Goal: Task Accomplishment & Management: Manage account settings

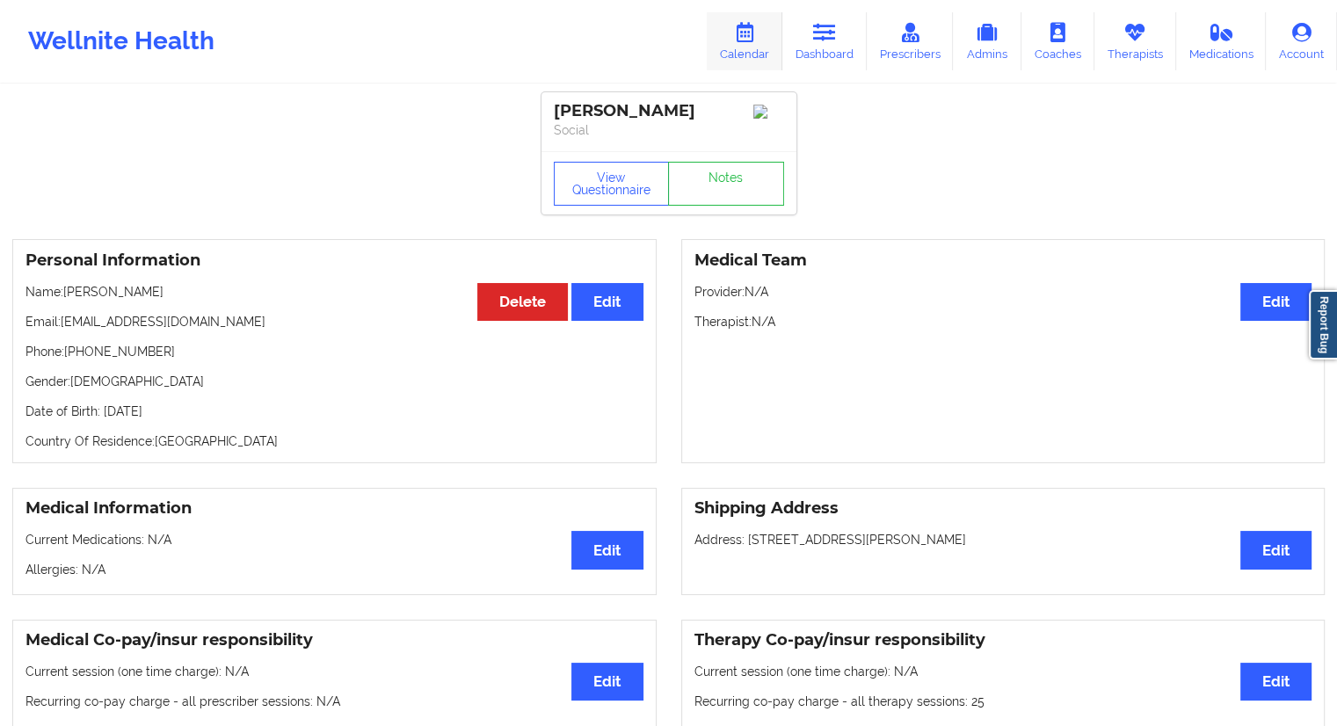
click at [756, 56] on link "Calendar" at bounding box center [745, 41] width 76 height 58
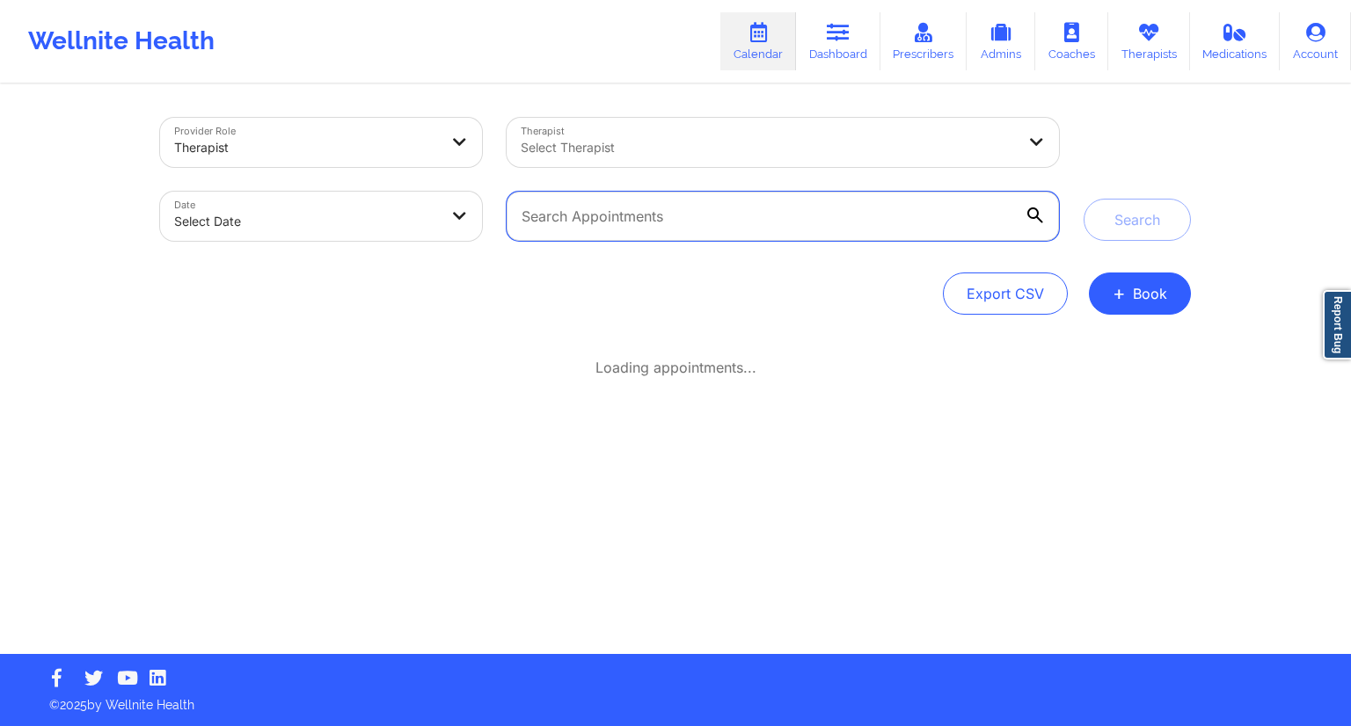
click at [599, 231] on input "text" at bounding box center [782, 216] width 552 height 49
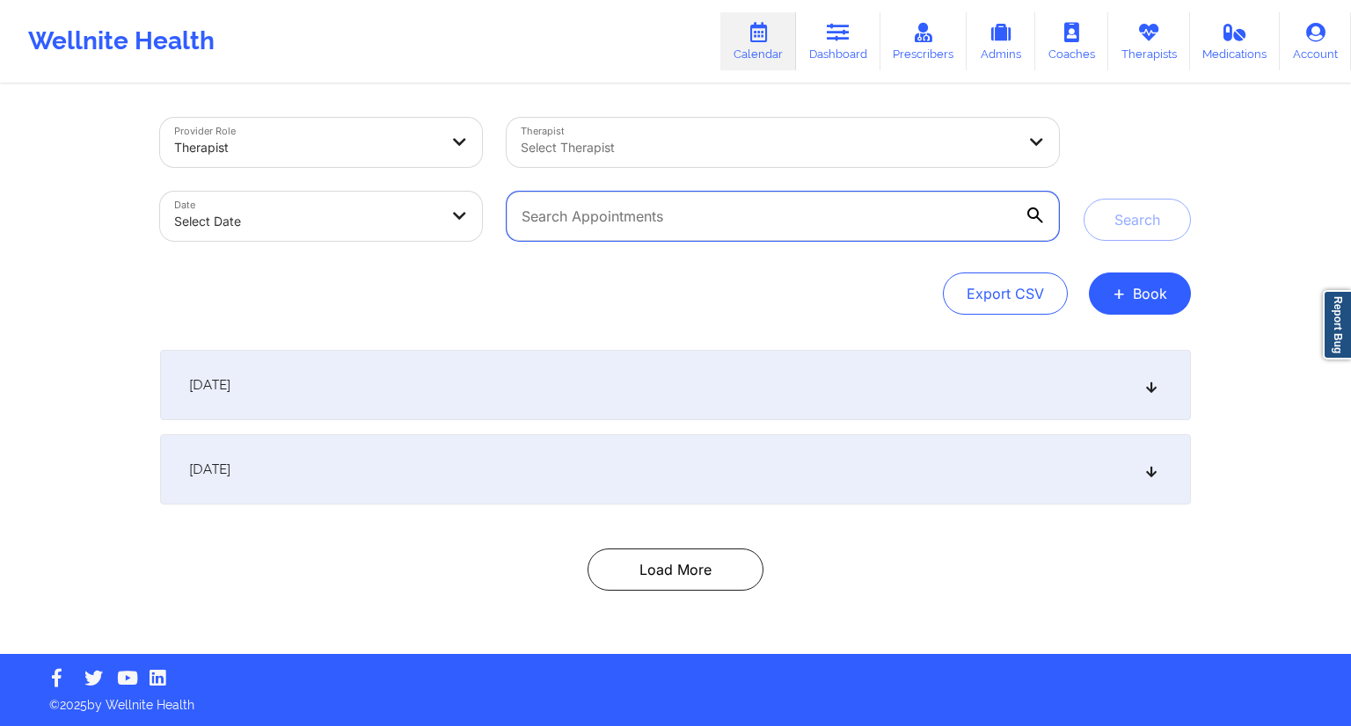
paste input "[EMAIL_ADDRESS][DOMAIN_NAME]"
type input "[EMAIL_ADDRESS][DOMAIN_NAME]"
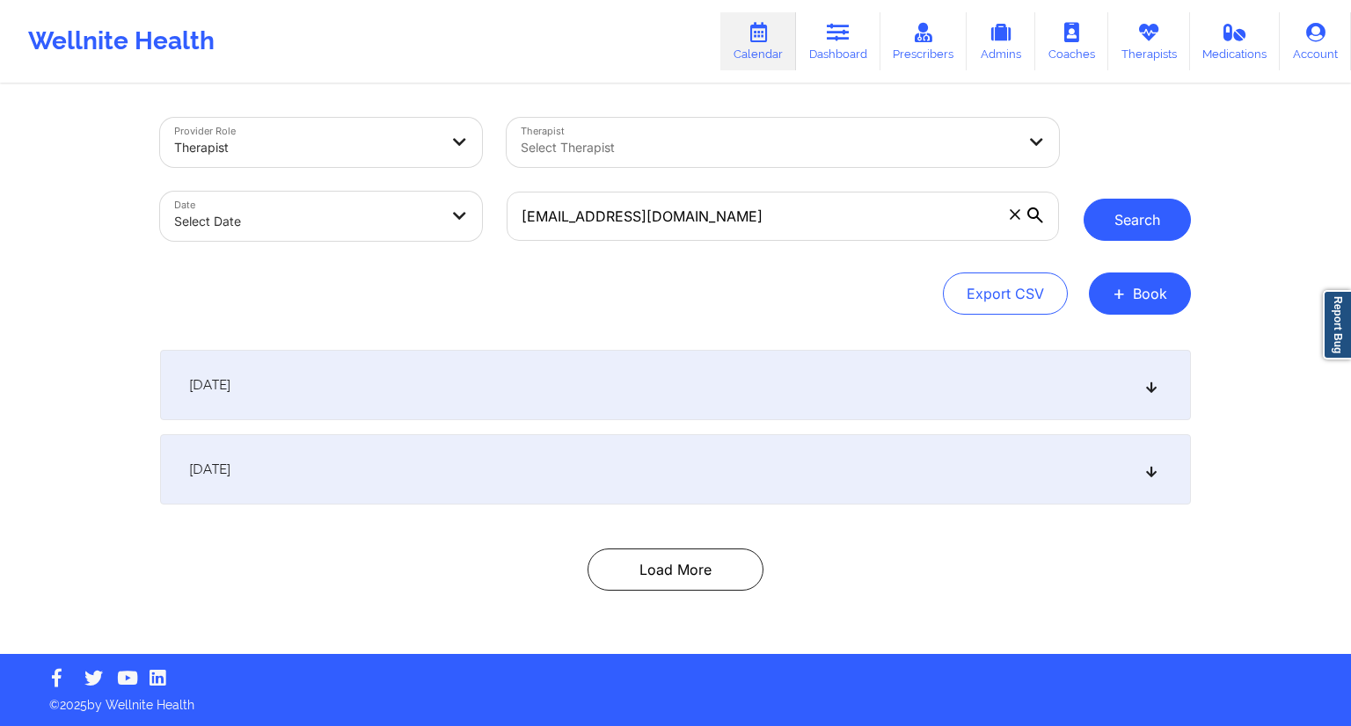
click at [1111, 228] on button "Search" at bounding box center [1136, 220] width 107 height 42
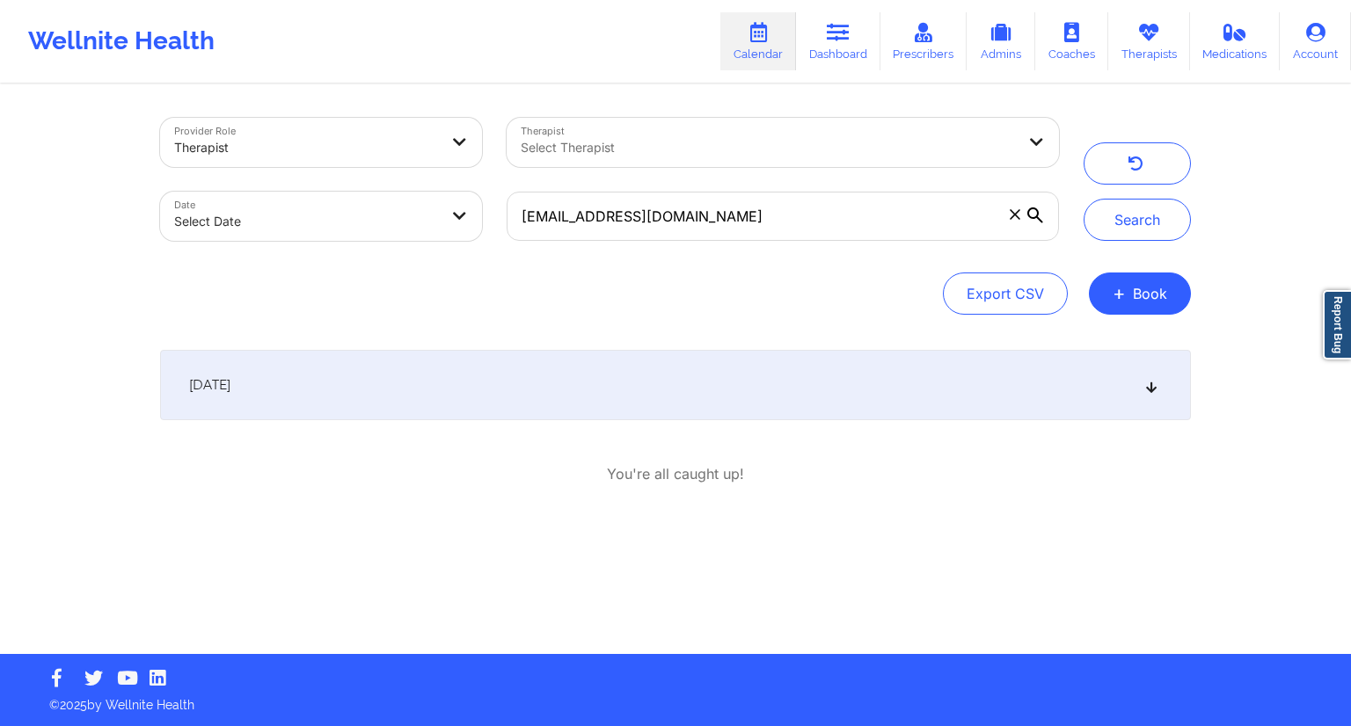
click at [503, 384] on div "[DATE]" at bounding box center [675, 385] width 1031 height 70
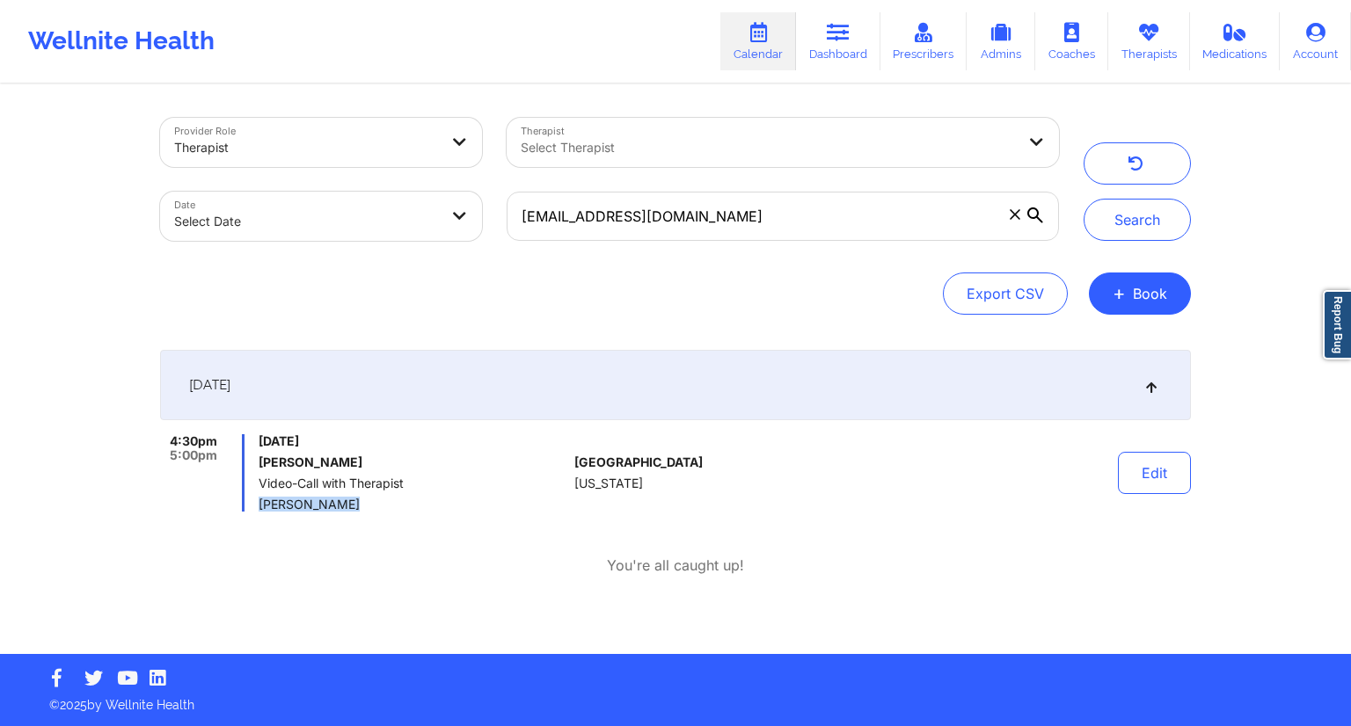
drag, startPoint x: 346, startPoint y: 504, endPoint x: 261, endPoint y: 507, distance: 84.5
click at [261, 507] on span "[PERSON_NAME]" at bounding box center [413, 505] width 309 height 14
copy span "[PERSON_NAME]"
drag, startPoint x: 407, startPoint y: 443, endPoint x: 302, endPoint y: 439, distance: 105.6
click at [302, 439] on span "[DATE]" at bounding box center [413, 441] width 309 height 14
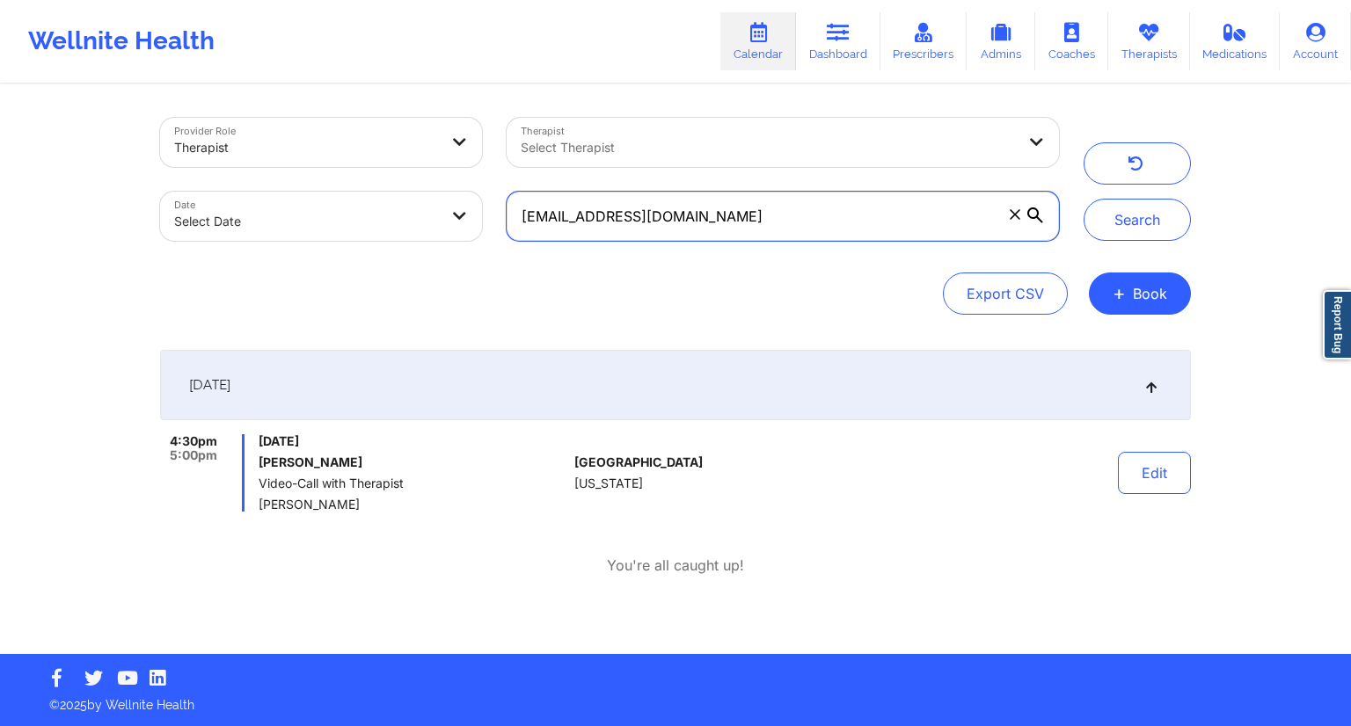
drag, startPoint x: 783, startPoint y: 201, endPoint x: 461, endPoint y: 213, distance: 322.9
click at [461, 213] on div "Provider Role Therapist Therapist Select Therapist Date Select Date [EMAIL_ADDR…" at bounding box center [609, 180] width 923 height 148
click at [837, 62] on link "Dashboard" at bounding box center [838, 41] width 84 height 58
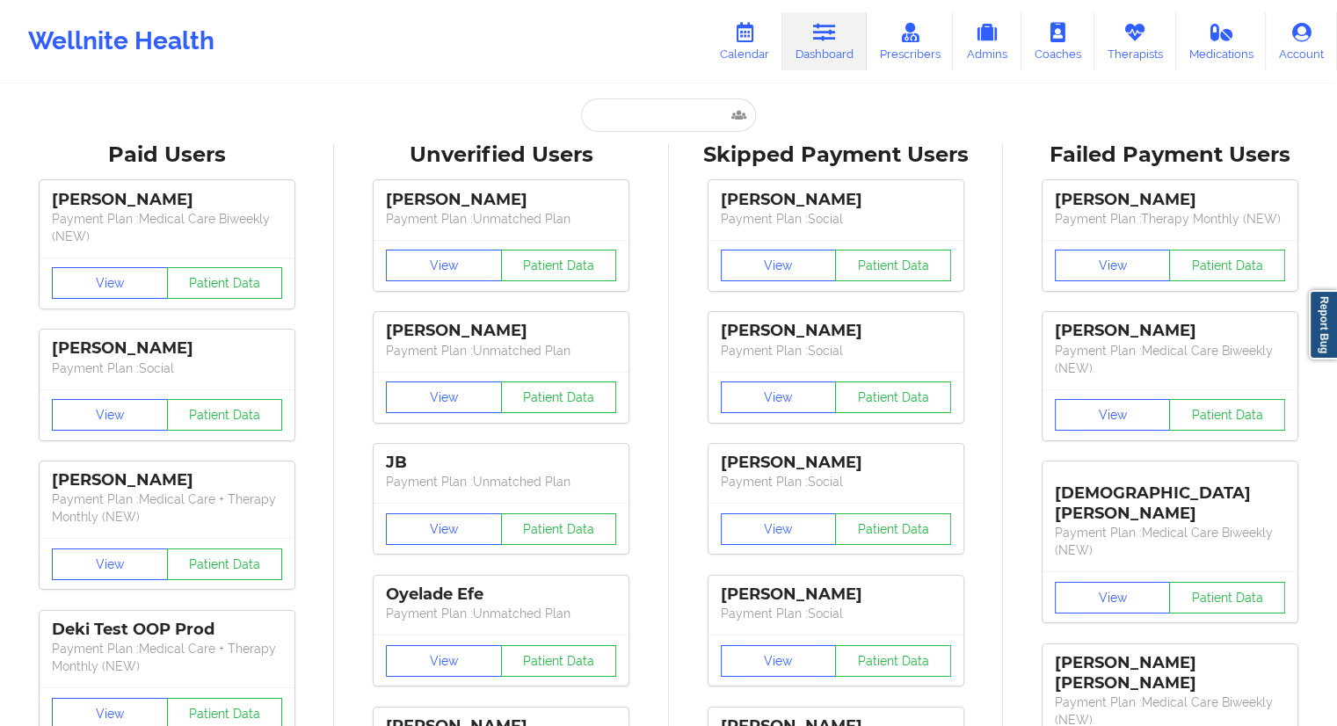
click at [622, 120] on input "text" at bounding box center [668, 114] width 174 height 33
paste input "[EMAIL_ADDRESS][DOMAIN_NAME]"
type input "[EMAIL_ADDRESS][DOMAIN_NAME]"
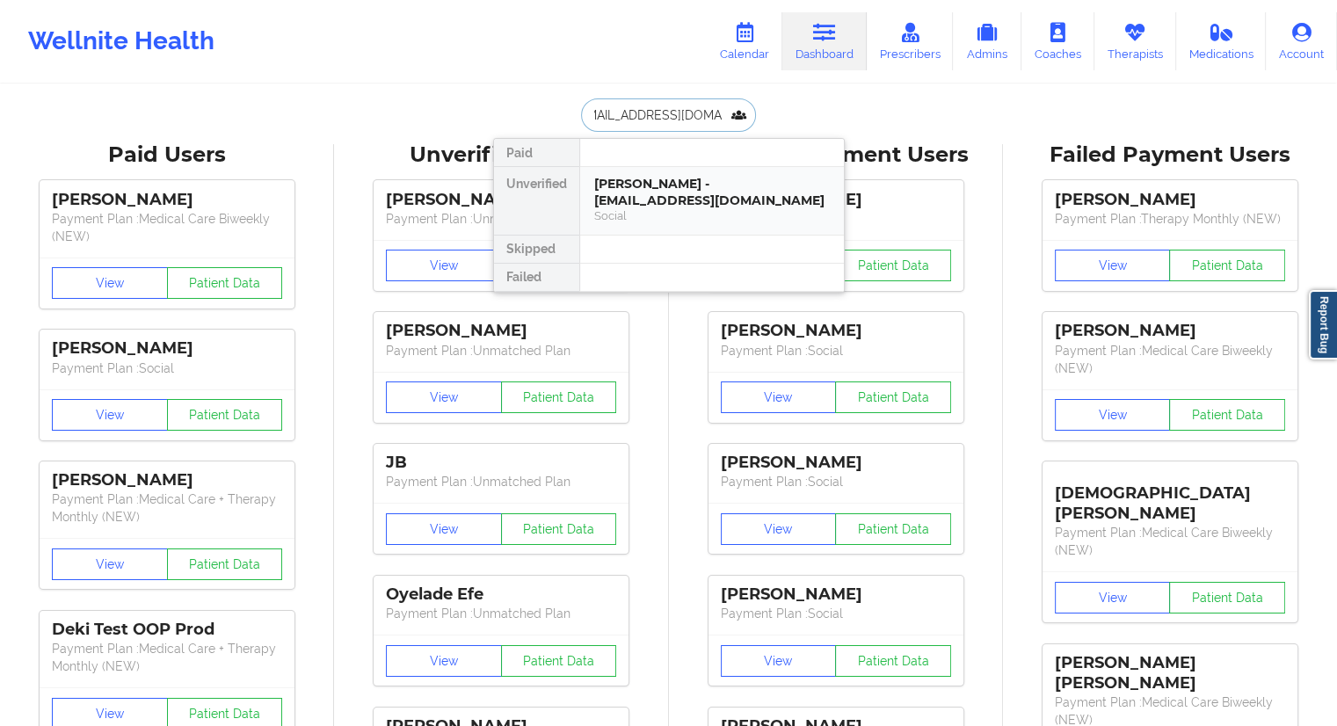
click at [630, 208] on div "Social" at bounding box center [712, 215] width 236 height 15
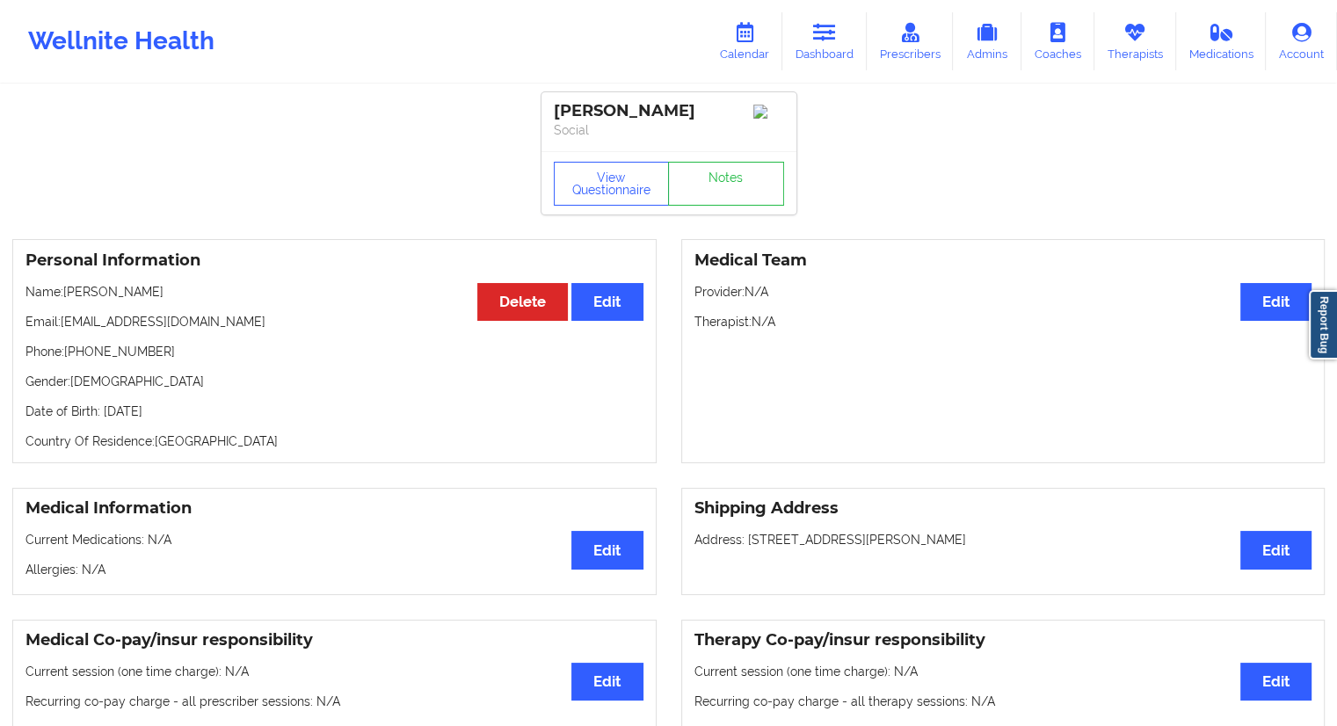
drag, startPoint x: 177, startPoint y: 300, endPoint x: 66, endPoint y: 299, distance: 110.8
click at [66, 299] on p "Name: [PERSON_NAME]" at bounding box center [335, 292] width 618 height 18
copy p "[PERSON_NAME]"
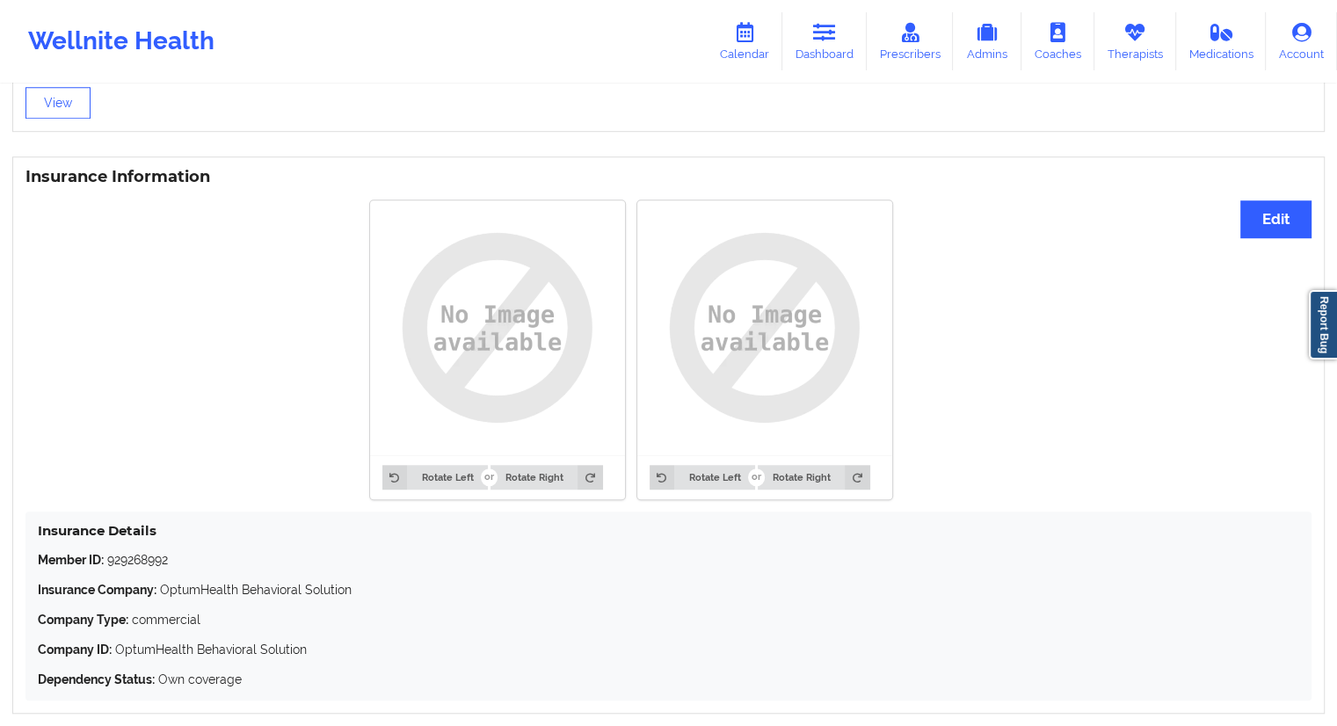
scroll to position [1314, 0]
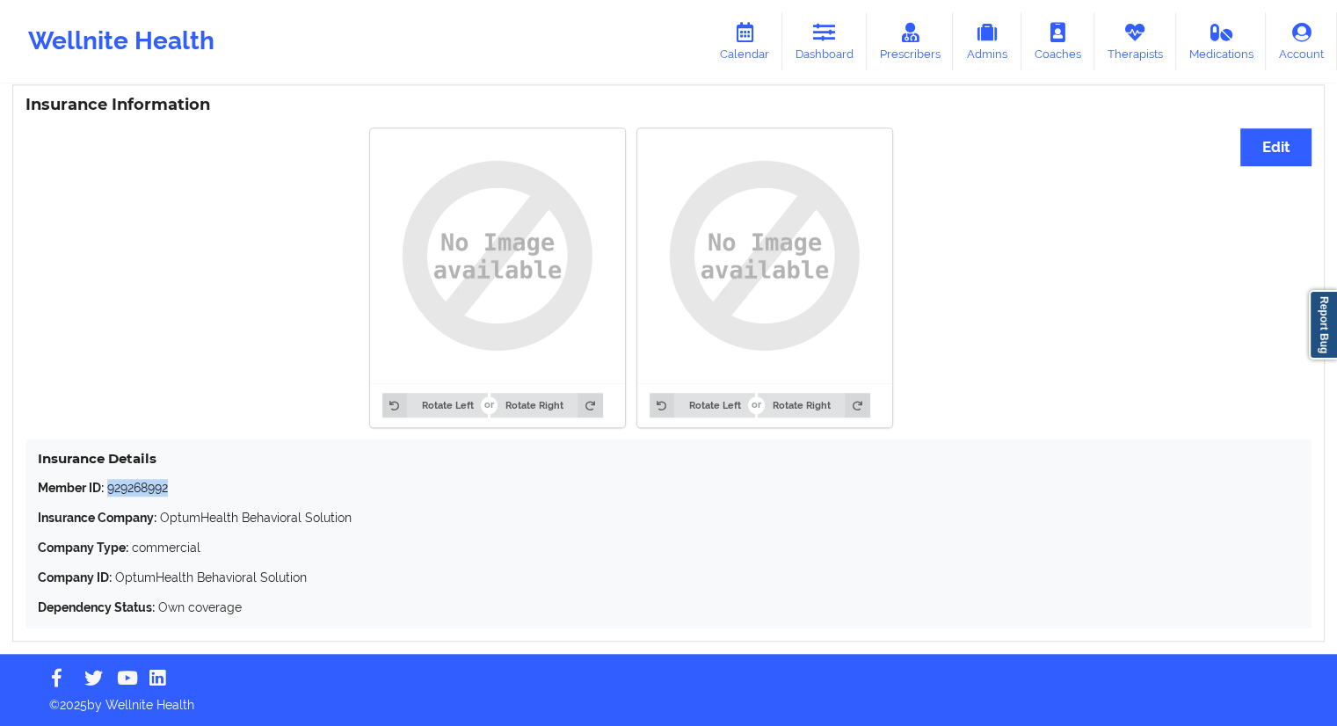
drag, startPoint x: 178, startPoint y: 476, endPoint x: 107, endPoint y: 483, distance: 70.7
click at [107, 483] on div "Insurance Details Member ID: 929268992 Insurance Company: OptumHealth Behaviora…" at bounding box center [669, 534] width 1286 height 189
copy p "929268992"
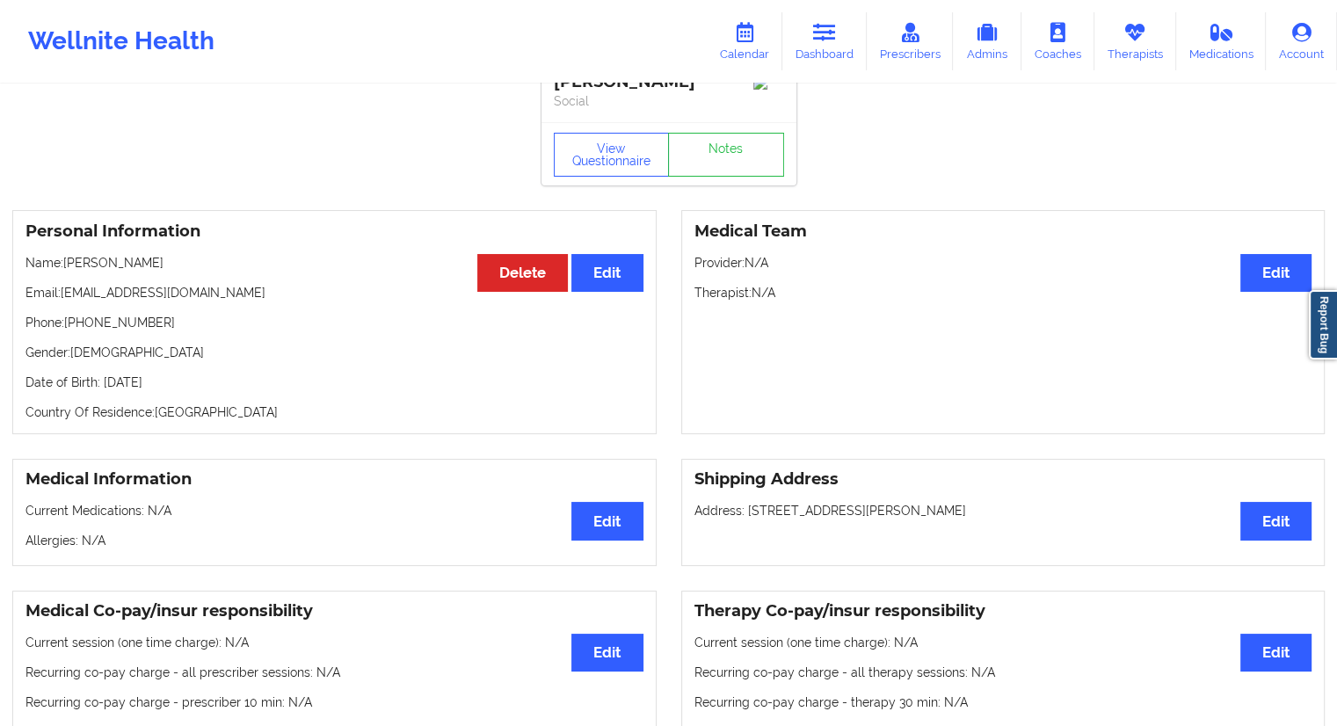
scroll to position [0, 0]
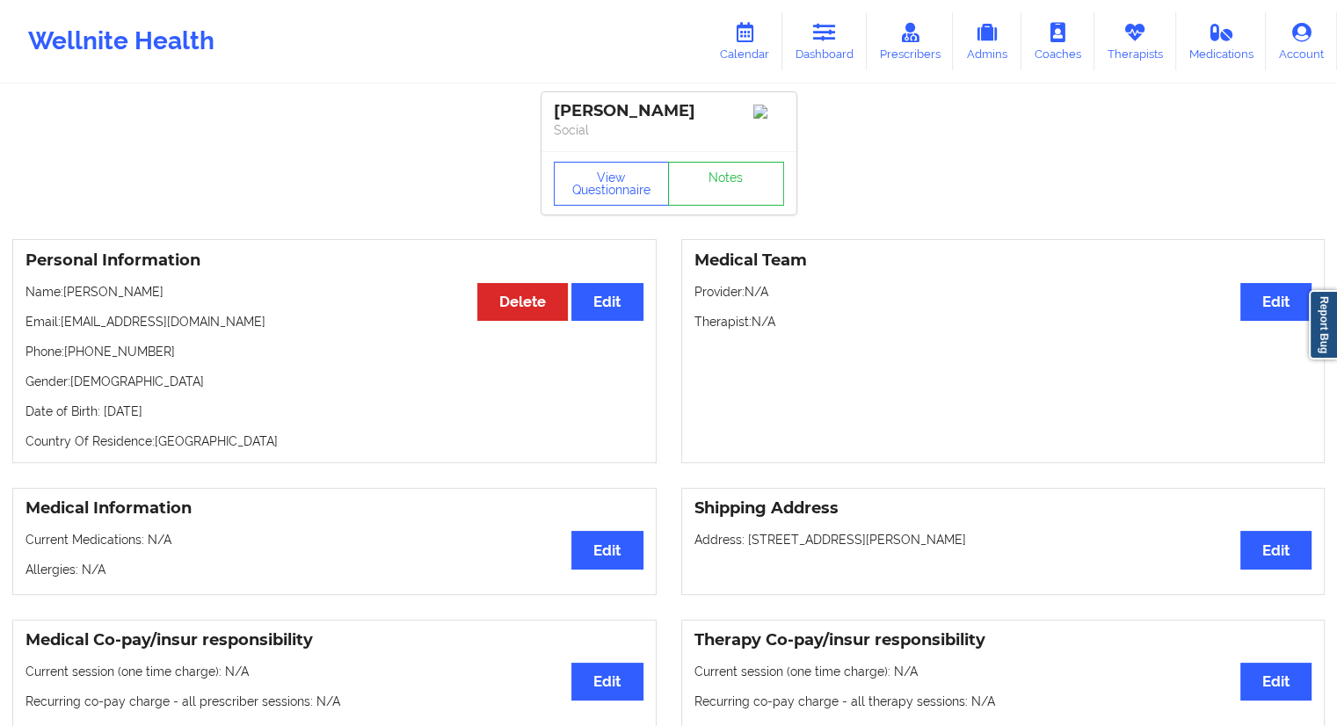
drag, startPoint x: 196, startPoint y: 418, endPoint x: 162, endPoint y: 415, distance: 34.4
click at [162, 415] on p "Date of Birth: [DEMOGRAPHIC_DATA]" at bounding box center [335, 412] width 618 height 18
copy p "1976"
drag, startPoint x: 140, startPoint y: 286, endPoint x: 62, endPoint y: 279, distance: 77.7
click at [62, 279] on div "Personal Information Edit Delete Name: [PERSON_NAME] Email: [EMAIL_ADDRESS][DOM…" at bounding box center [334, 351] width 645 height 224
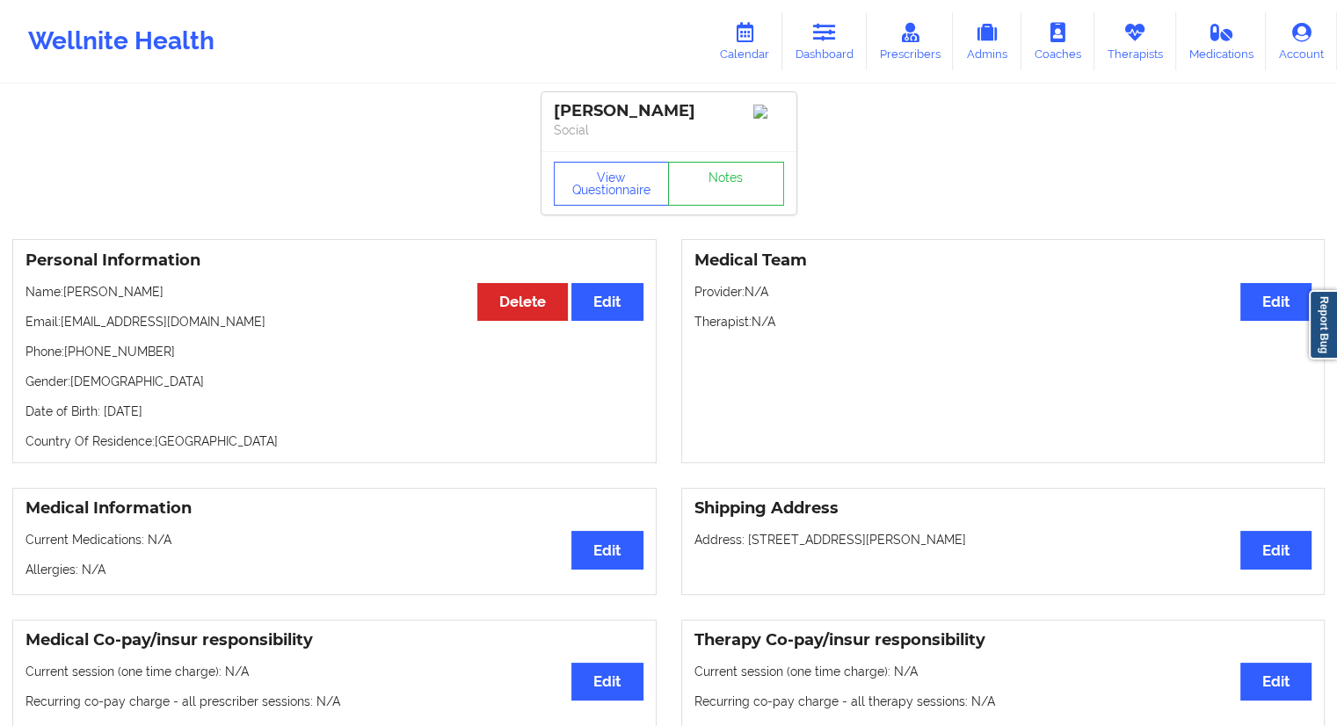
copy p "[PERSON_NAME]"
drag, startPoint x: 248, startPoint y: 321, endPoint x: 59, endPoint y: 307, distance: 189.6
click at [59, 307] on div "Personal Information Edit Delete Name: [PERSON_NAME] Email: [EMAIL_ADDRESS][DOM…" at bounding box center [334, 351] width 645 height 224
copy p "[EMAIL_ADDRESS][DOMAIN_NAME]"
click at [761, 34] on link "Calendar" at bounding box center [745, 41] width 76 height 58
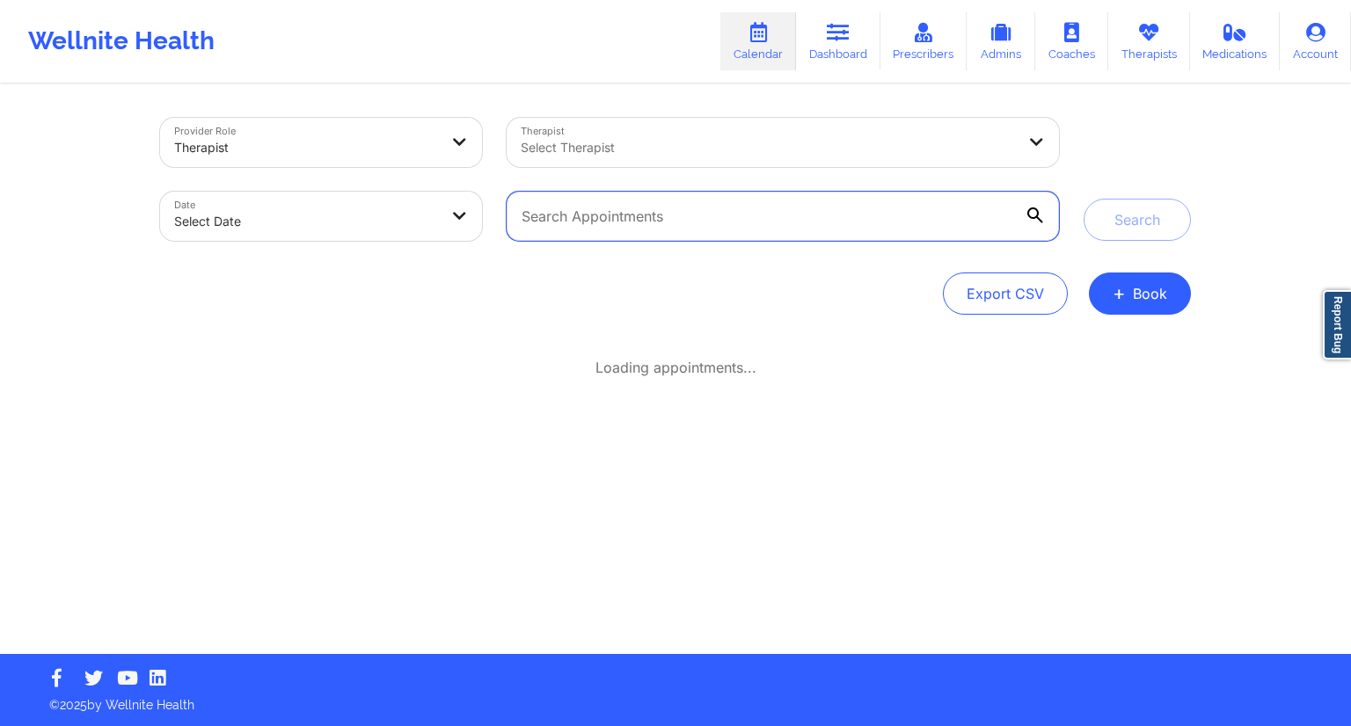
click at [579, 208] on input "text" at bounding box center [782, 216] width 552 height 49
paste input "[EMAIL_ADDRESS][DOMAIN_NAME]"
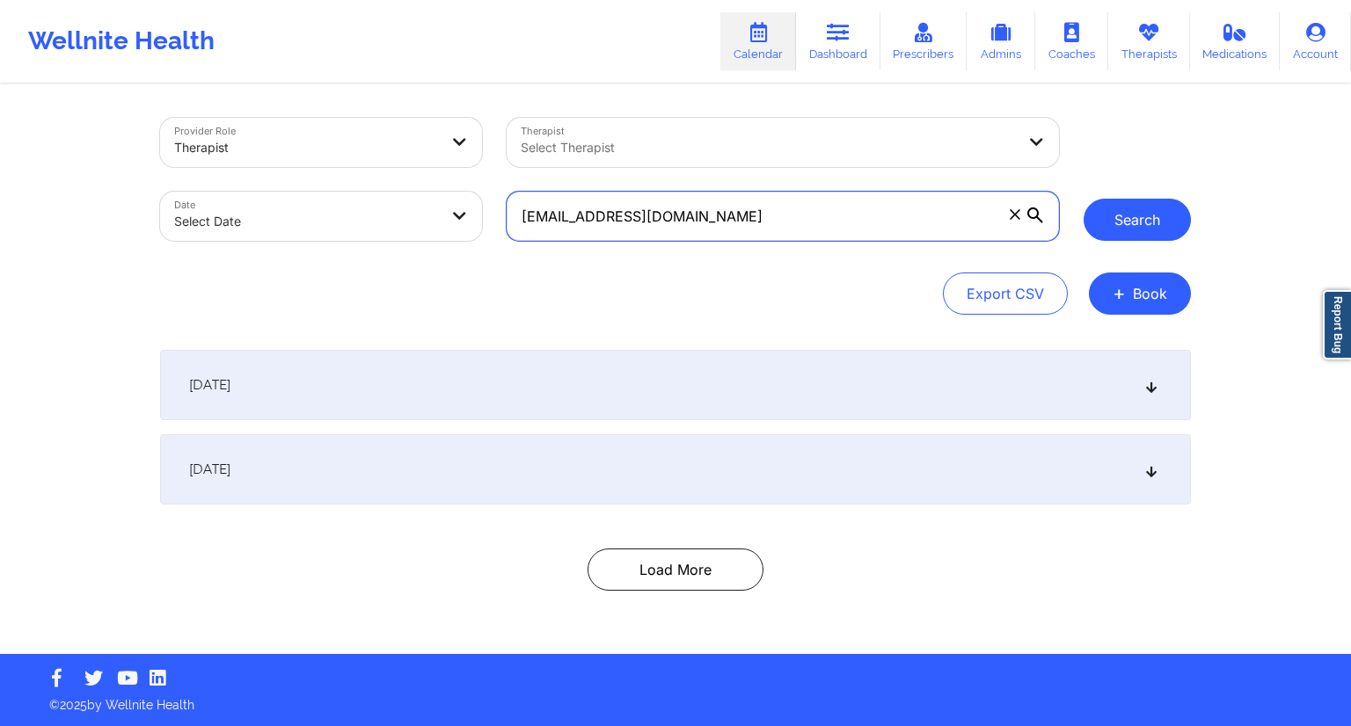
type input "[EMAIL_ADDRESS][DOMAIN_NAME]"
click at [1103, 208] on button "Search" at bounding box center [1136, 220] width 107 height 42
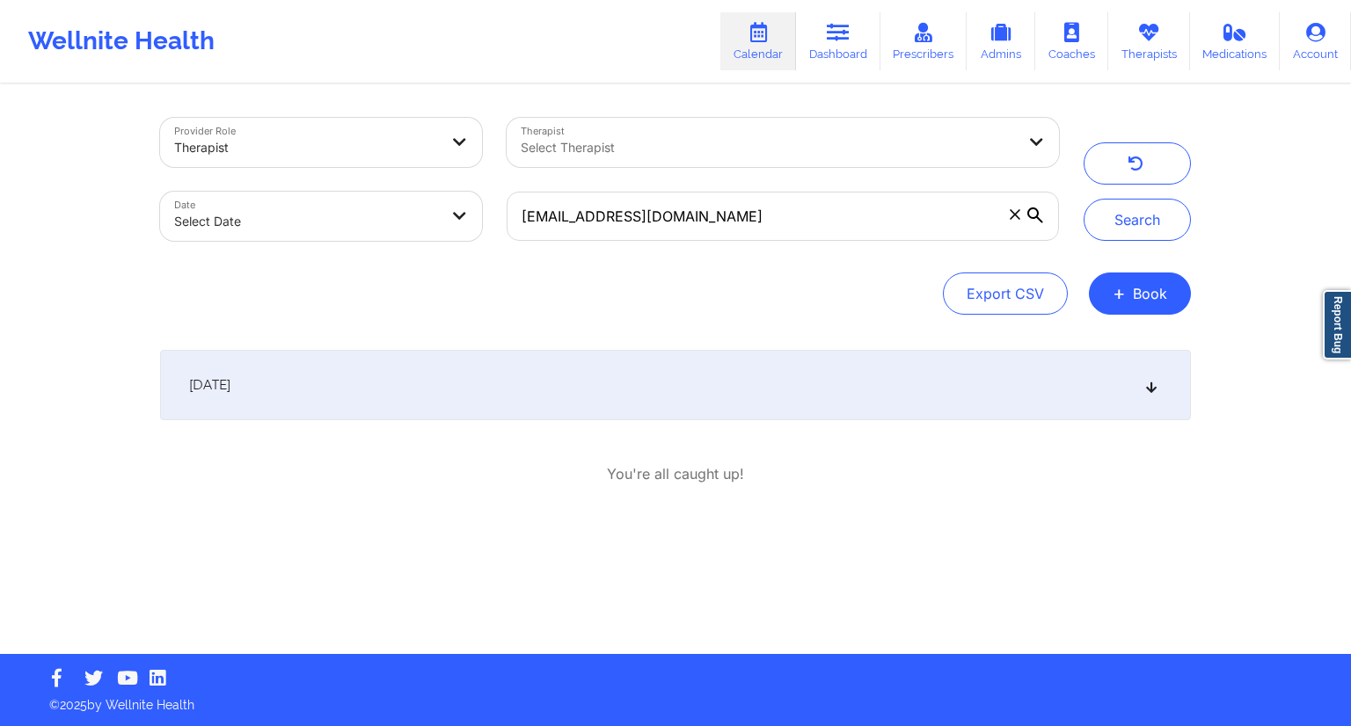
click at [468, 359] on div "[DATE]" at bounding box center [675, 385] width 1031 height 70
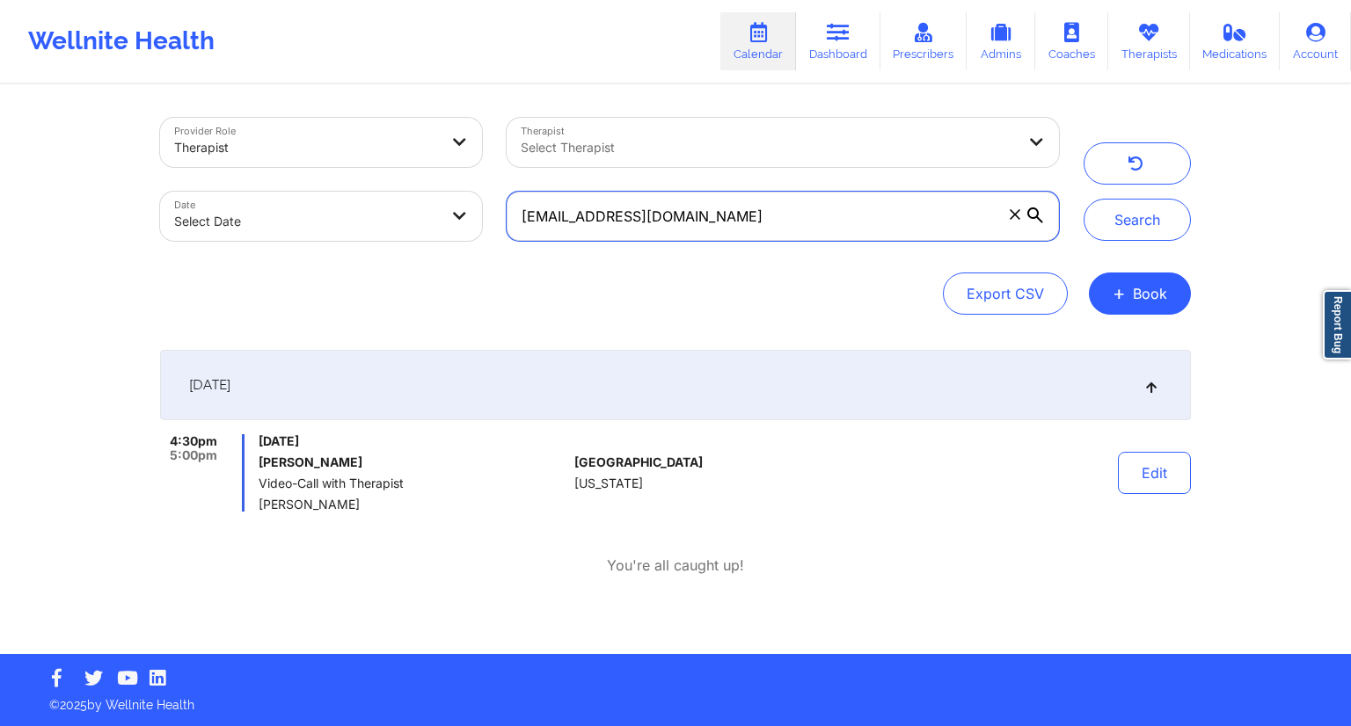
drag, startPoint x: 773, startPoint y: 217, endPoint x: 442, endPoint y: 218, distance: 330.6
click at [442, 218] on div "Provider Role Therapist Therapist Select Therapist Date Select Date [EMAIL_ADDR…" at bounding box center [609, 180] width 923 height 148
click at [821, 47] on link "Dashboard" at bounding box center [838, 41] width 84 height 58
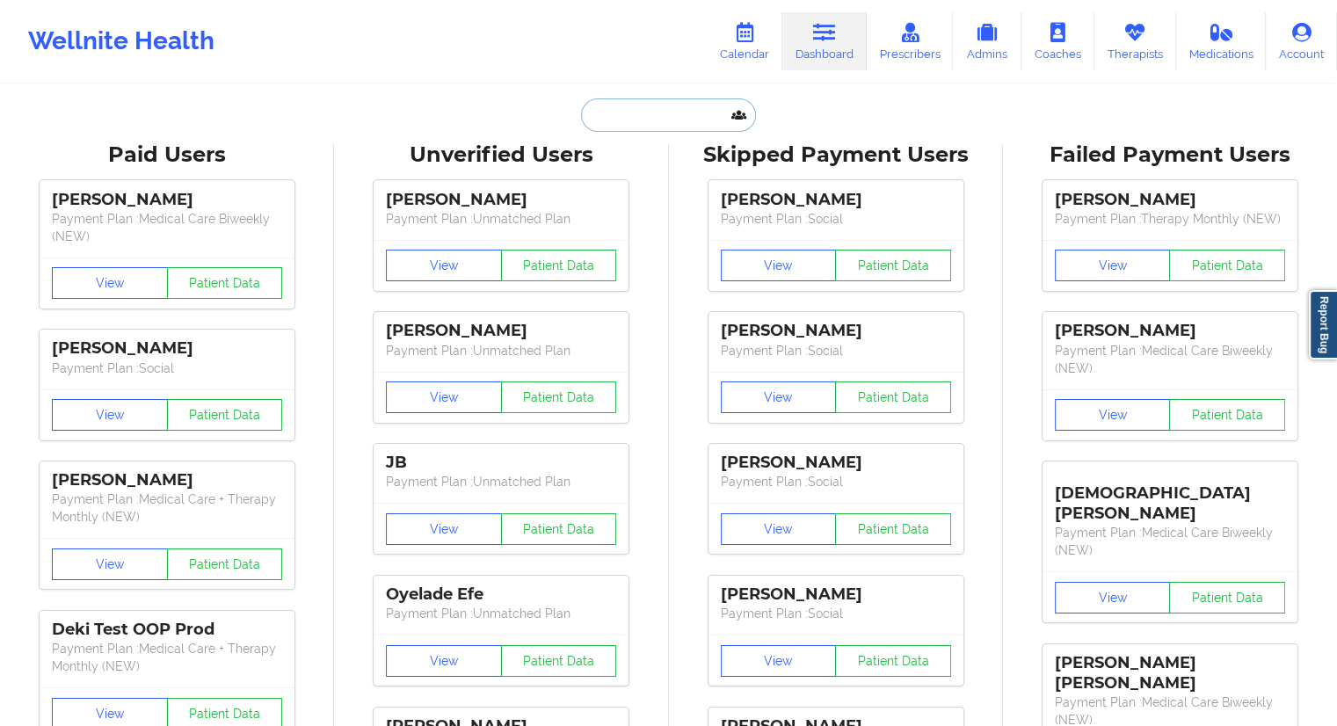
click at [643, 116] on input "text" at bounding box center [668, 114] width 174 height 33
paste input "[EMAIL_ADDRESS][DOMAIN_NAME]"
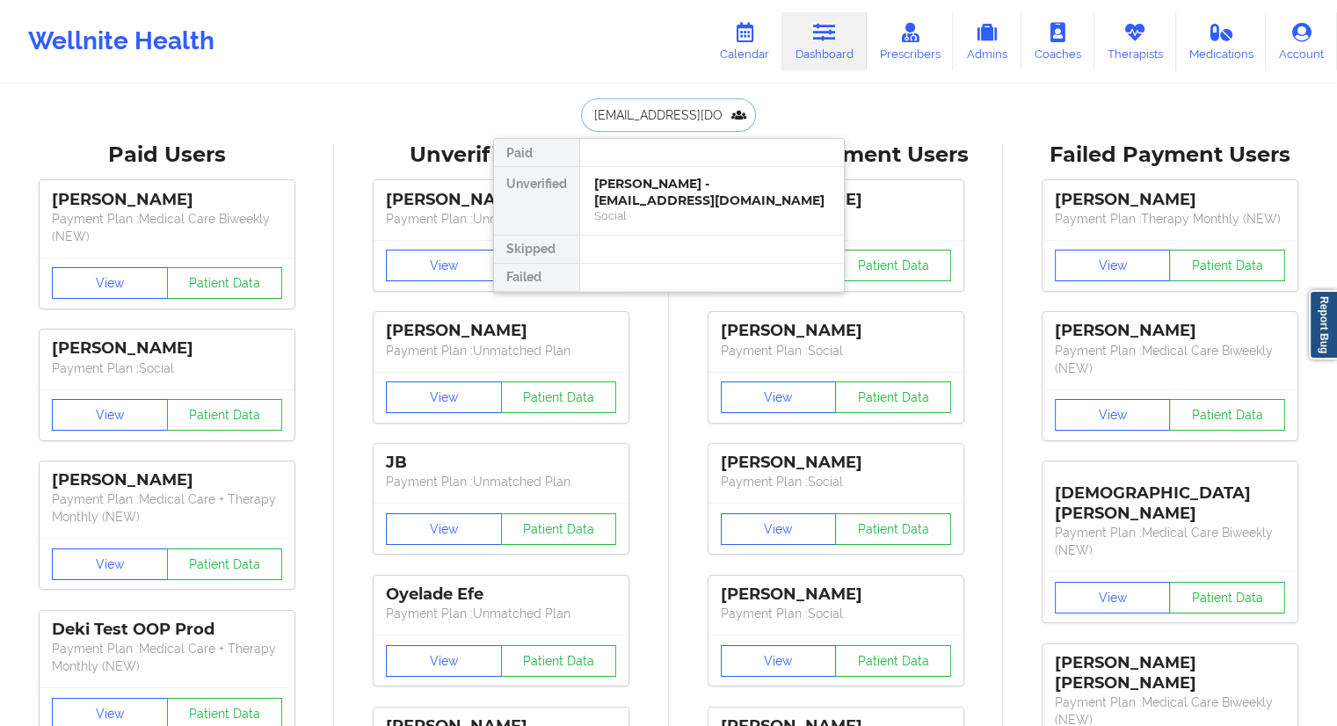
scroll to position [0, 23]
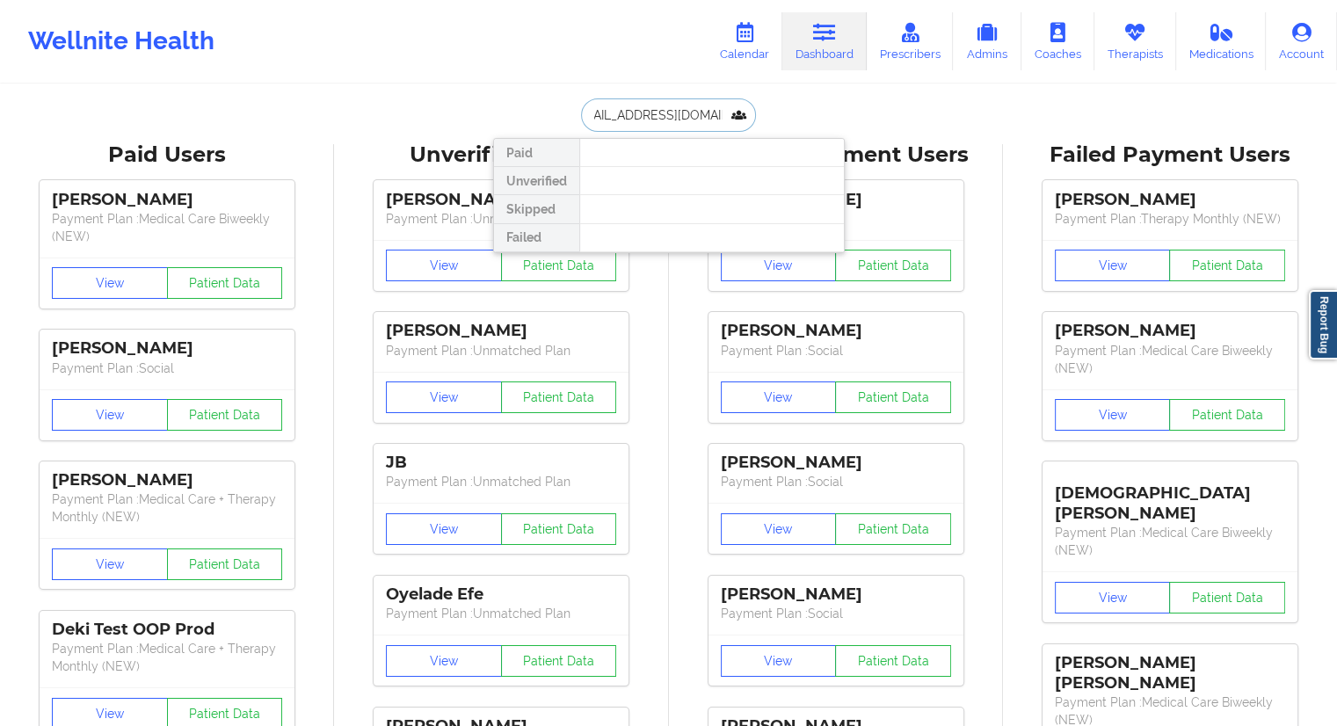
type input "[EMAIL_ADDRESS][DOMAIN_NAME]"
click at [623, 204] on div at bounding box center [711, 209] width 265 height 28
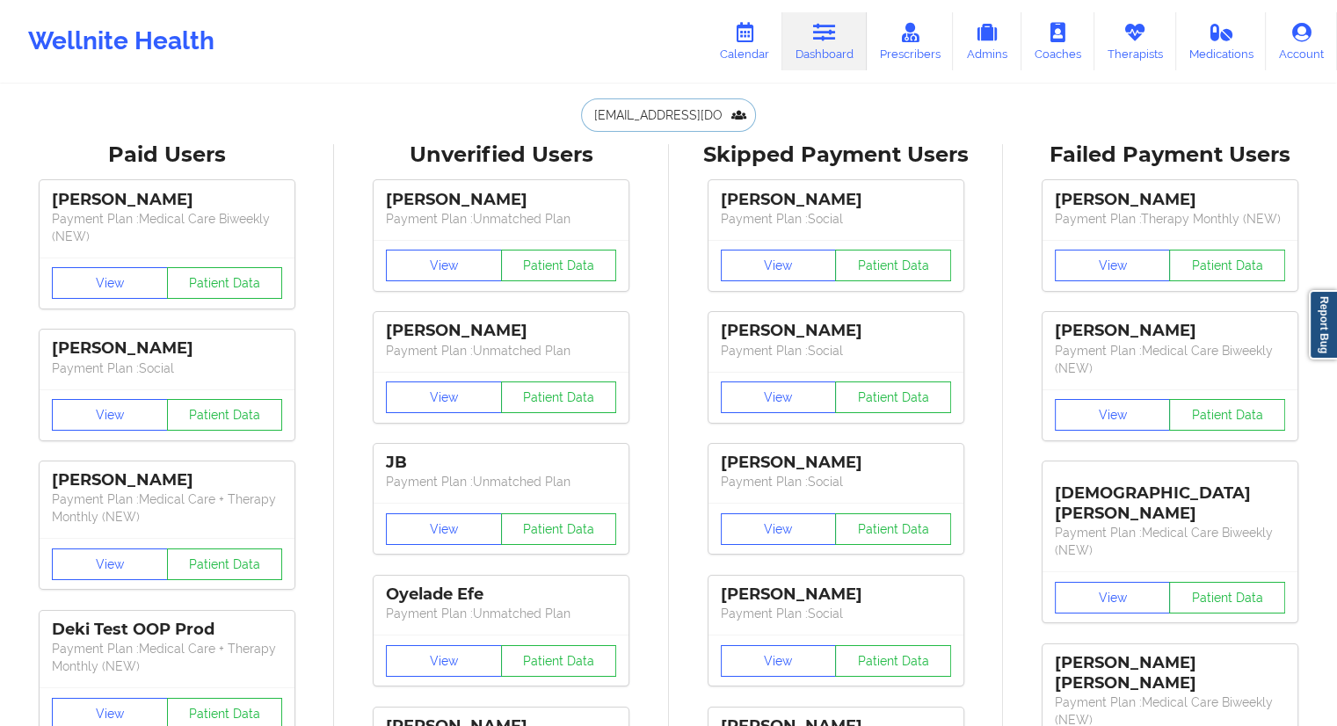
drag, startPoint x: 650, startPoint y: 100, endPoint x: 641, endPoint y: 120, distance: 22.1
click at [651, 102] on input "[EMAIL_ADDRESS][DOMAIN_NAME]" at bounding box center [668, 114] width 174 height 33
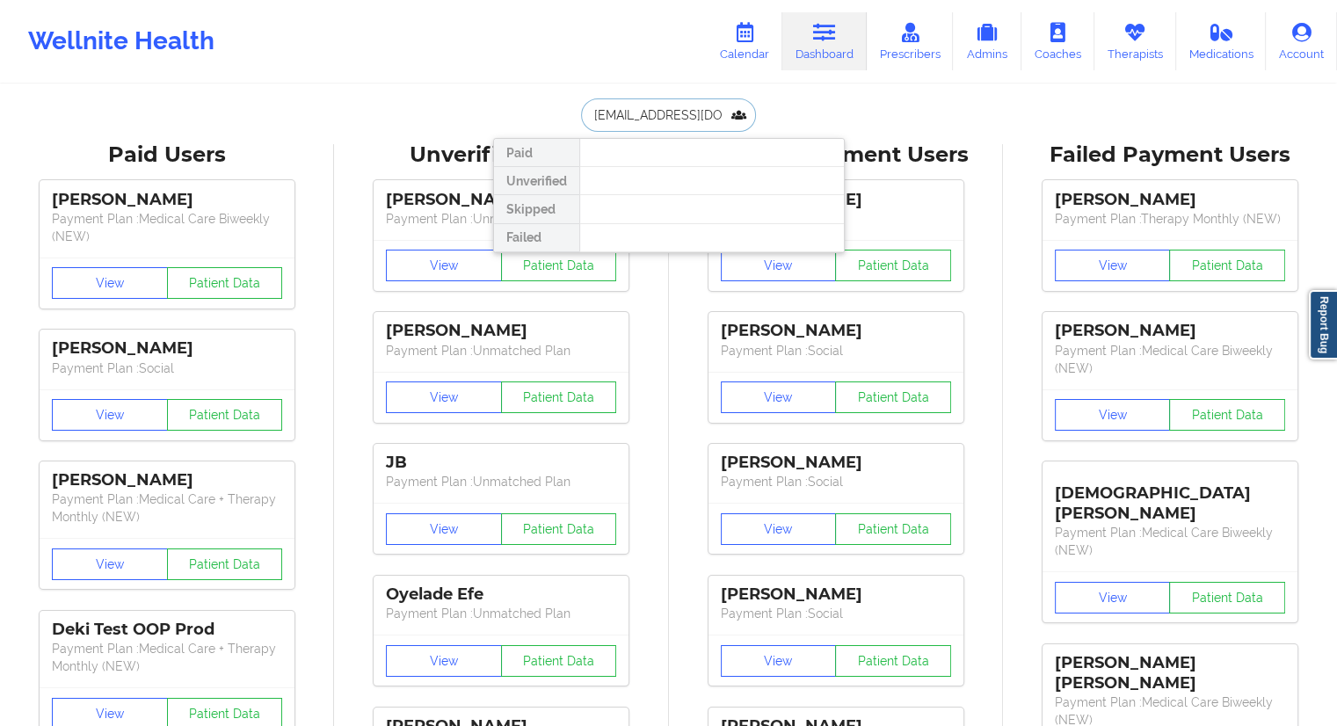
click at [618, 117] on input "[EMAIL_ADDRESS][DOMAIN_NAME]" at bounding box center [668, 114] width 174 height 33
click at [594, 113] on input "[EMAIL_ADDRESS][DOMAIN_NAME]" at bounding box center [668, 114] width 174 height 33
click at [682, 113] on input "[EMAIL_ADDRESS][DOMAIN_NAME]" at bounding box center [668, 114] width 174 height 33
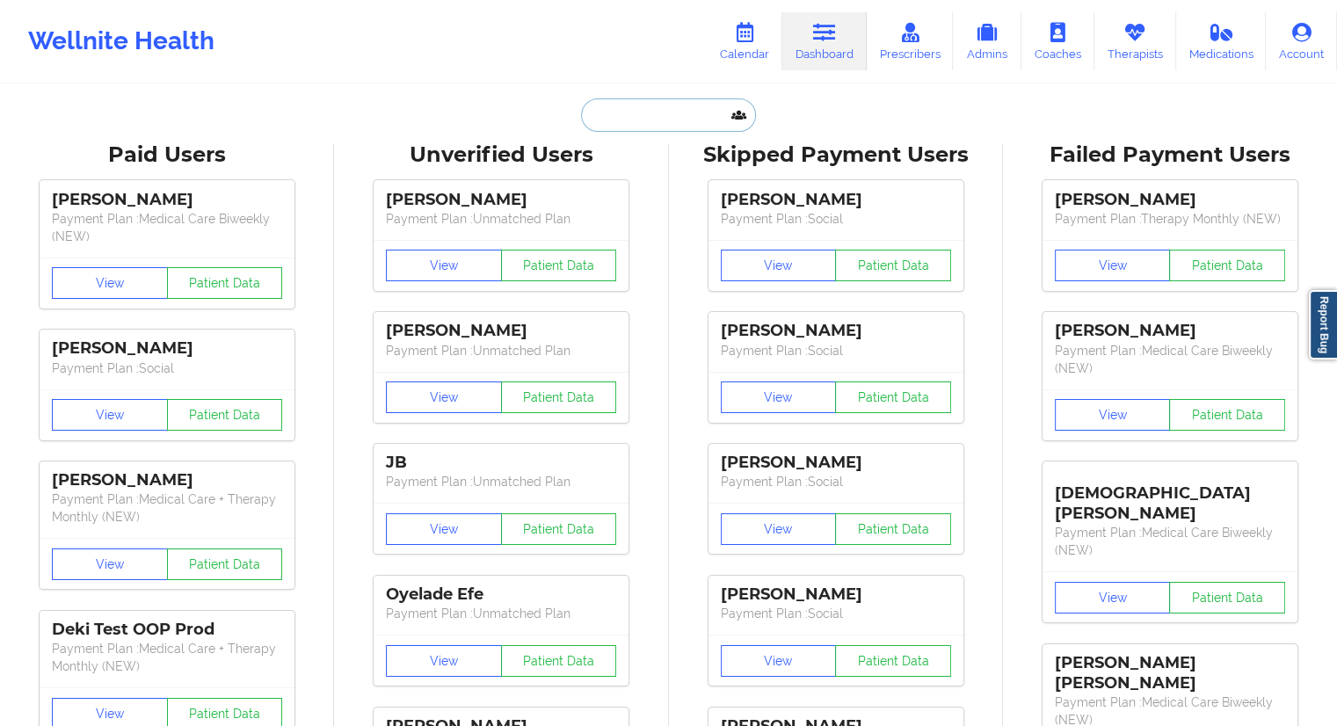
scroll to position [0, 0]
paste input "[EMAIL_ADDRESS][DOMAIN_NAME]"
type input "[EMAIL_ADDRESS][DOMAIN_NAME]"
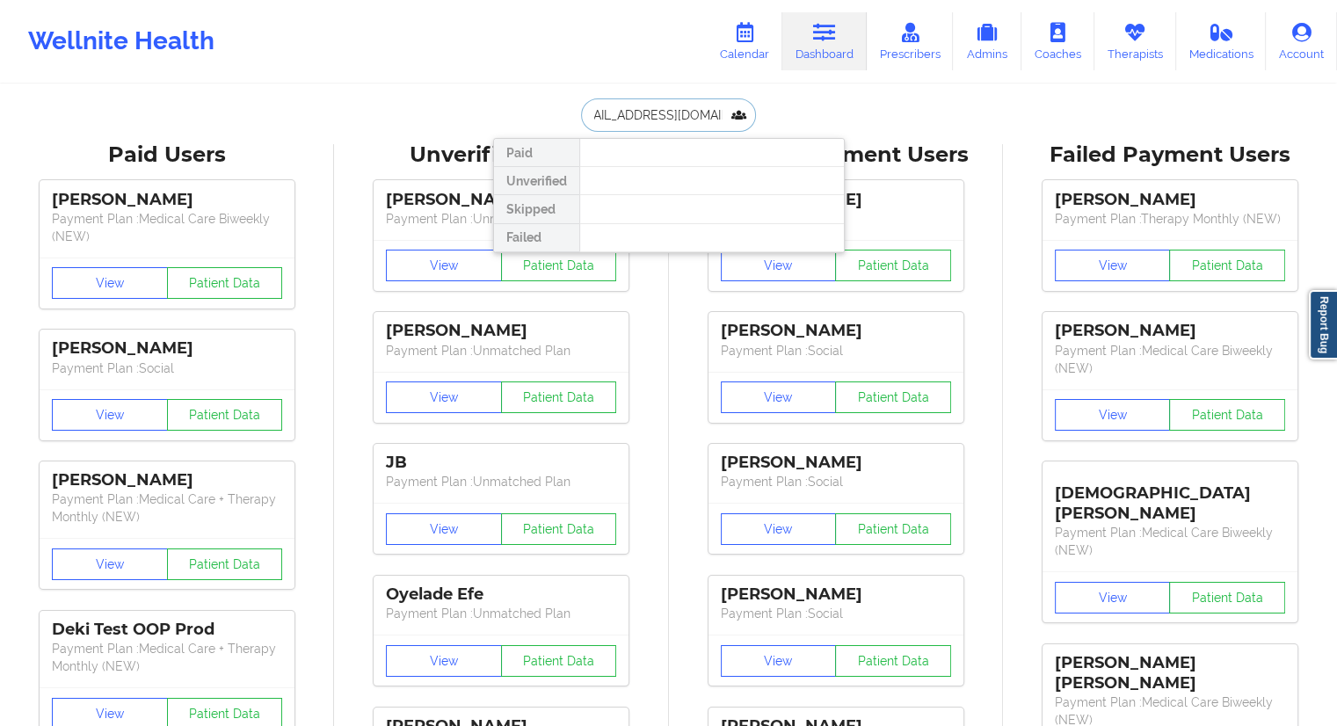
click at [654, 106] on input "[EMAIL_ADDRESS][DOMAIN_NAME]" at bounding box center [668, 114] width 174 height 33
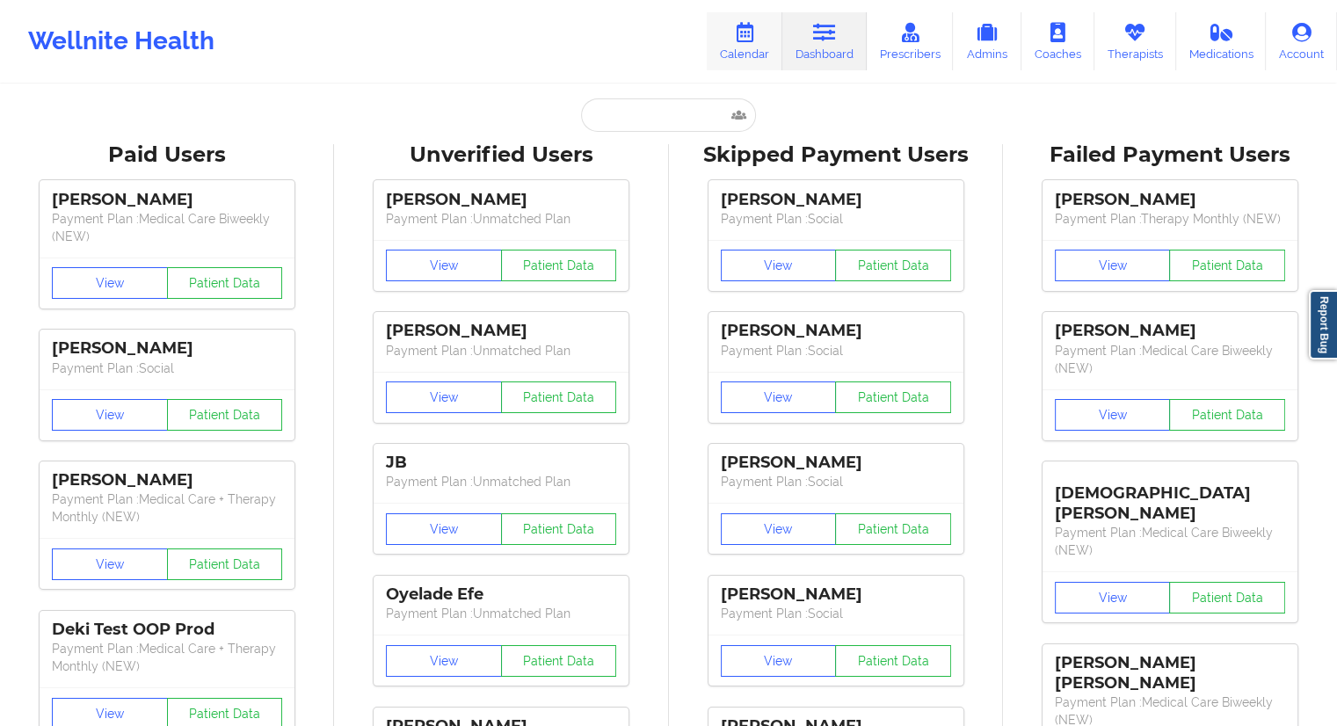
click at [756, 57] on link "Calendar" at bounding box center [745, 41] width 76 height 58
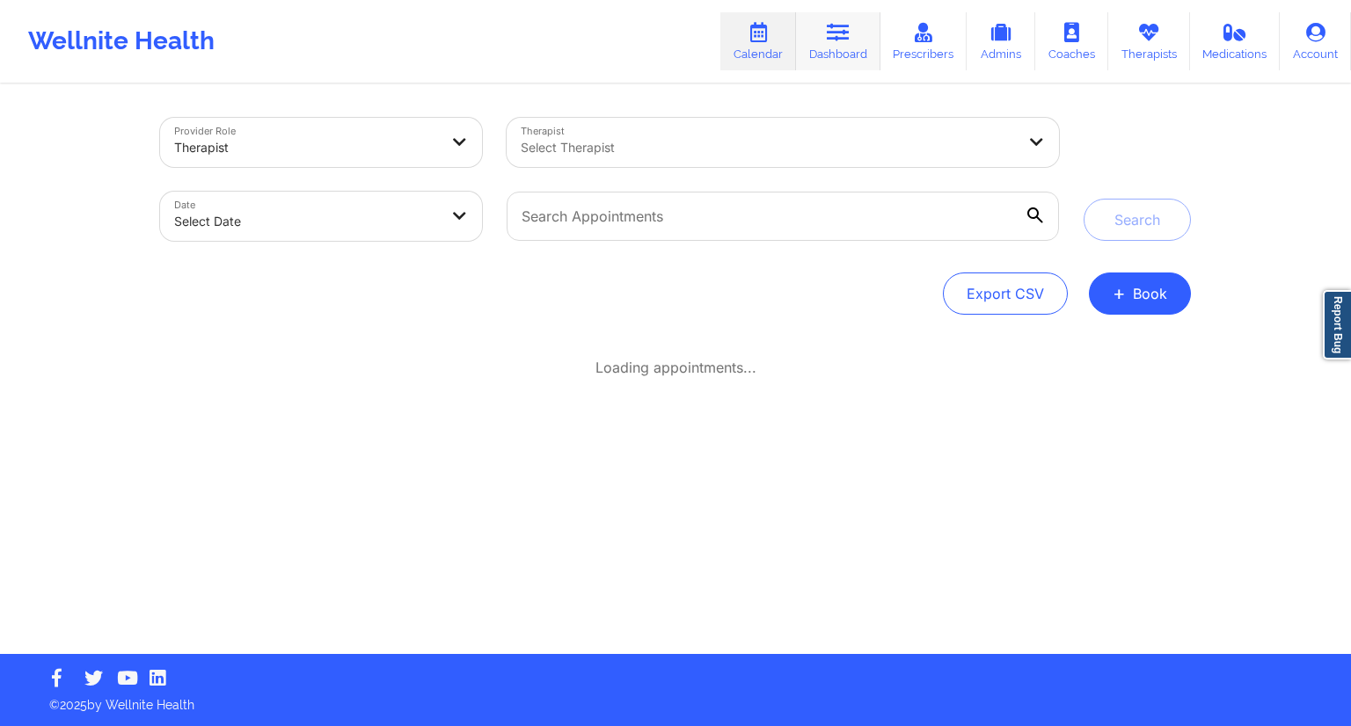
click at [830, 44] on link "Dashboard" at bounding box center [838, 41] width 84 height 58
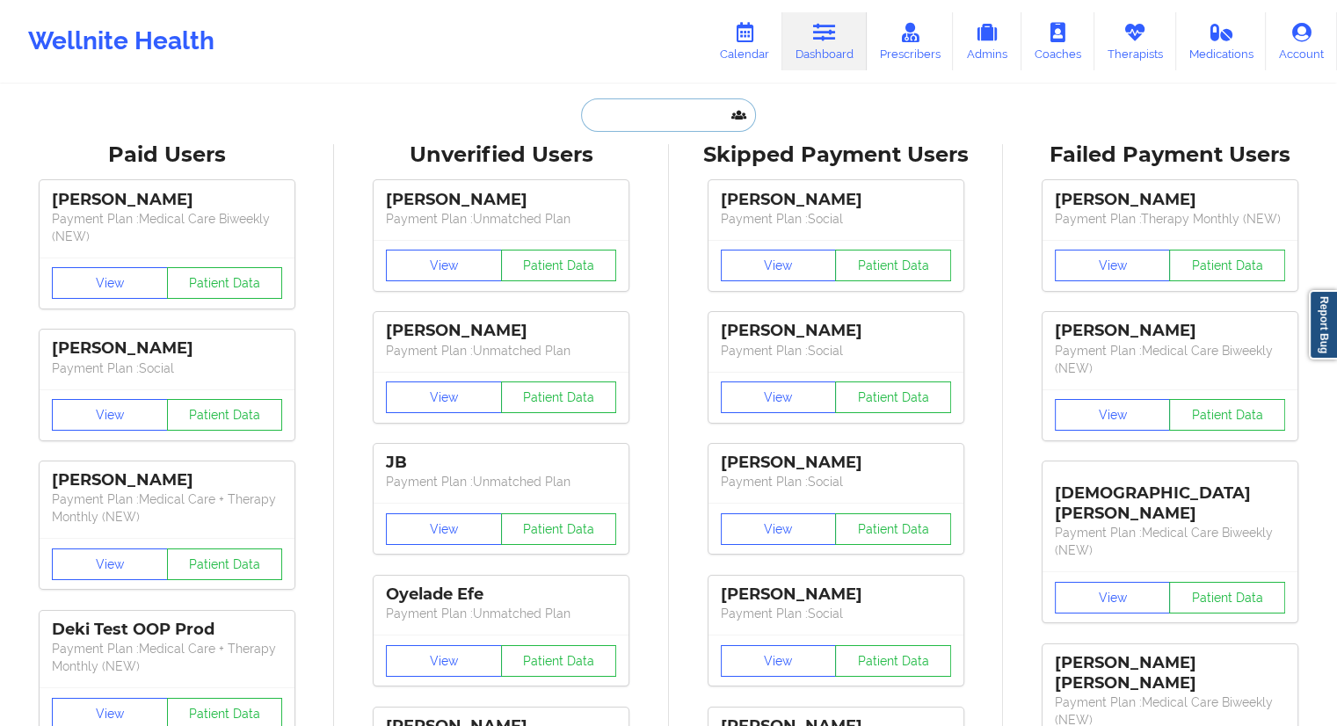
click at [667, 108] on input "text" at bounding box center [668, 114] width 174 height 33
paste input "[EMAIL_ADDRESS][DOMAIN_NAME]"
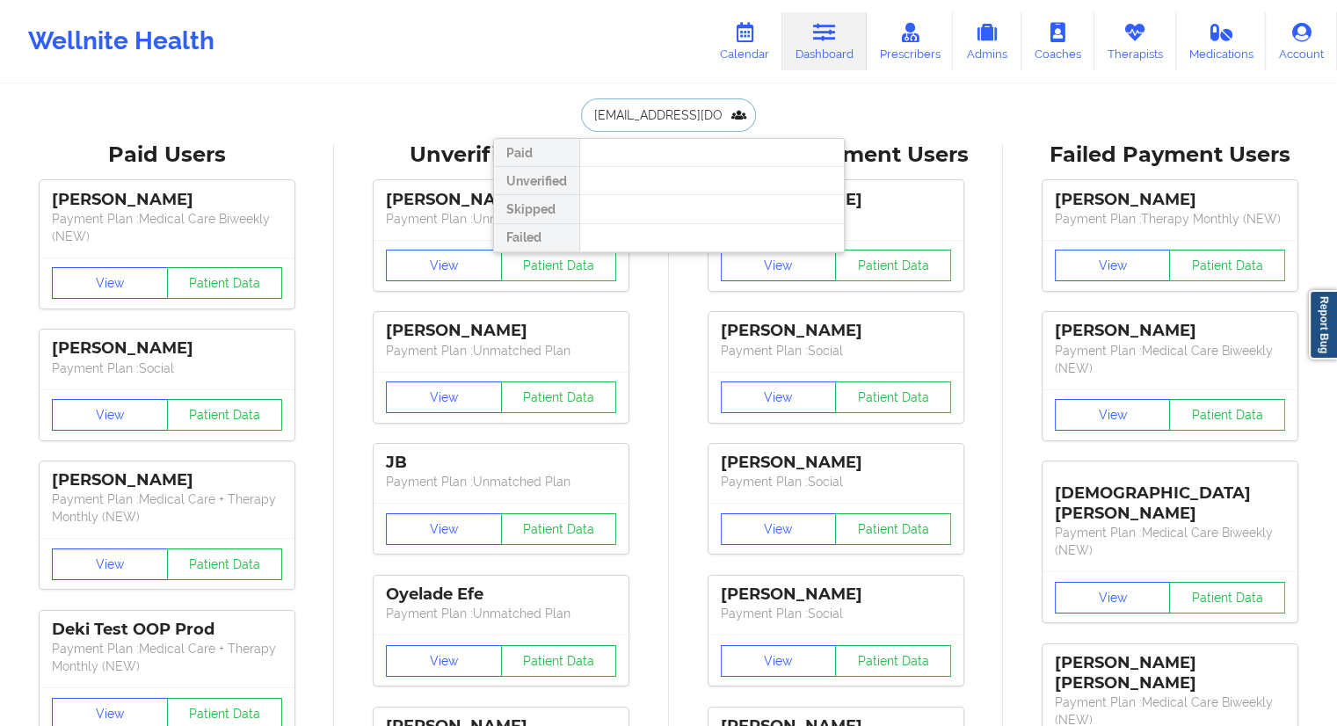
paste input "[PERSON_NAME]"
type input "[PERSON_NAME]"
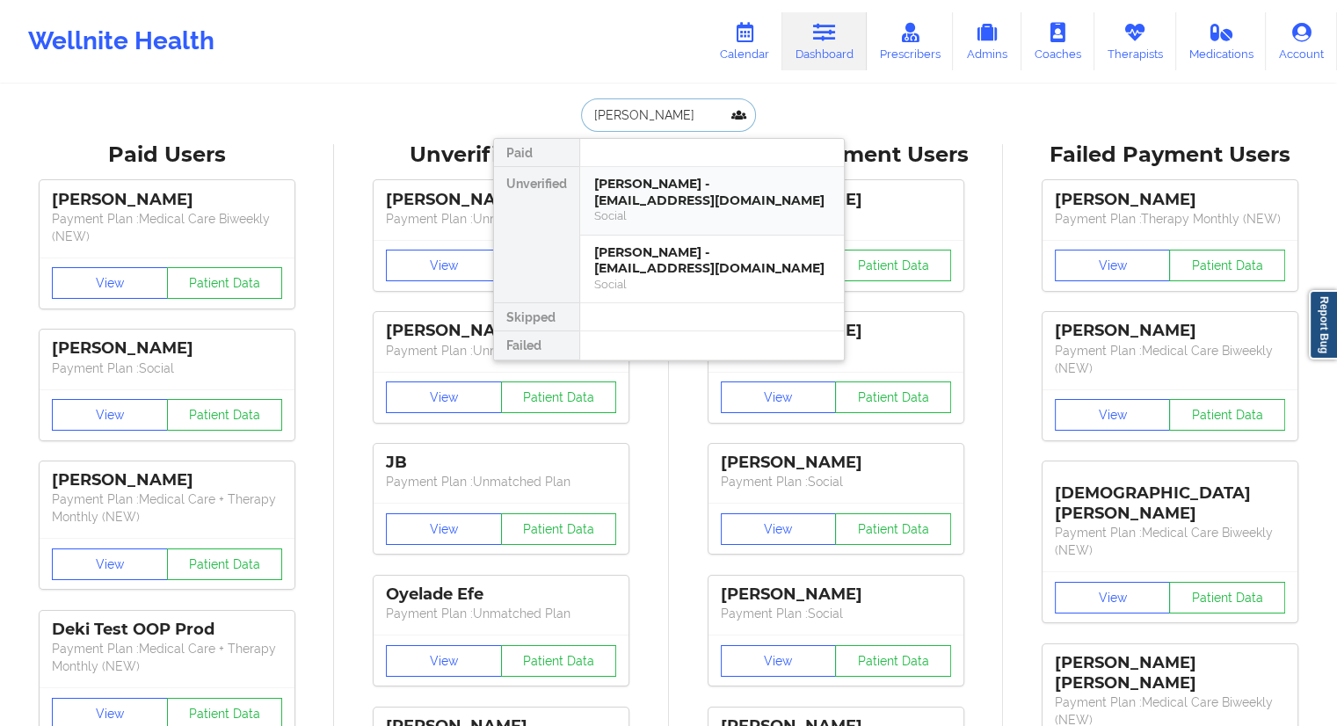
click at [662, 203] on div "[PERSON_NAME] - [EMAIL_ADDRESS][DOMAIN_NAME]" at bounding box center [712, 192] width 236 height 33
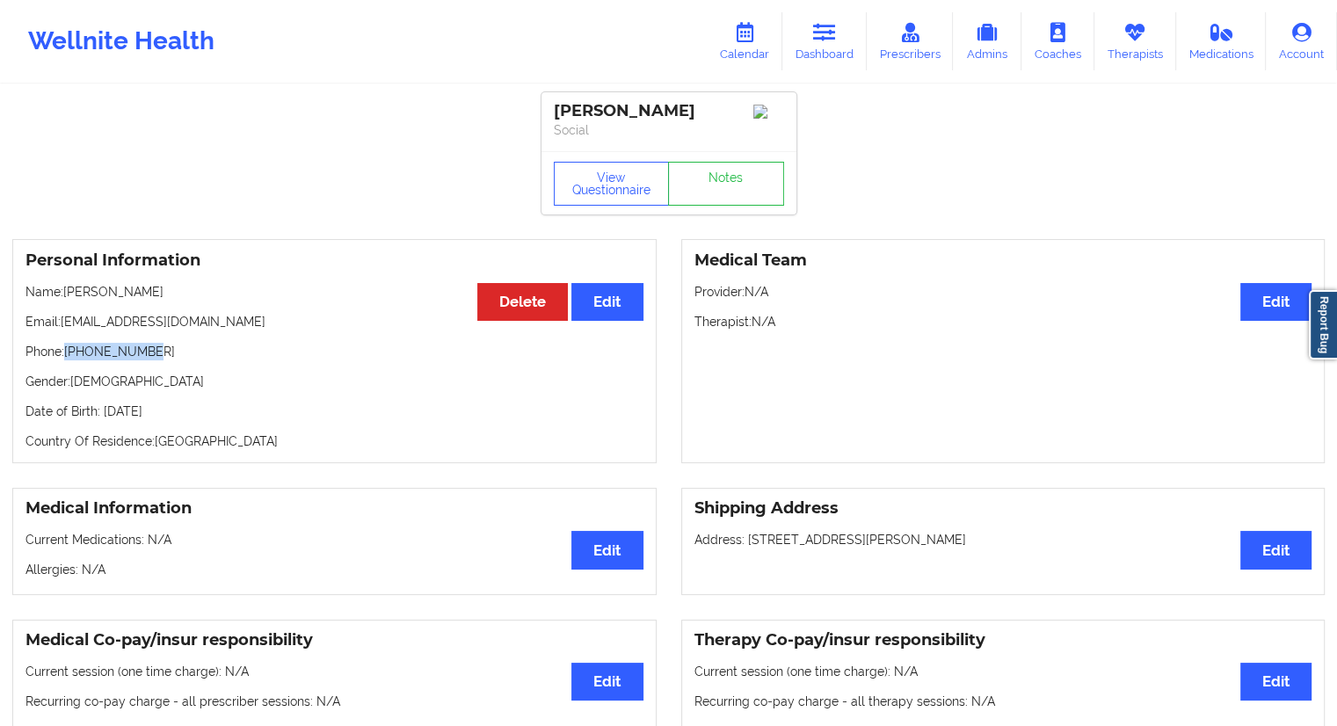
drag, startPoint x: 165, startPoint y: 350, endPoint x: 67, endPoint y: 353, distance: 98.5
click at [67, 353] on p "Phone: [PHONE_NUMBER]" at bounding box center [335, 352] width 618 height 18
copy p "[PHONE_NUMBER]"
drag, startPoint x: 1119, startPoint y: 54, endPoint x: 1098, endPoint y: 70, distance: 26.9
click at [1120, 54] on link "Therapists" at bounding box center [1136, 41] width 82 height 58
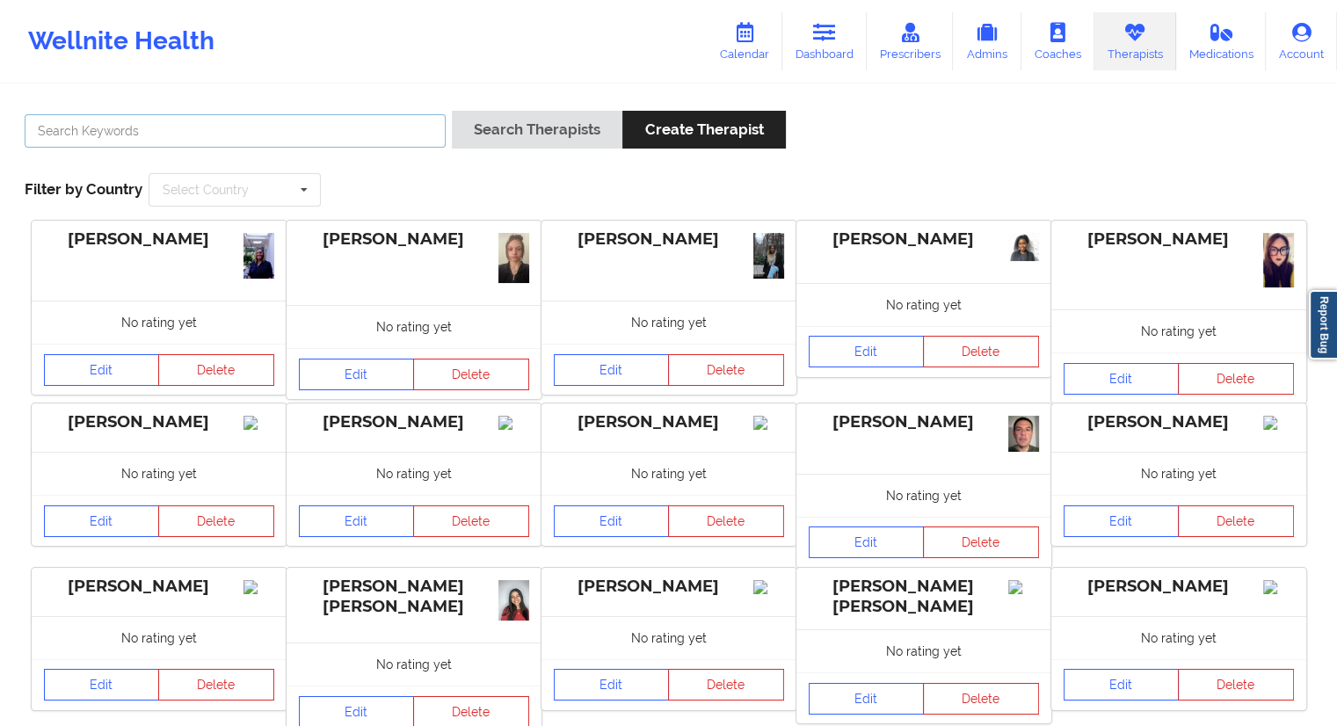
click at [119, 135] on input "text" at bounding box center [235, 130] width 421 height 33
paste input "[PERSON_NAME]"
click at [490, 134] on button "Search Therapists" at bounding box center [537, 130] width 171 height 38
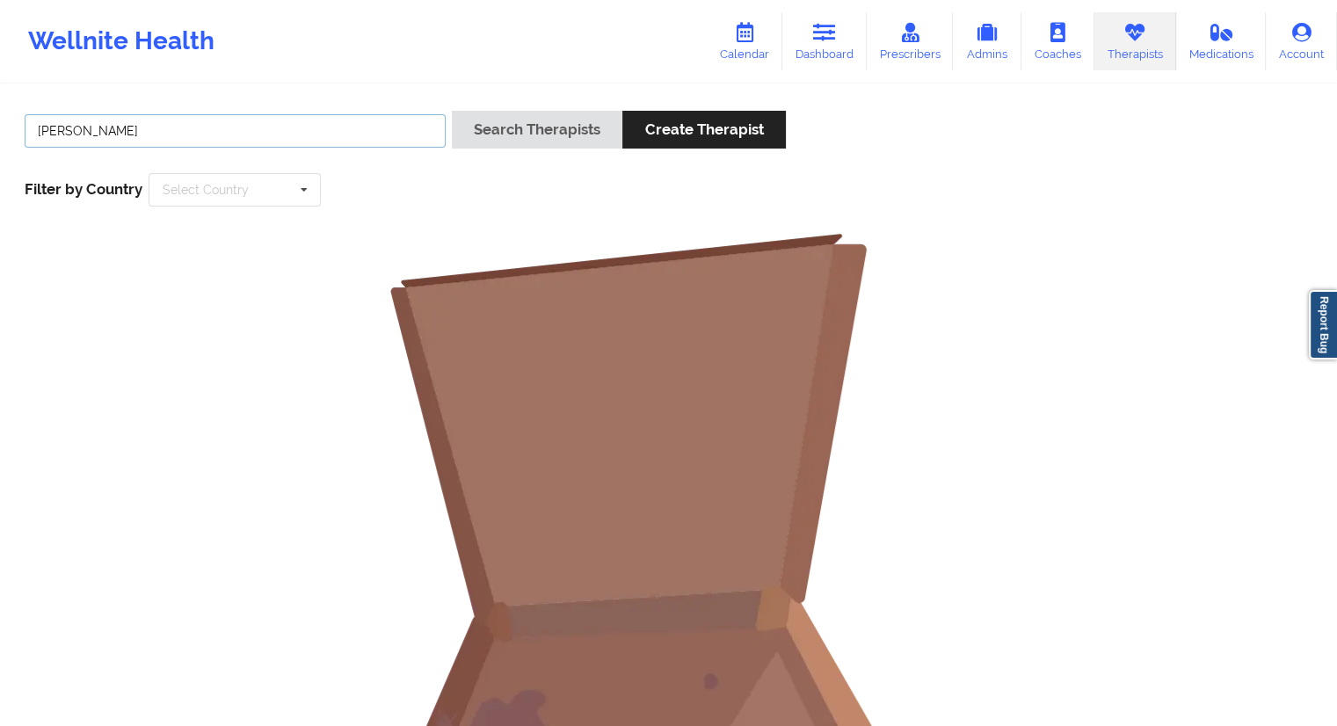
click at [42, 135] on input "[PERSON_NAME]" at bounding box center [235, 130] width 421 height 33
click at [130, 124] on input "[PERSON_NAME]" at bounding box center [235, 130] width 421 height 33
type input "Quisha"
click at [578, 106] on div "Quisha Search Therapists Create Therapist Filter by Country Select Country [GEO…" at bounding box center [668, 158] width 1313 height 120
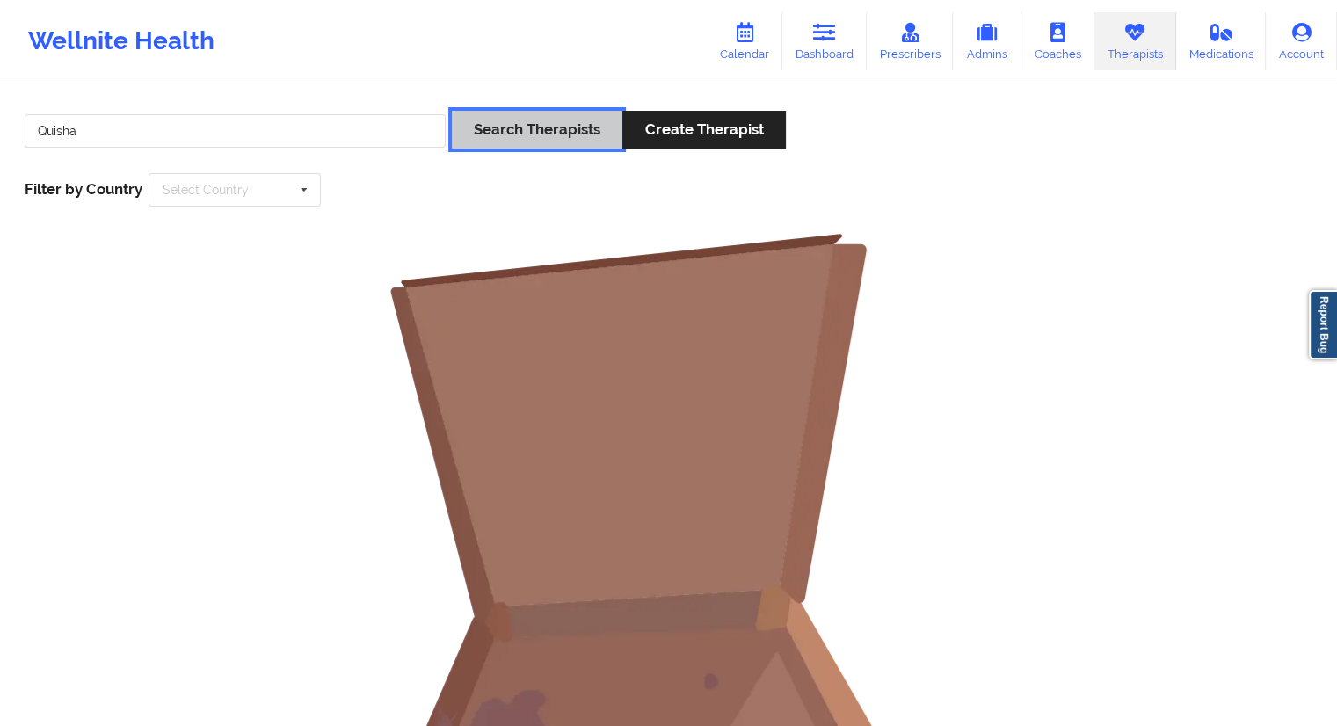
click at [566, 120] on button "Search Therapists" at bounding box center [537, 130] width 171 height 38
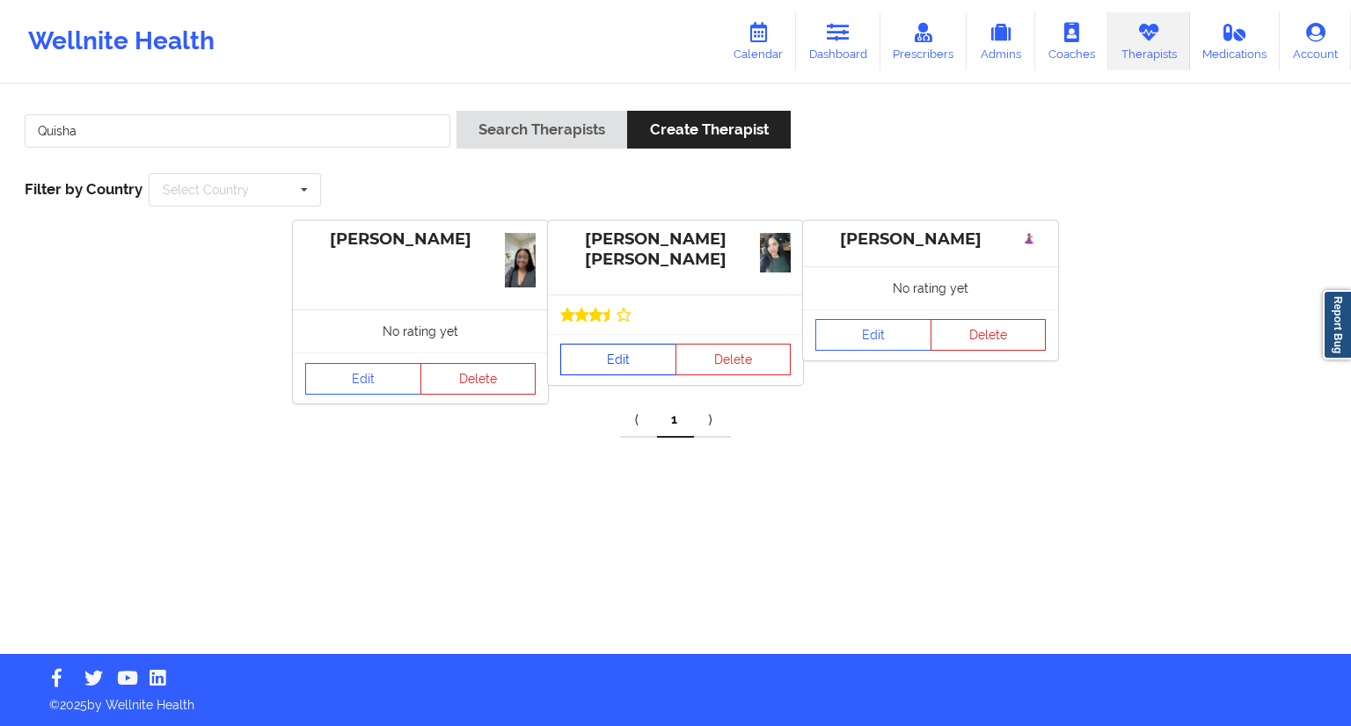
click at [597, 374] on link "Edit" at bounding box center [618, 360] width 116 height 32
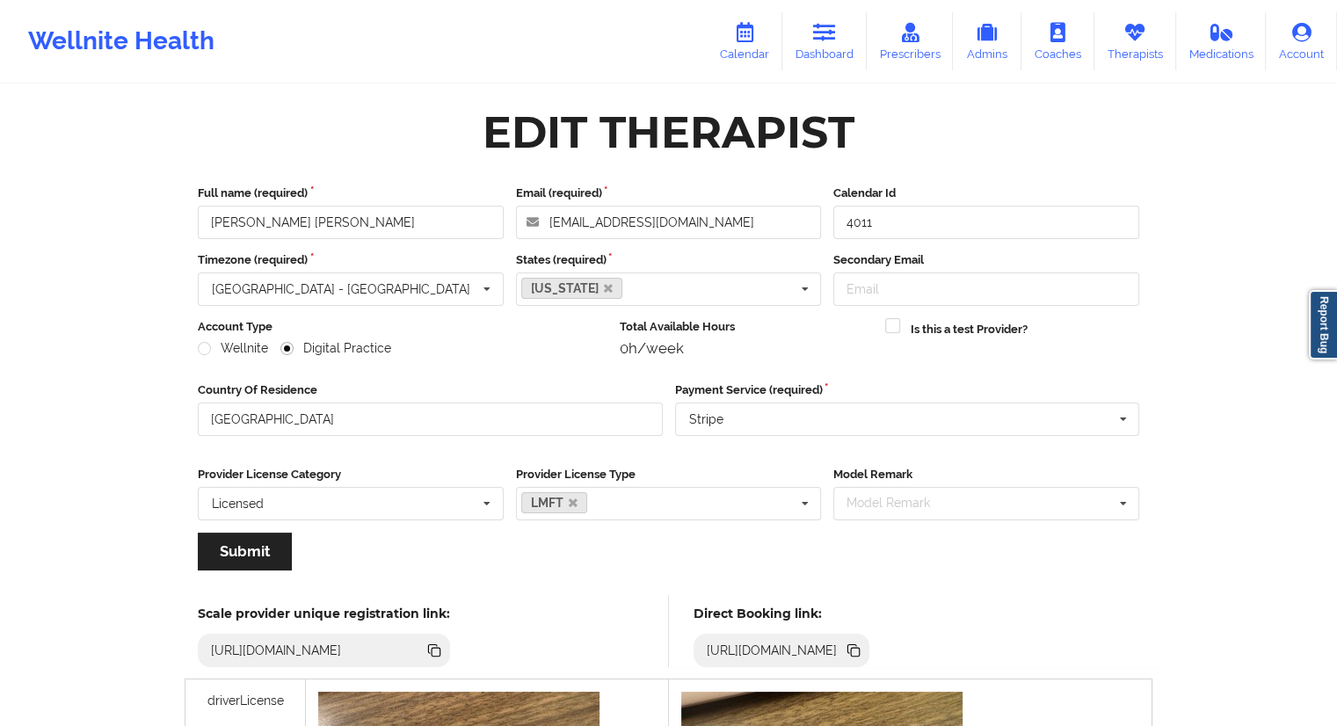
click at [860, 654] on icon at bounding box center [855, 652] width 9 height 9
drag, startPoint x: 820, startPoint y: 53, endPoint x: 811, endPoint y: 57, distance: 10.6
click at [823, 54] on link "Dashboard" at bounding box center [825, 41] width 84 height 58
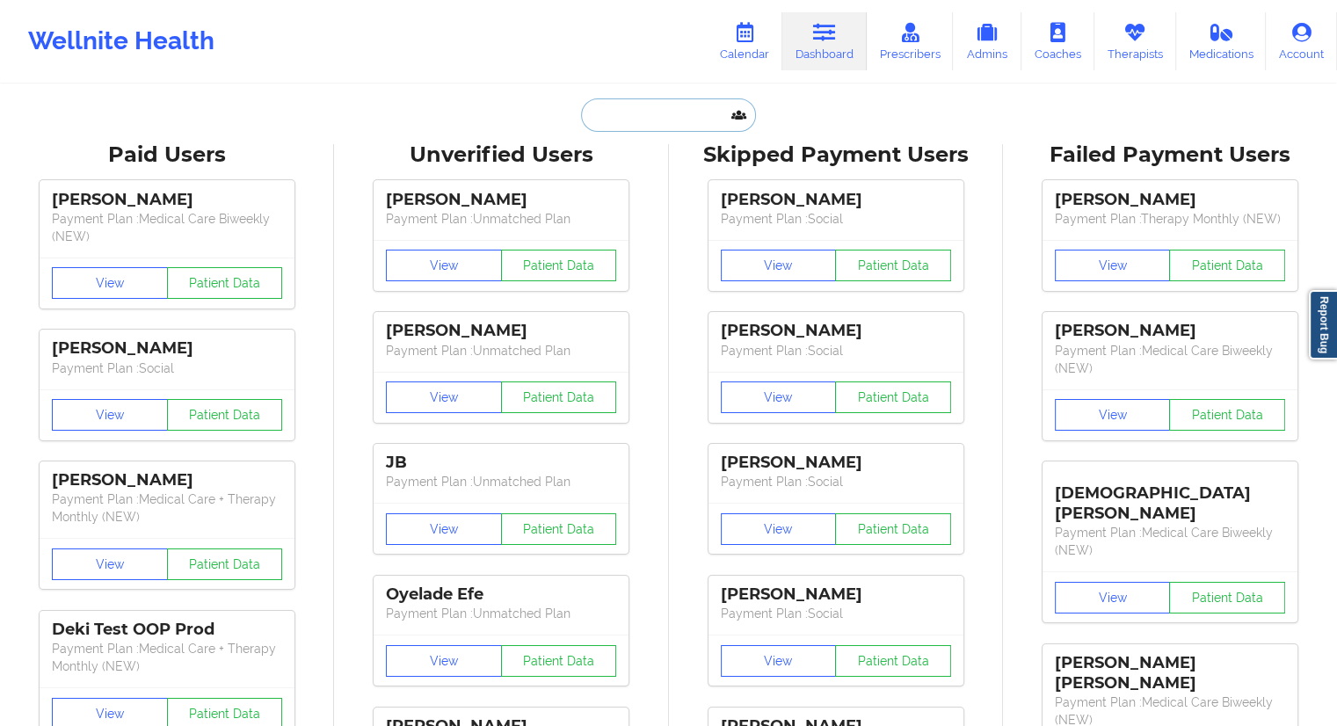
click at [657, 117] on input "text" at bounding box center [668, 114] width 174 height 33
paste input "[EMAIL_ADDRESS][DOMAIN_NAME]"
type input "[EMAIL_ADDRESS][DOMAIN_NAME]"
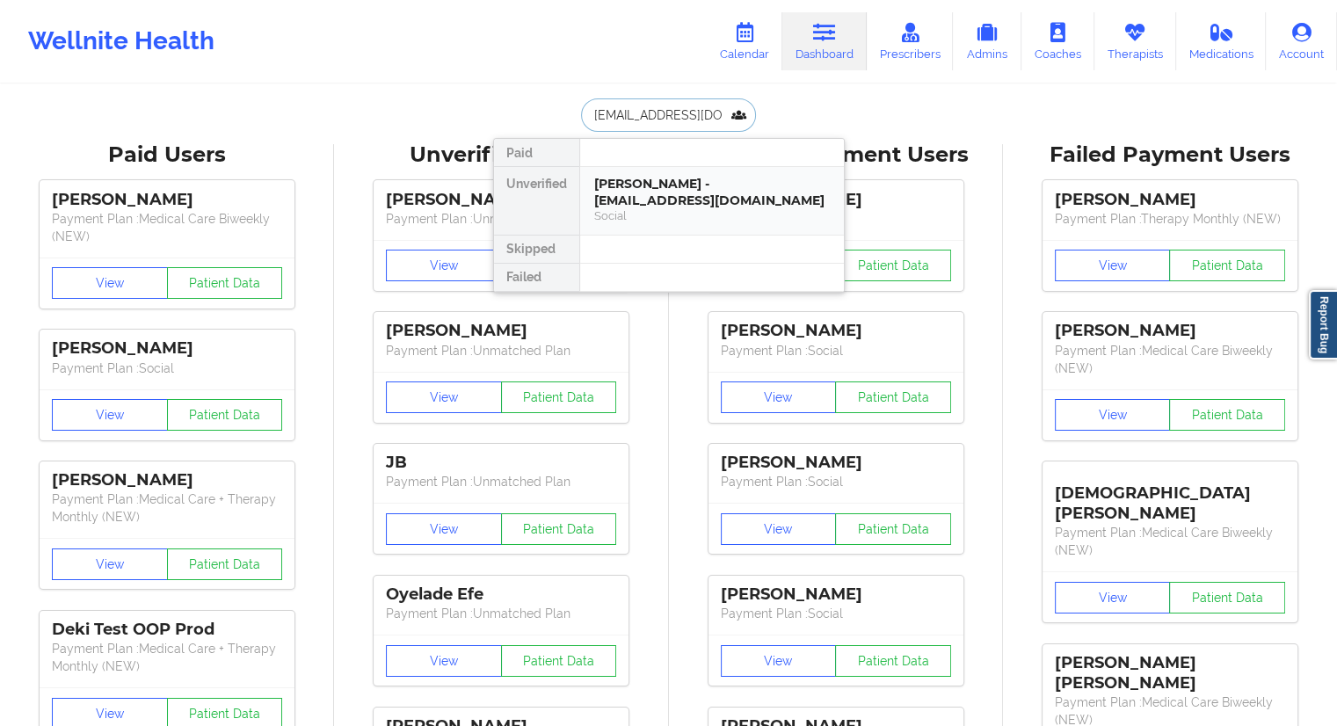
click at [640, 208] on div "Social" at bounding box center [712, 215] width 236 height 15
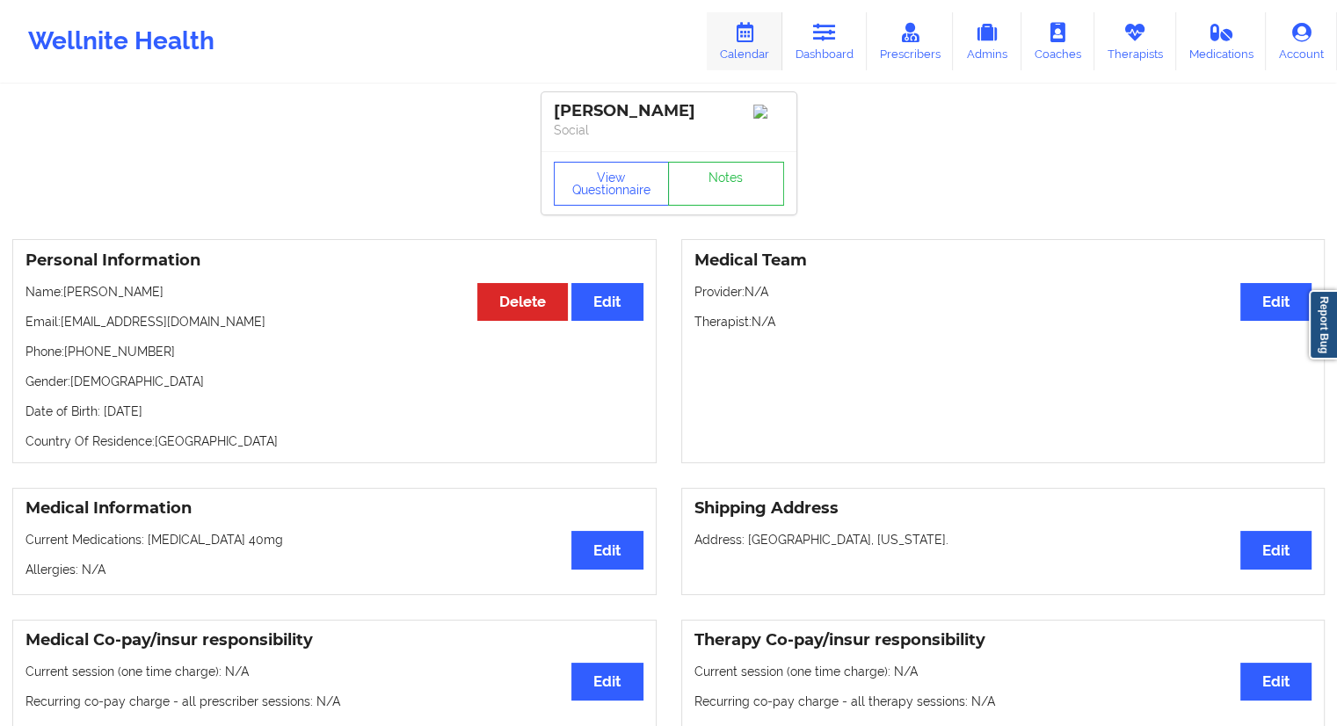
click at [728, 69] on link "Calendar" at bounding box center [745, 41] width 76 height 58
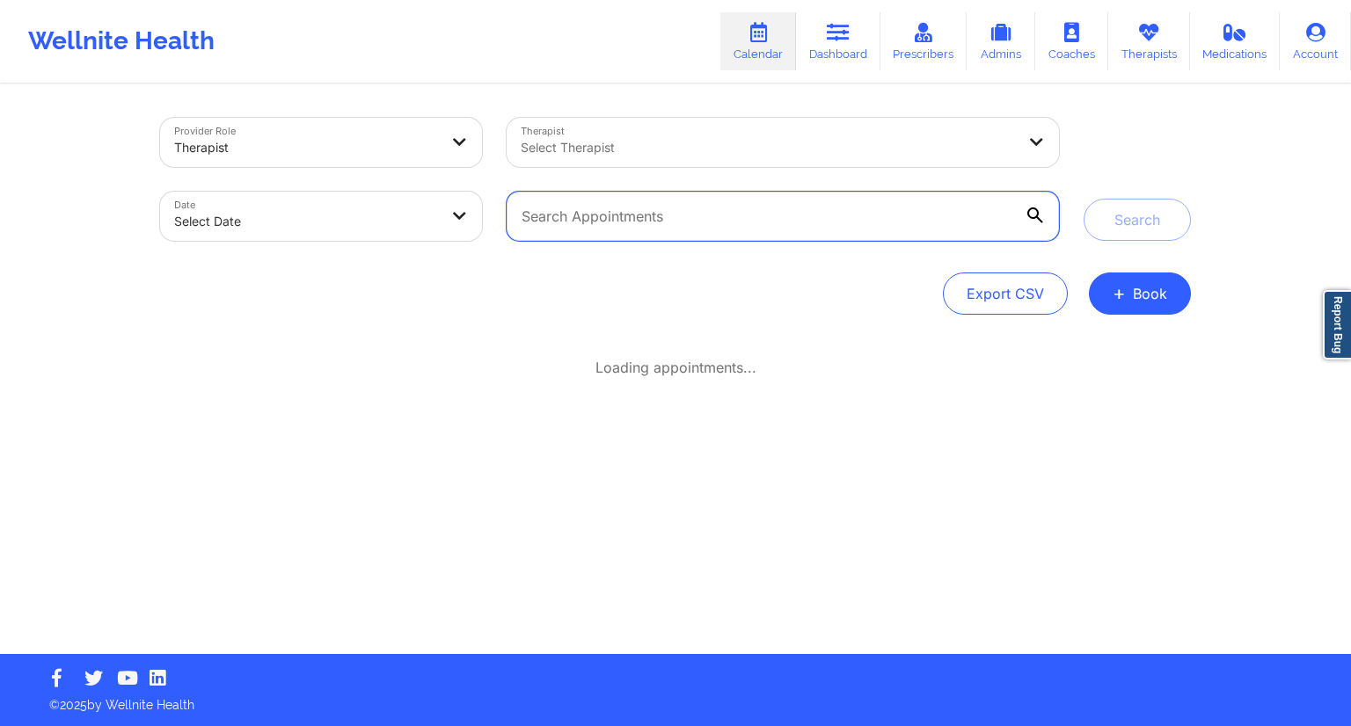
click at [592, 214] on input "text" at bounding box center [782, 216] width 552 height 49
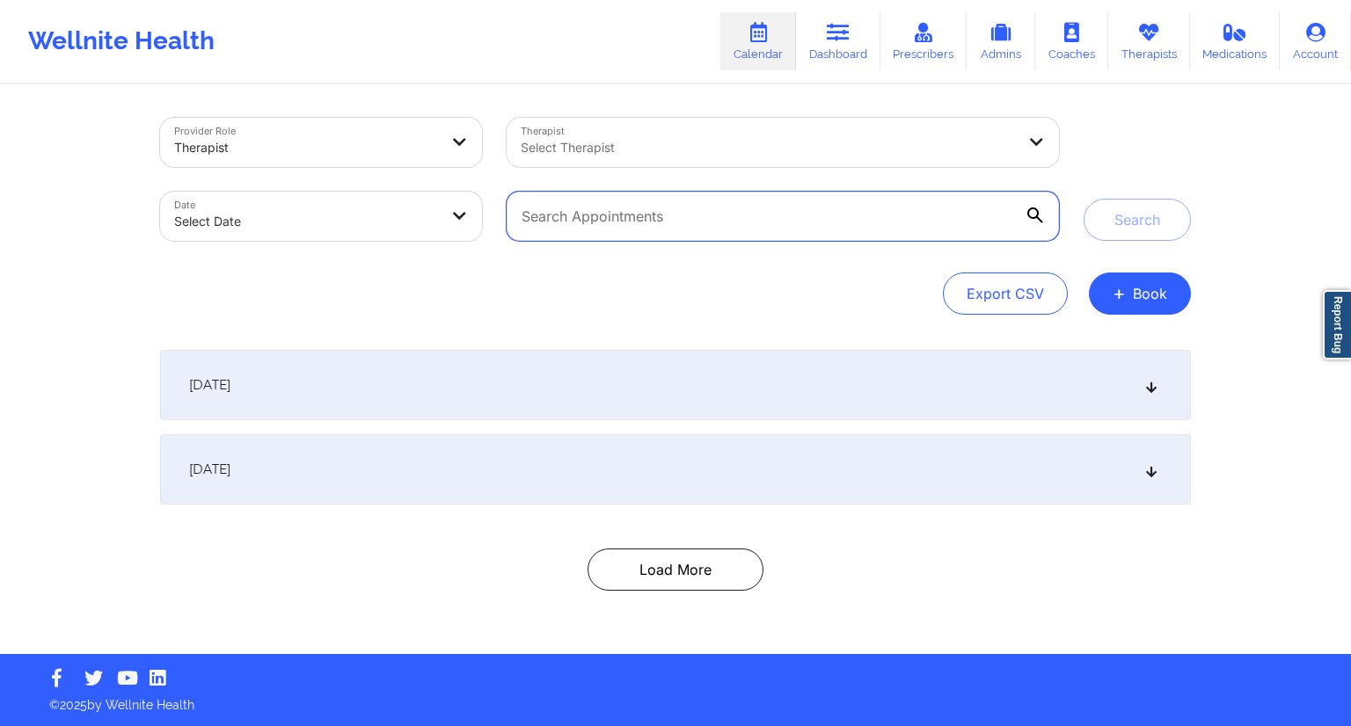
paste input "[EMAIL_ADDRESS][DOMAIN_NAME]"
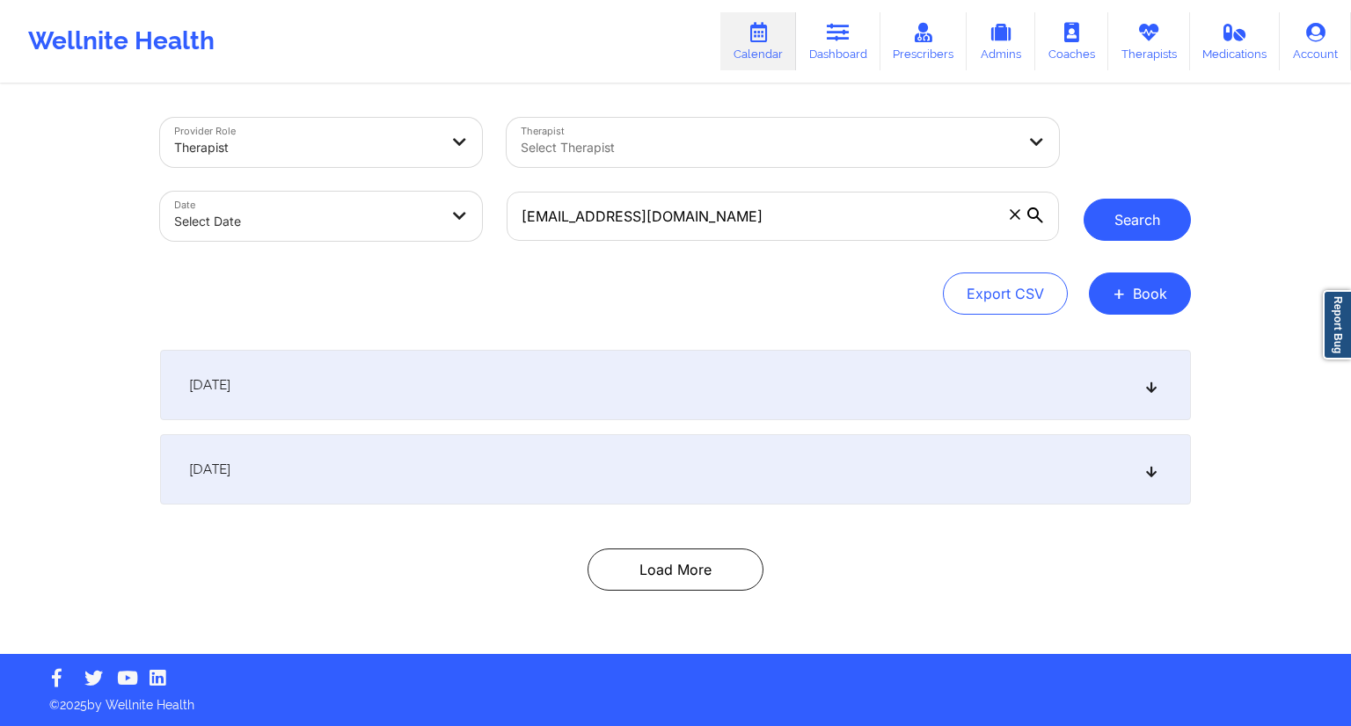
click at [1123, 231] on button "Search" at bounding box center [1136, 220] width 107 height 42
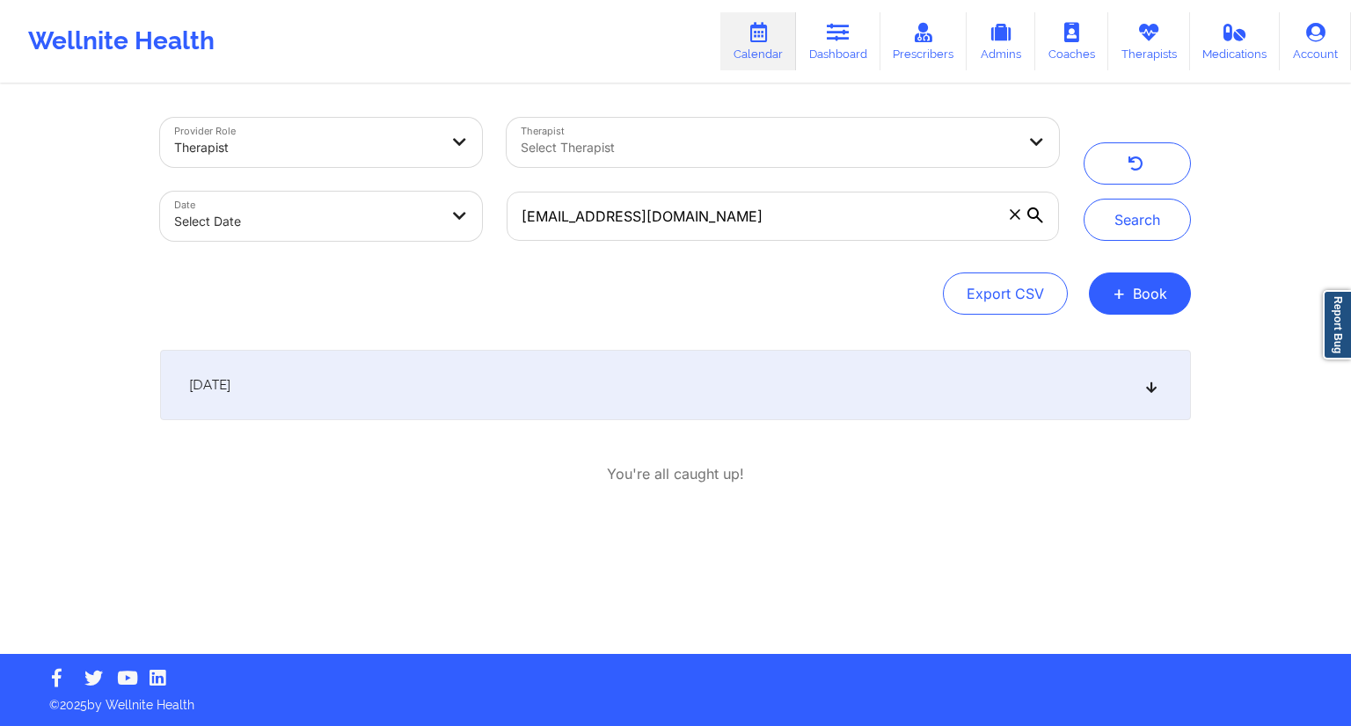
click at [449, 398] on div "[DATE]" at bounding box center [675, 385] width 1031 height 70
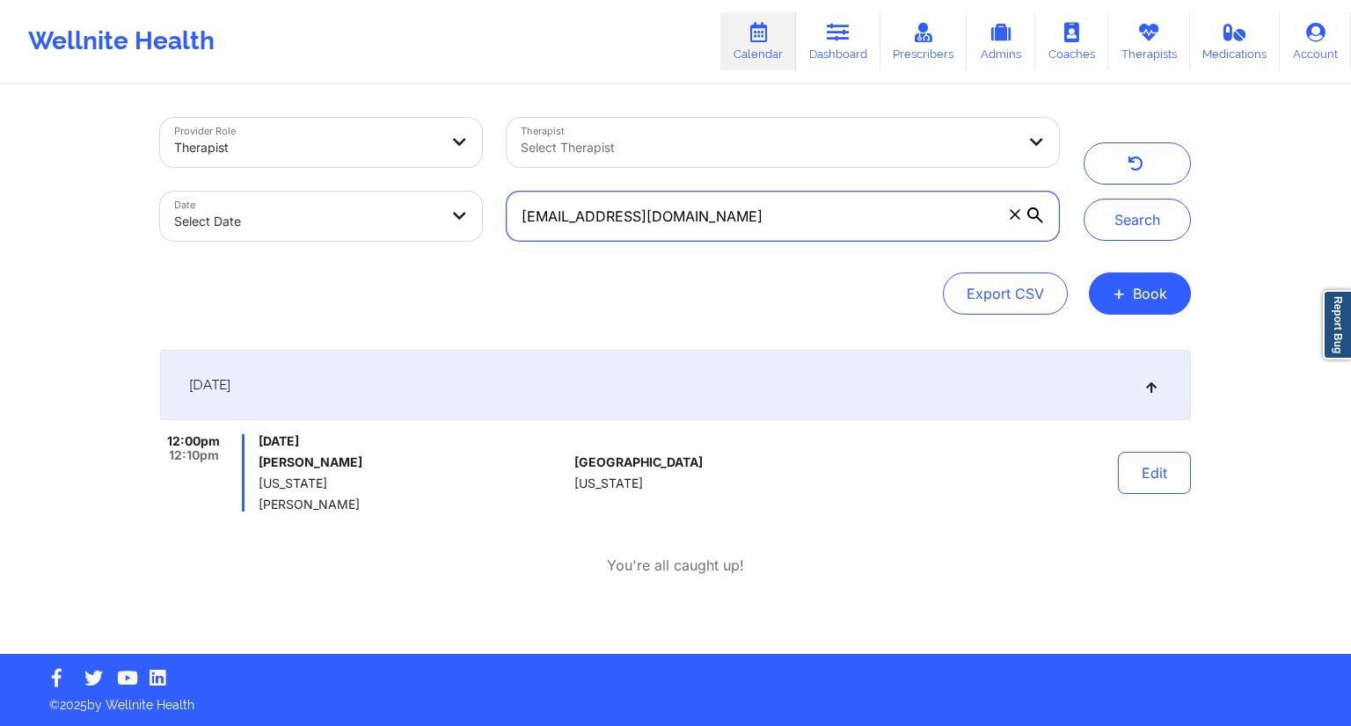
click at [707, 202] on input "[EMAIL_ADDRESS][DOMAIN_NAME]" at bounding box center [782, 216] width 552 height 49
paste input "[EMAIL_ADDRESS]"
type input "[EMAIL_ADDRESS][DOMAIN_NAME]"
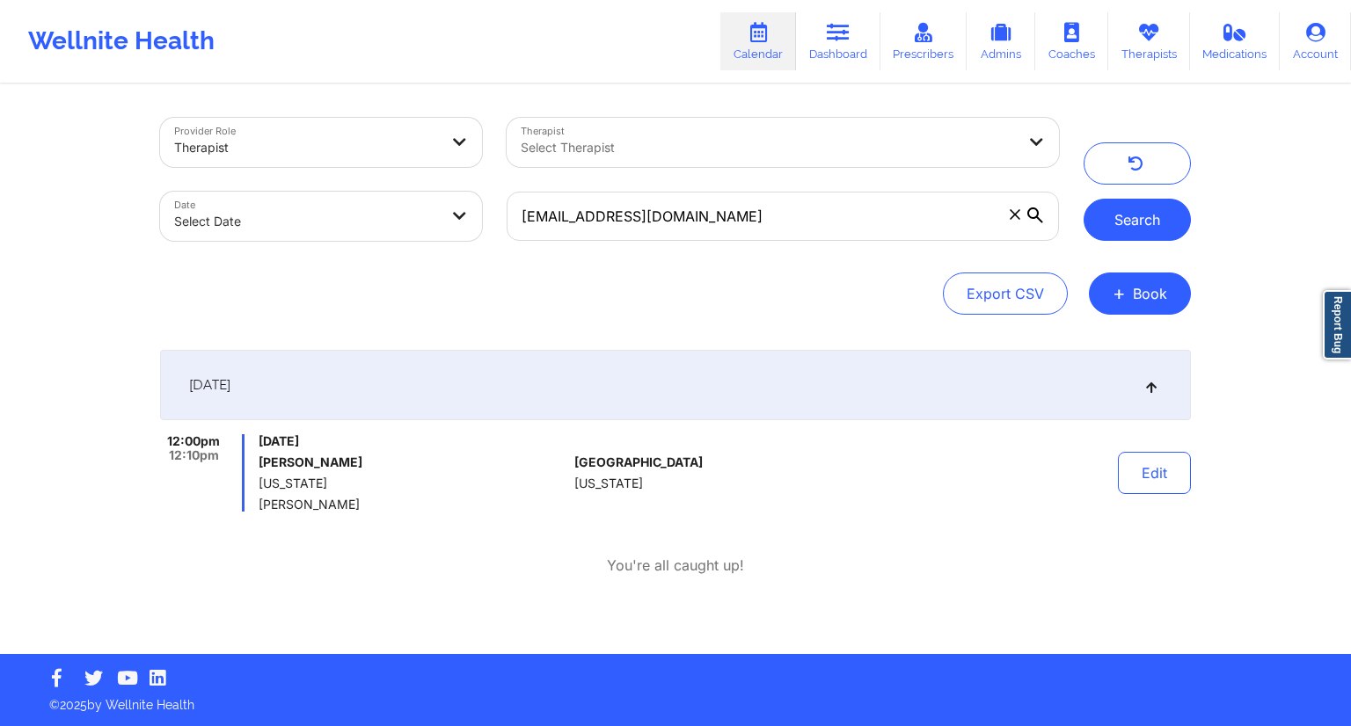
click at [1137, 223] on button "Search" at bounding box center [1136, 220] width 107 height 42
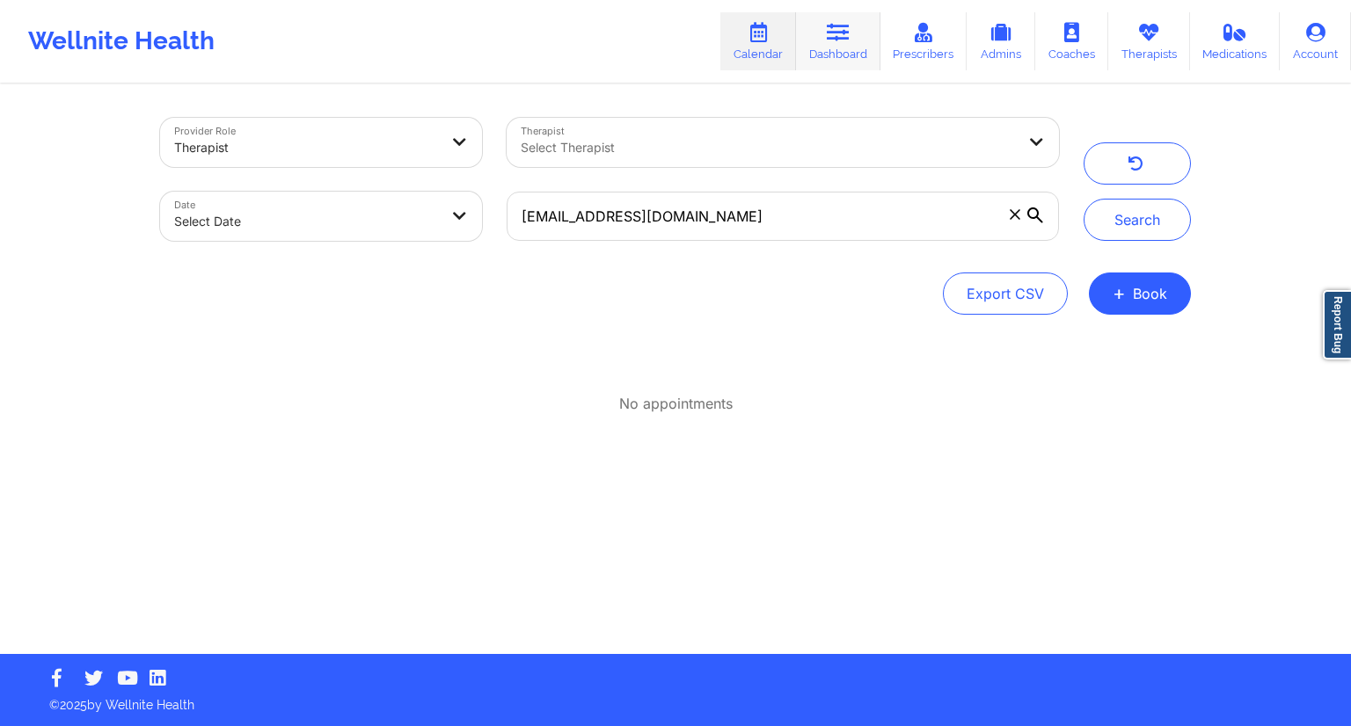
click at [827, 46] on link "Dashboard" at bounding box center [838, 41] width 84 height 58
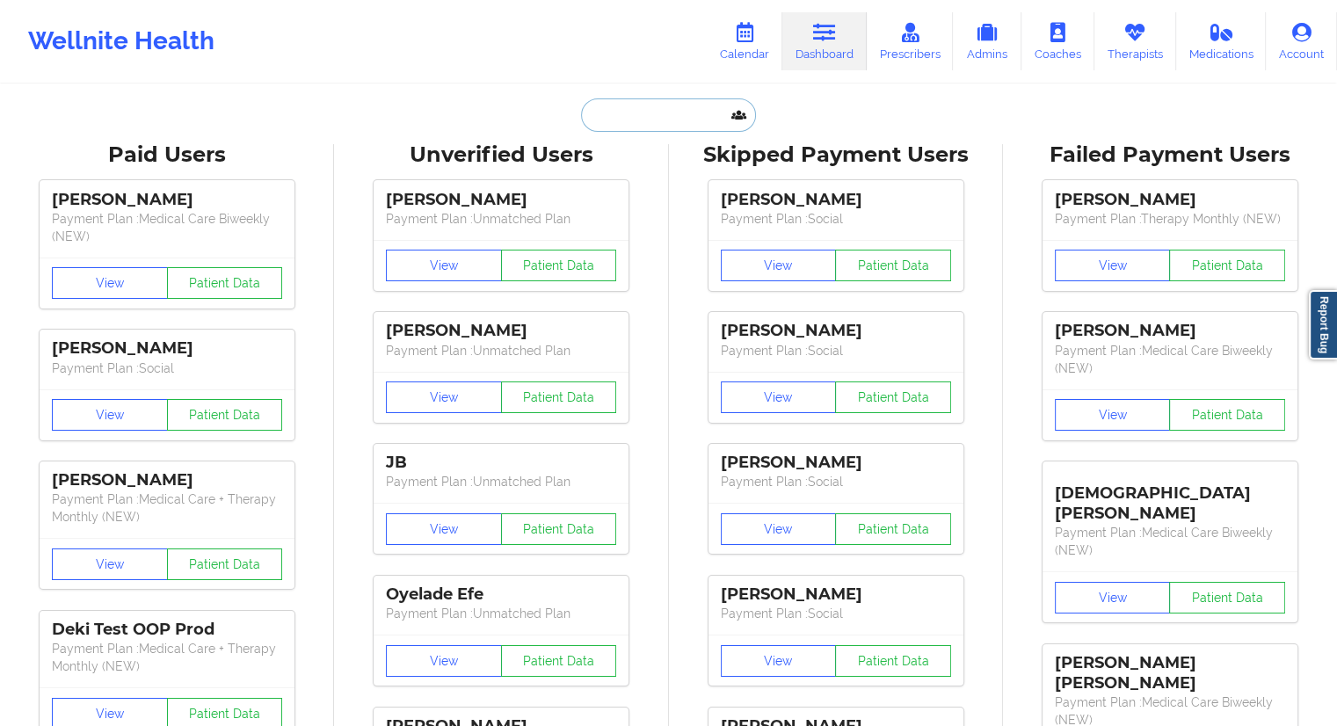
paste input "[EMAIL_ADDRESS][DOMAIN_NAME]"
type input "[EMAIL_ADDRESS][DOMAIN_NAME]"
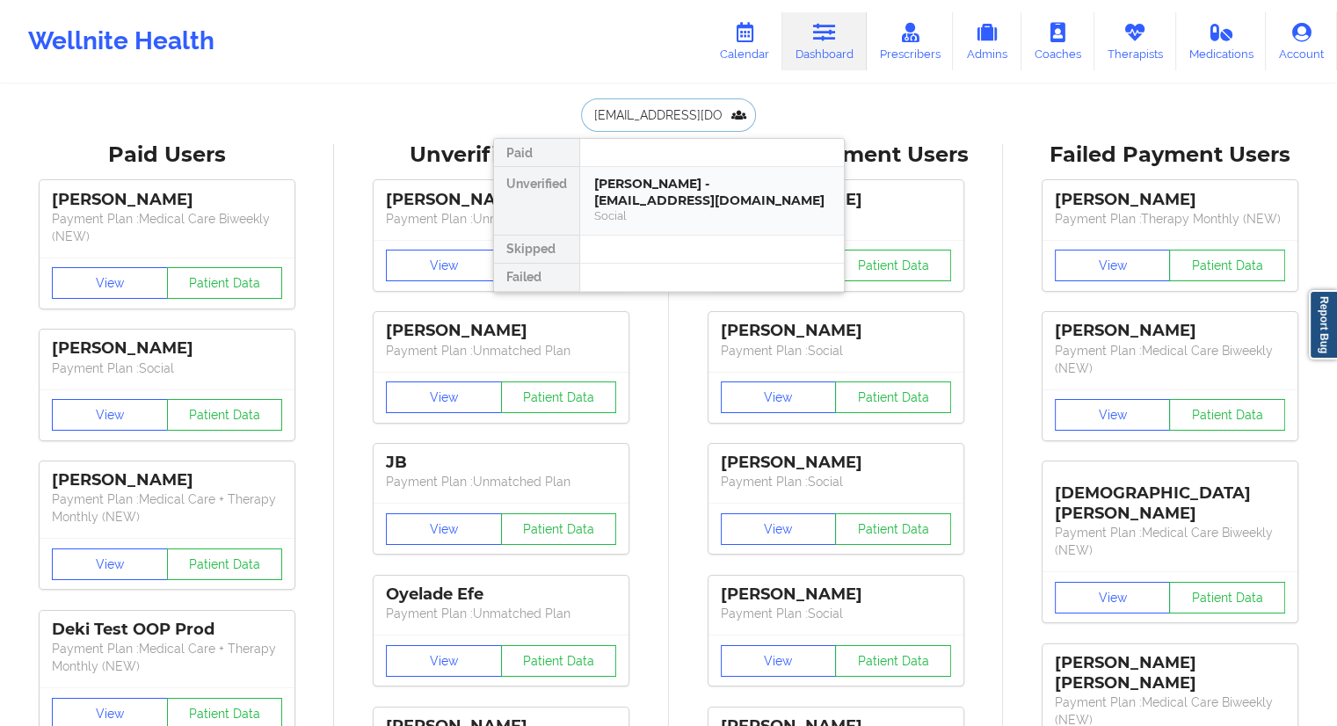
click at [613, 193] on div "[PERSON_NAME] - [EMAIL_ADDRESS][DOMAIN_NAME]" at bounding box center [712, 192] width 236 height 33
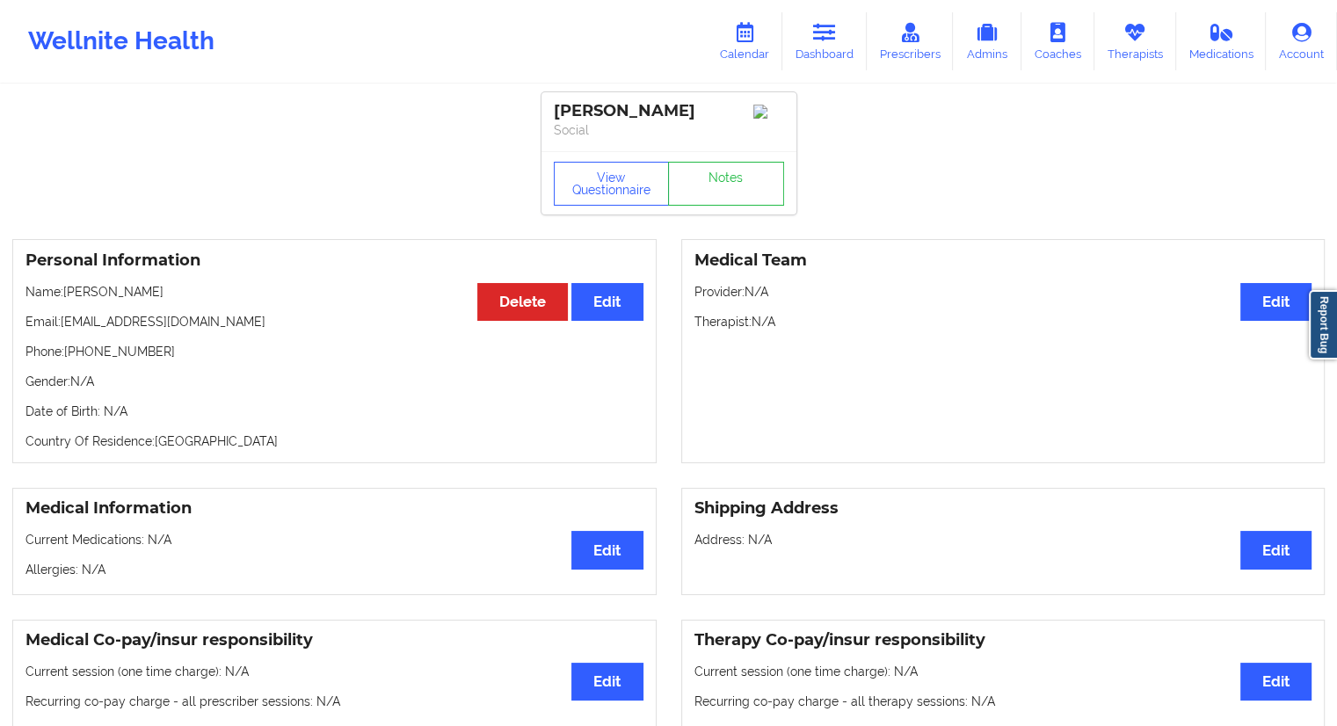
click at [682, 136] on p "Social" at bounding box center [669, 130] width 230 height 18
click at [619, 174] on button "View Questionnaire" at bounding box center [612, 184] width 116 height 44
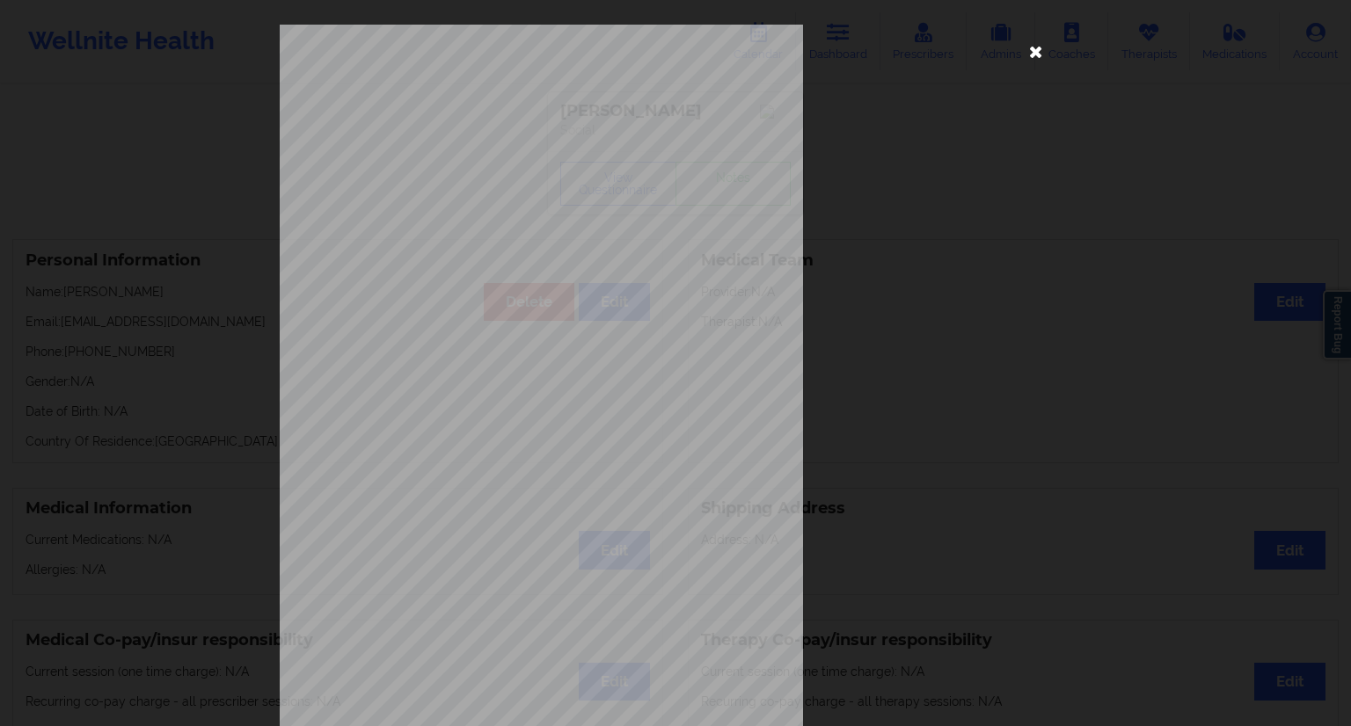
click at [1024, 54] on icon at bounding box center [1036, 51] width 28 height 28
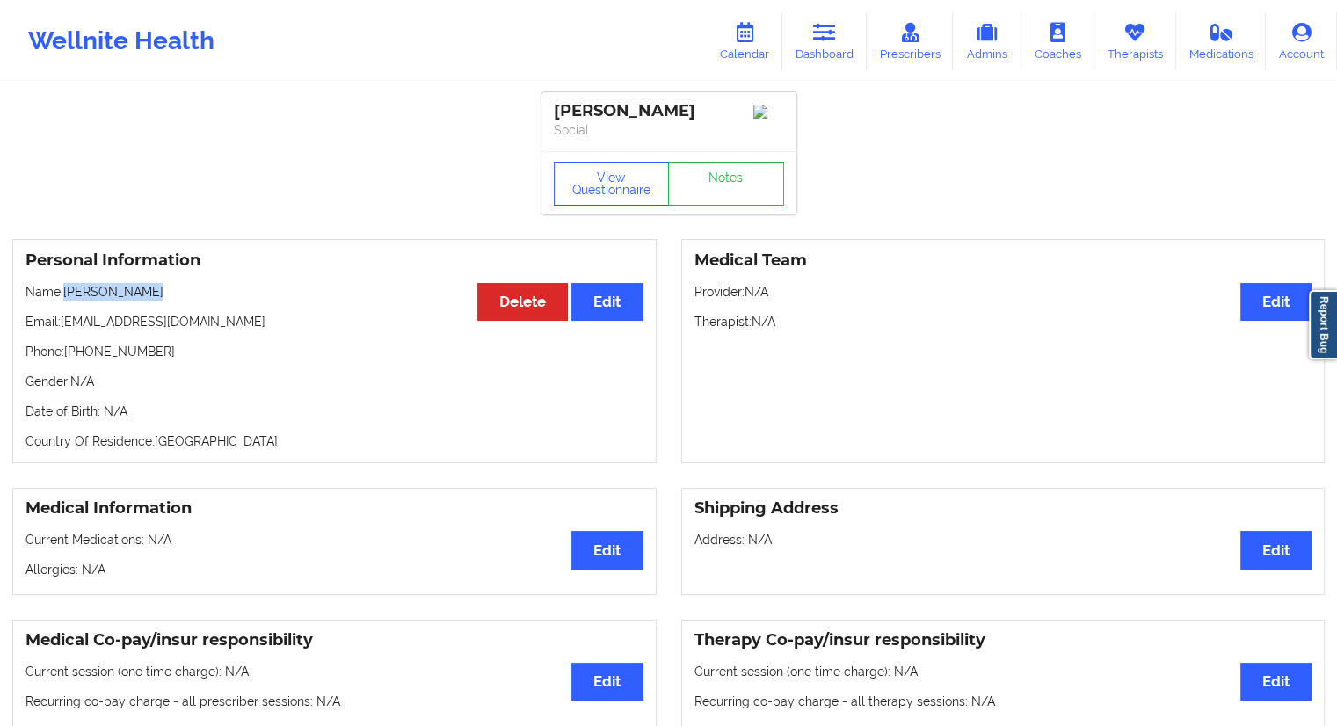
drag, startPoint x: 144, startPoint y: 293, endPoint x: 65, endPoint y: 306, distance: 80.2
click at [65, 306] on div "Personal Information Edit Delete Name: [PERSON_NAME] Email: [EMAIL_ADDRESS][DOM…" at bounding box center [334, 351] width 645 height 224
copy p "[PERSON_NAME]"
drag, startPoint x: 162, startPoint y: 349, endPoint x: 70, endPoint y: 356, distance: 91.7
click at [70, 356] on p "Phone: [PHONE_NUMBER]" at bounding box center [335, 352] width 618 height 18
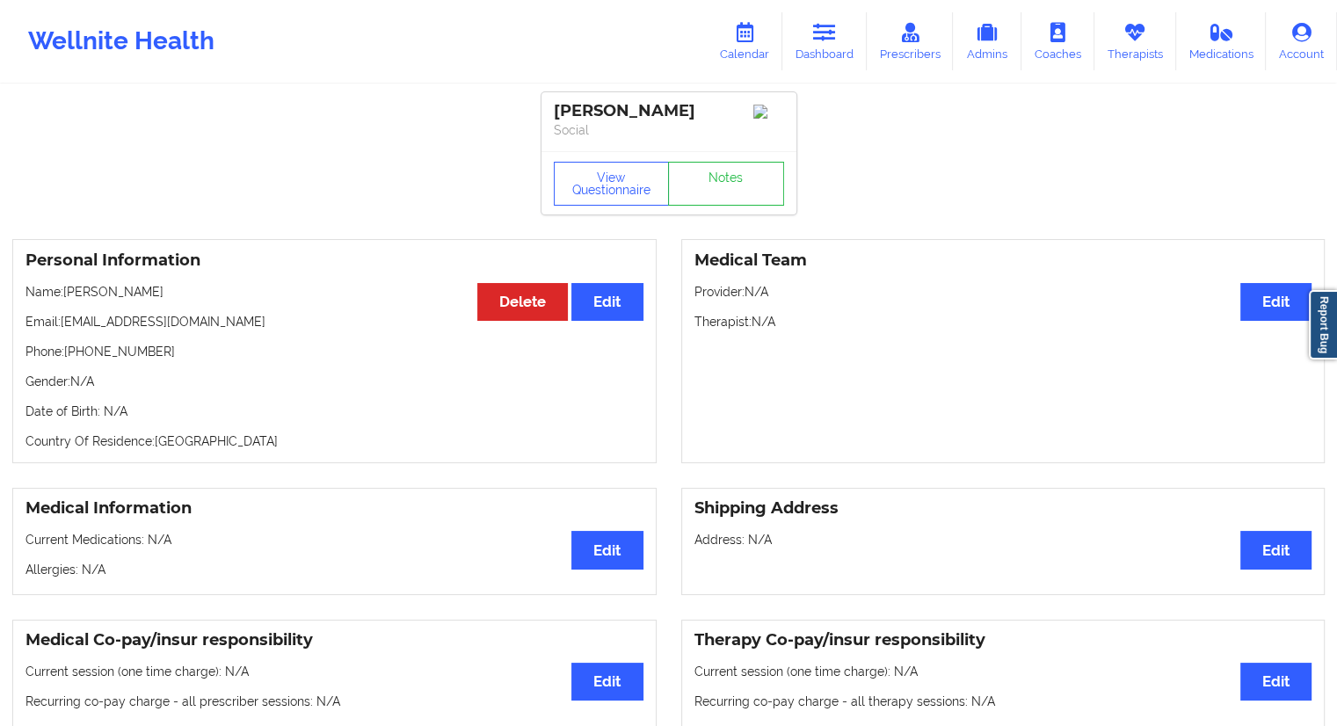
click at [107, 368] on div "Personal Information Edit Delete Name: [PERSON_NAME] Email: [EMAIL_ADDRESS][DOM…" at bounding box center [334, 351] width 645 height 224
drag, startPoint x: 159, startPoint y: 355, endPoint x: 77, endPoint y: 367, distance: 82.6
click at [72, 361] on p "Phone: [PHONE_NUMBER]" at bounding box center [335, 352] width 618 height 18
click at [1127, 48] on link "Therapists" at bounding box center [1136, 41] width 82 height 58
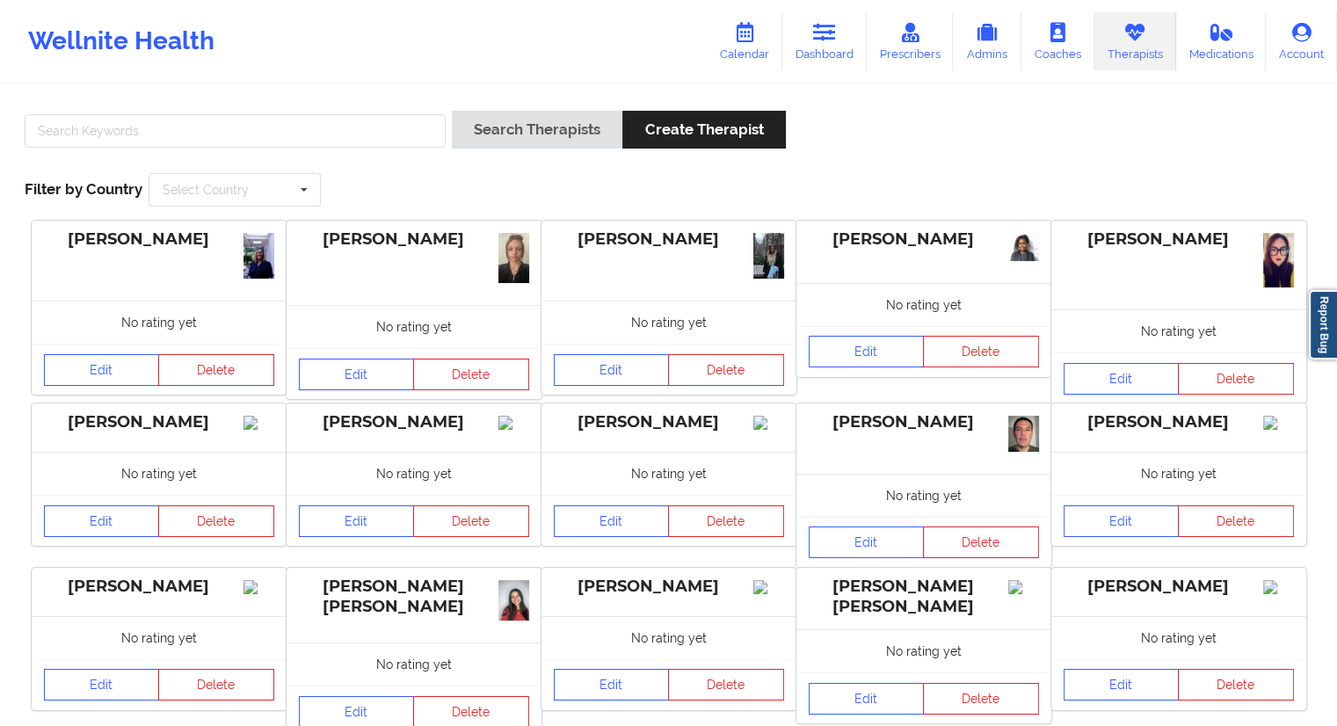
click at [273, 150] on div at bounding box center [235, 136] width 434 height 50
click at [264, 135] on input "text" at bounding box center [235, 130] width 421 height 33
paste input "[PERSON_NAME]"
click at [482, 135] on button "Search Therapists" at bounding box center [537, 130] width 171 height 38
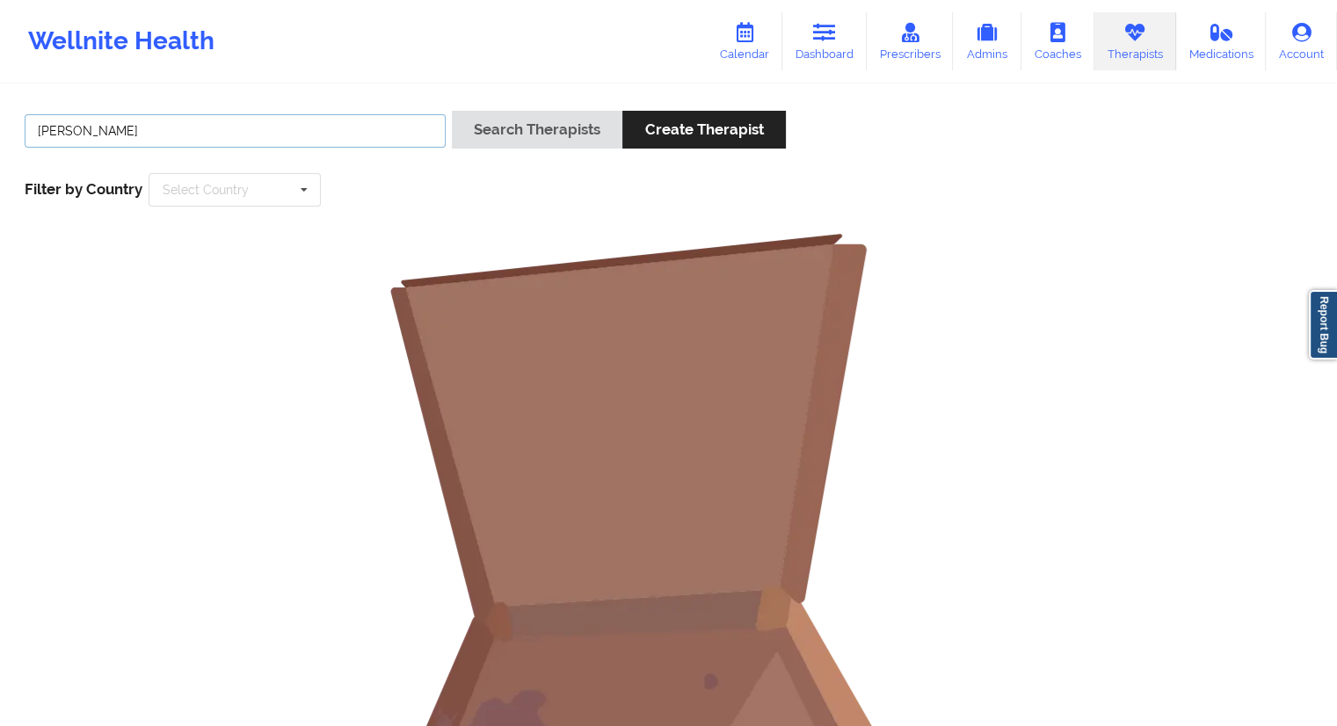
click at [174, 140] on input "[PERSON_NAME]" at bounding box center [235, 130] width 421 height 33
click at [42, 135] on input "[PERSON_NAME]" at bounding box center [235, 130] width 421 height 33
click at [142, 117] on input "[PERSON_NAME]" at bounding box center [235, 130] width 421 height 33
click at [452, 111] on button "Search Therapists" at bounding box center [537, 130] width 171 height 38
click at [134, 131] on input "[PERSON_NAME]" at bounding box center [235, 130] width 421 height 33
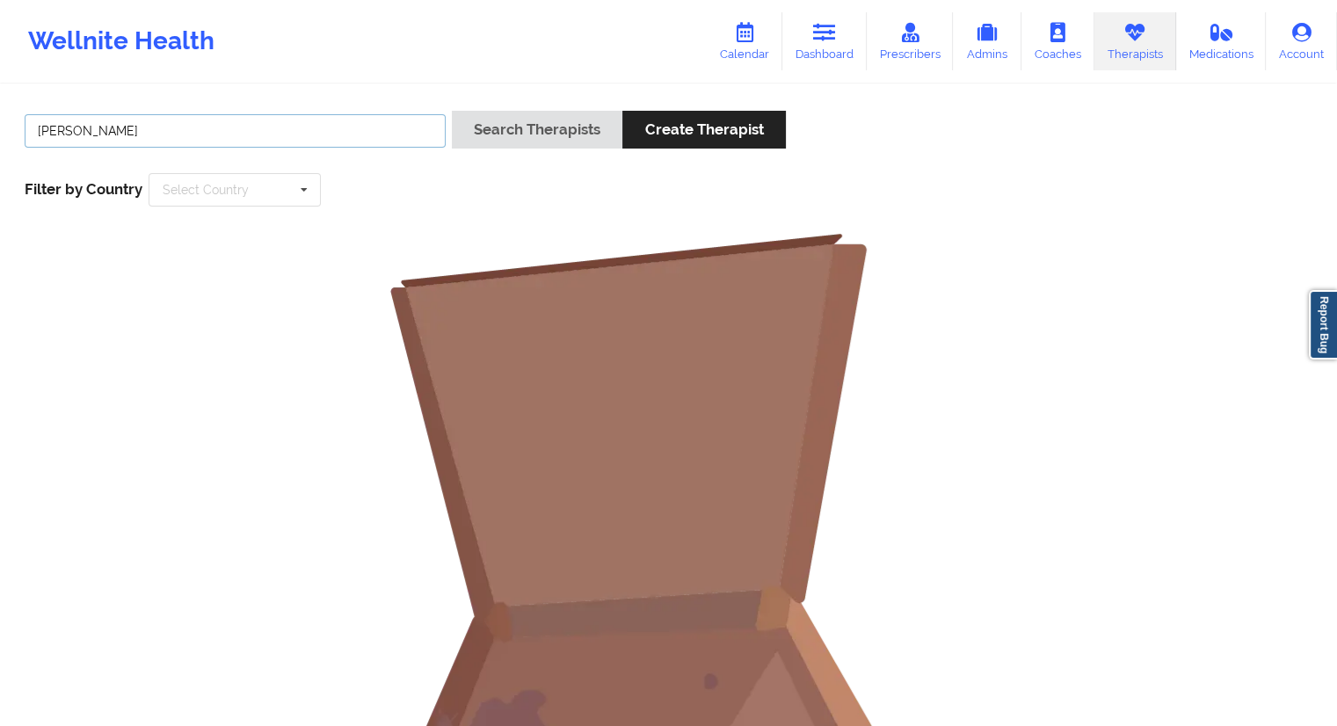
click at [81, 131] on input "[PERSON_NAME]" at bounding box center [235, 130] width 421 height 33
click at [95, 128] on input "[PERSON_NAME]" at bounding box center [235, 130] width 421 height 33
click at [97, 129] on input "Elder" at bounding box center [235, 130] width 421 height 33
type input "Elder"
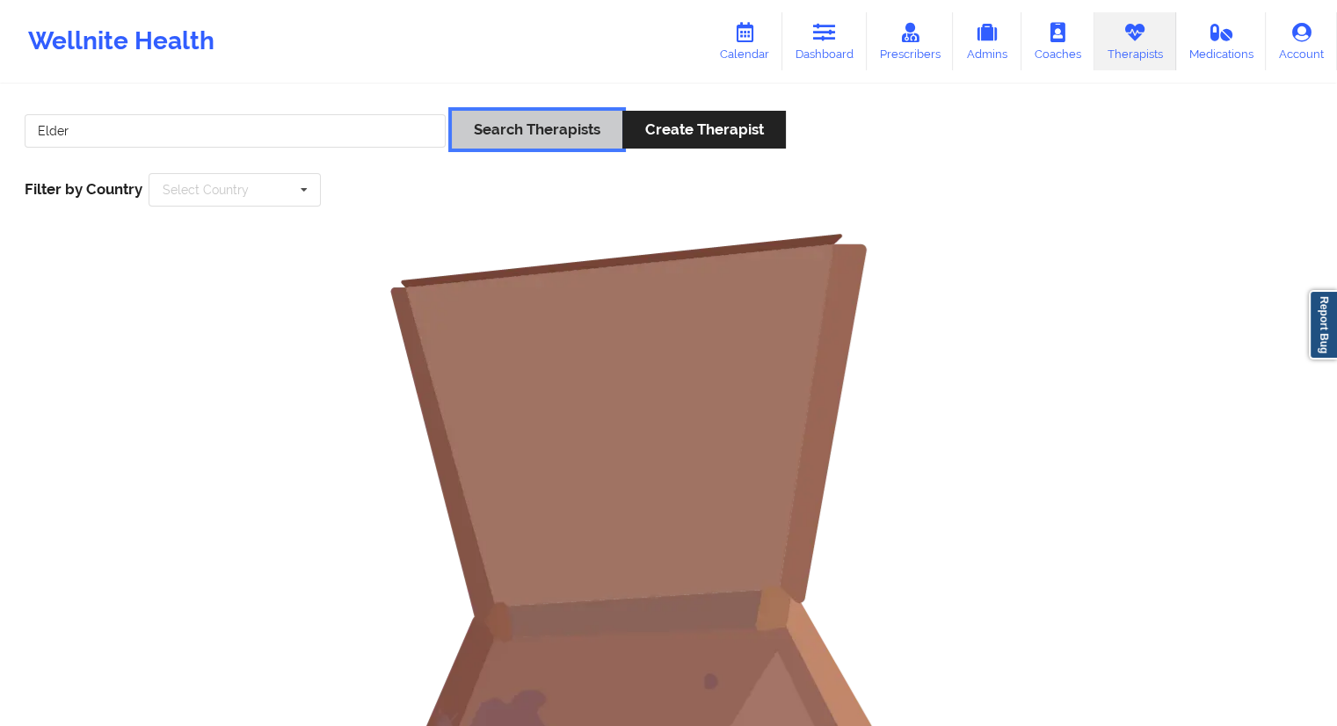
click at [487, 131] on button "Search Therapists" at bounding box center [537, 130] width 171 height 38
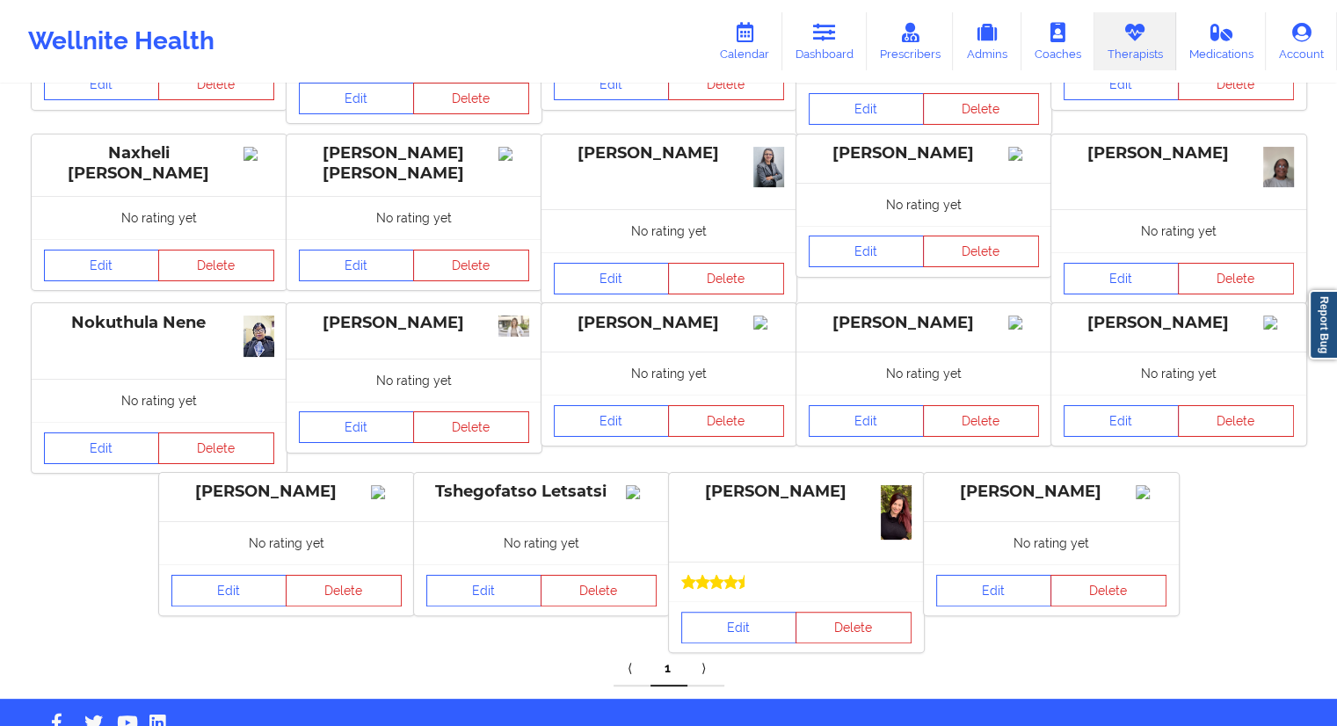
scroll to position [264, 0]
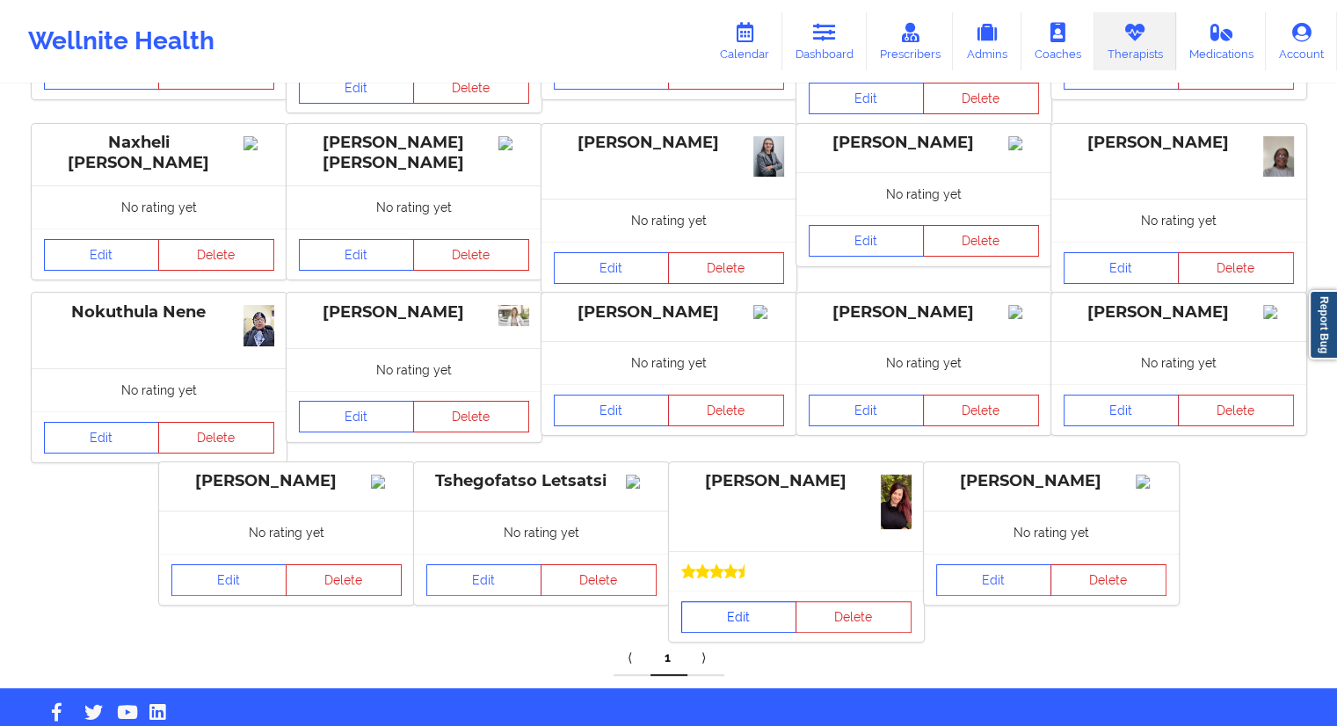
click at [734, 623] on link "Edit" at bounding box center [739, 617] width 116 height 32
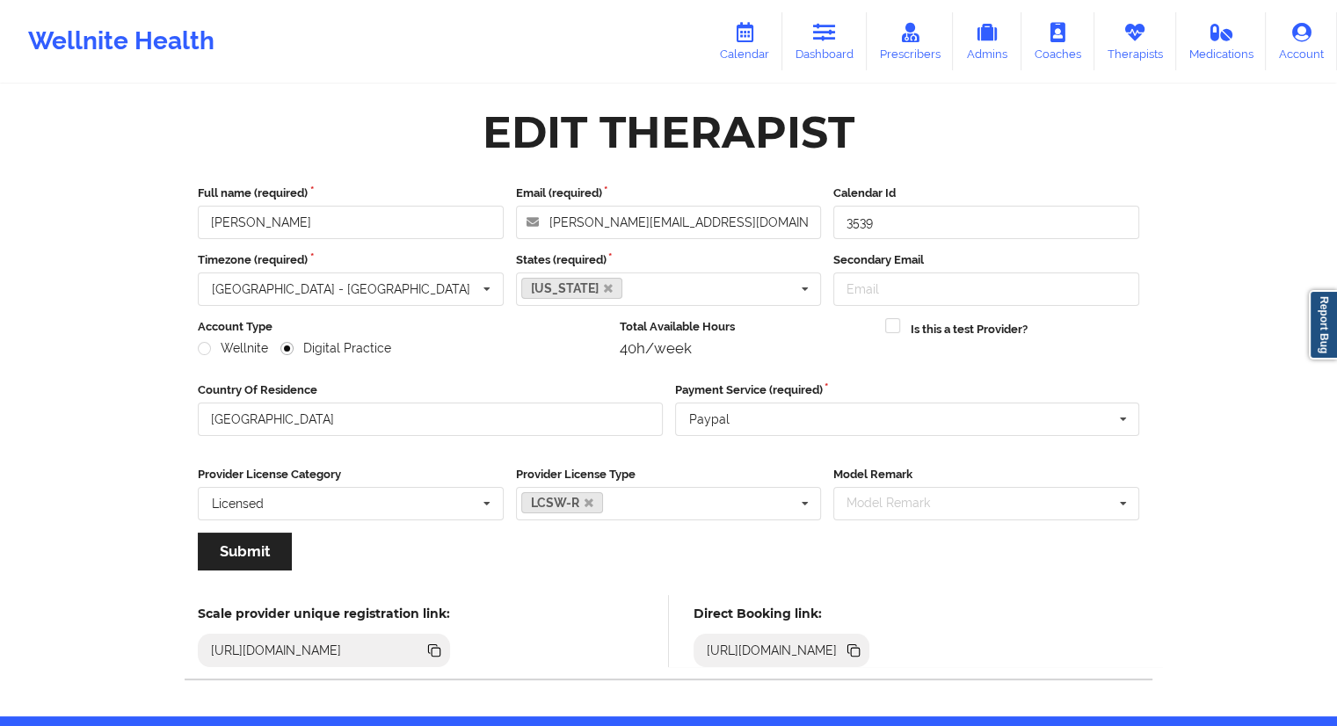
click at [860, 652] on icon at bounding box center [855, 652] width 9 height 9
click at [864, 643] on icon at bounding box center [853, 650] width 19 height 19
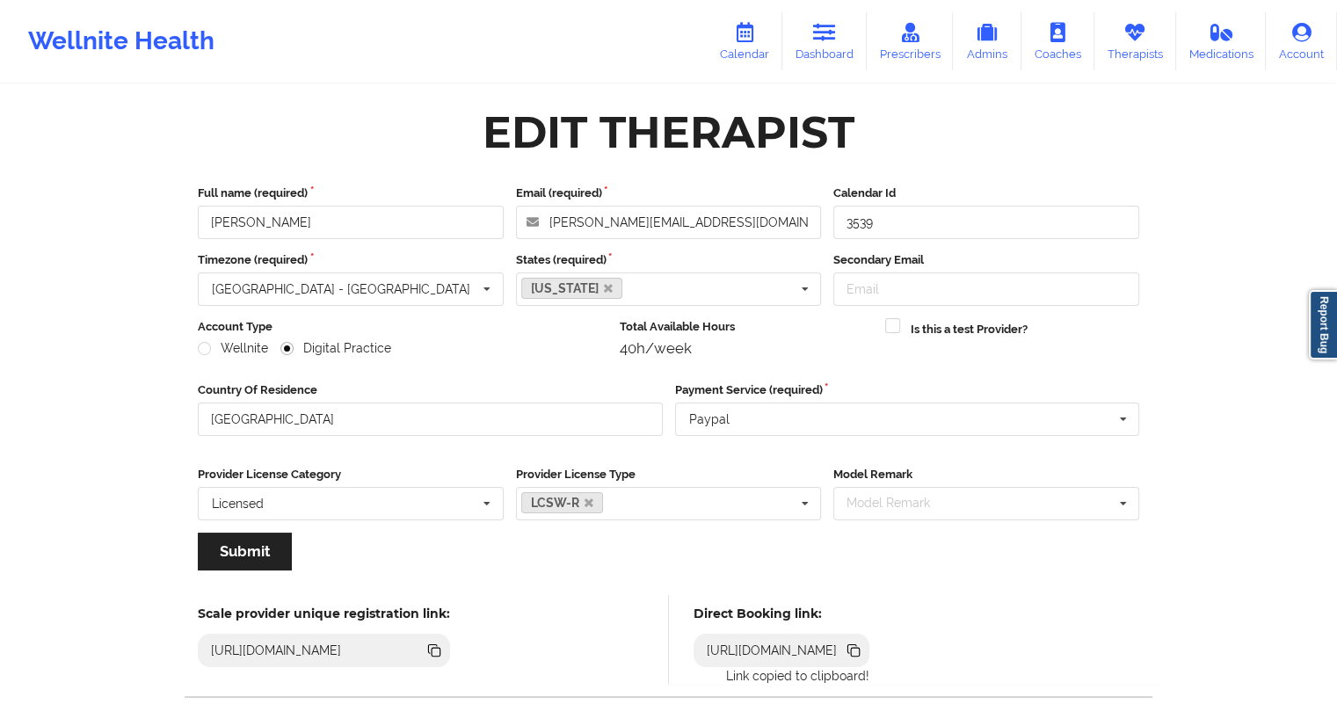
click at [860, 649] on icon at bounding box center [855, 652] width 9 height 9
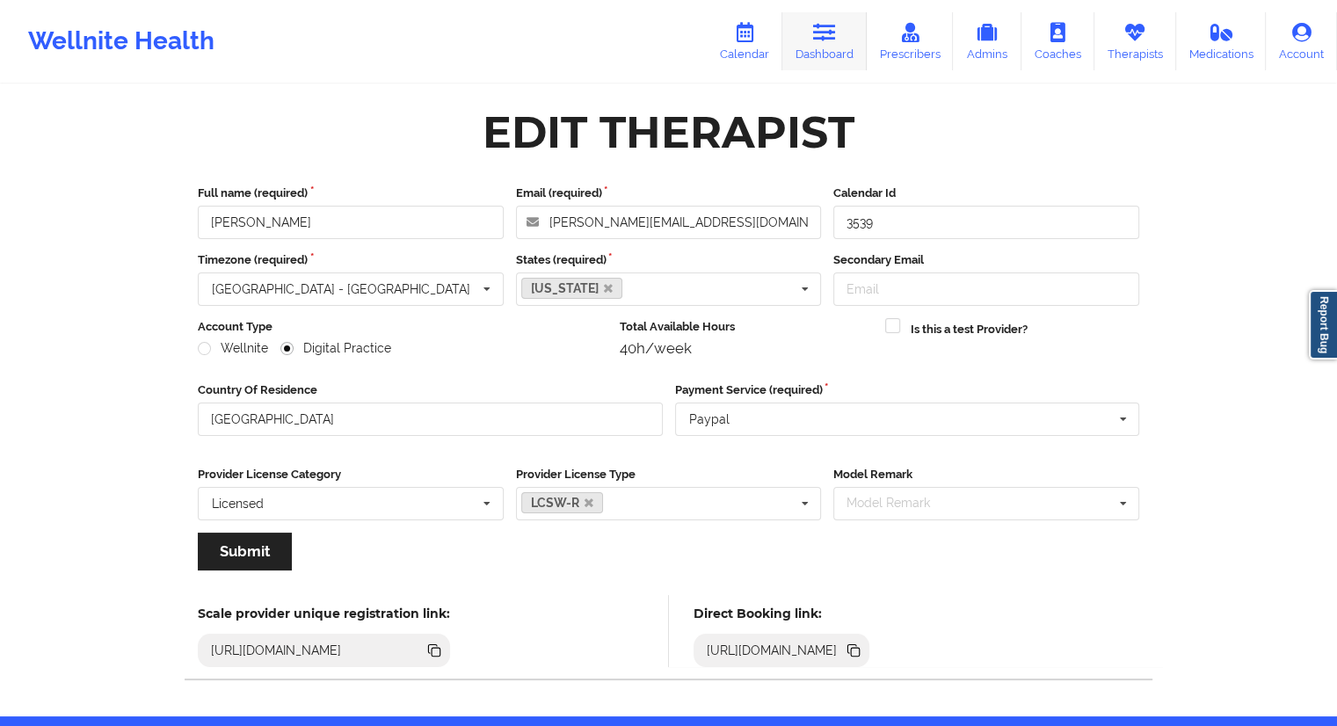
click at [839, 45] on link "Dashboard" at bounding box center [825, 41] width 84 height 58
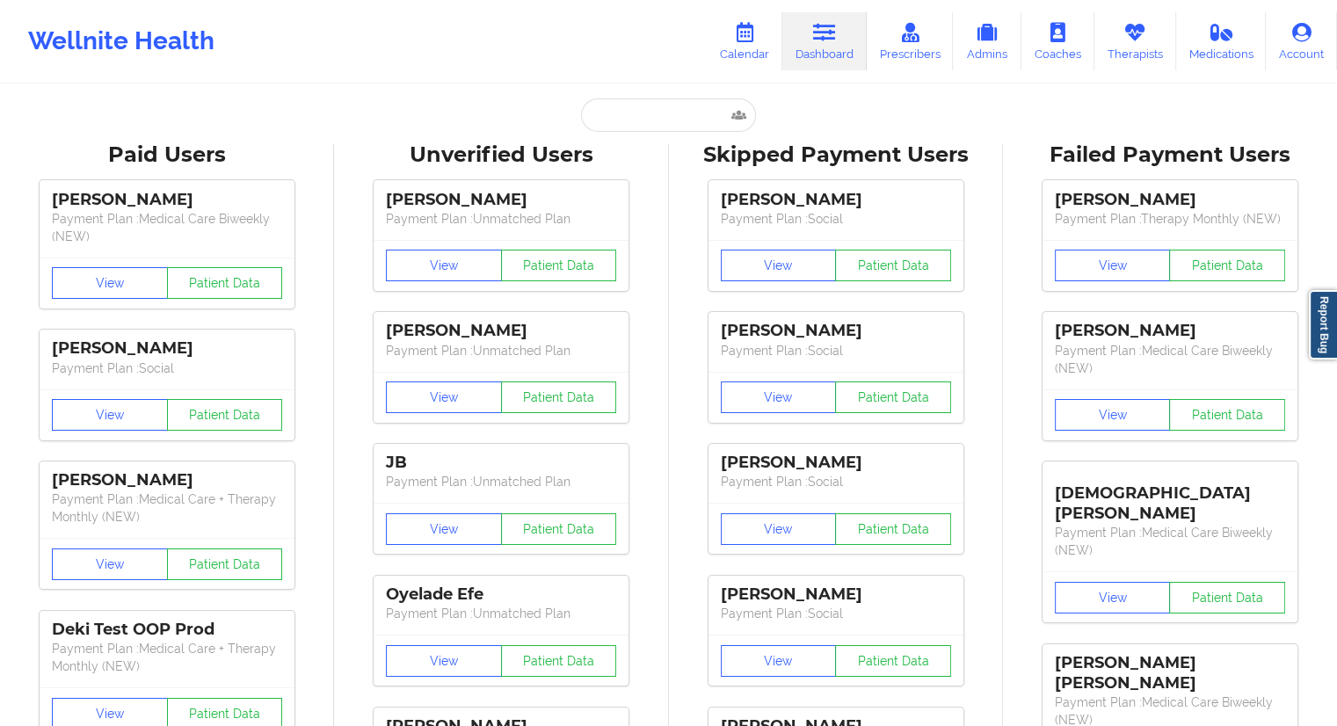
click at [608, 120] on input "text" at bounding box center [668, 114] width 174 height 33
paste input "[EMAIL_ADDRESS][DOMAIN_NAME]"
type input "[EMAIL_ADDRESS][DOMAIN_NAME]"
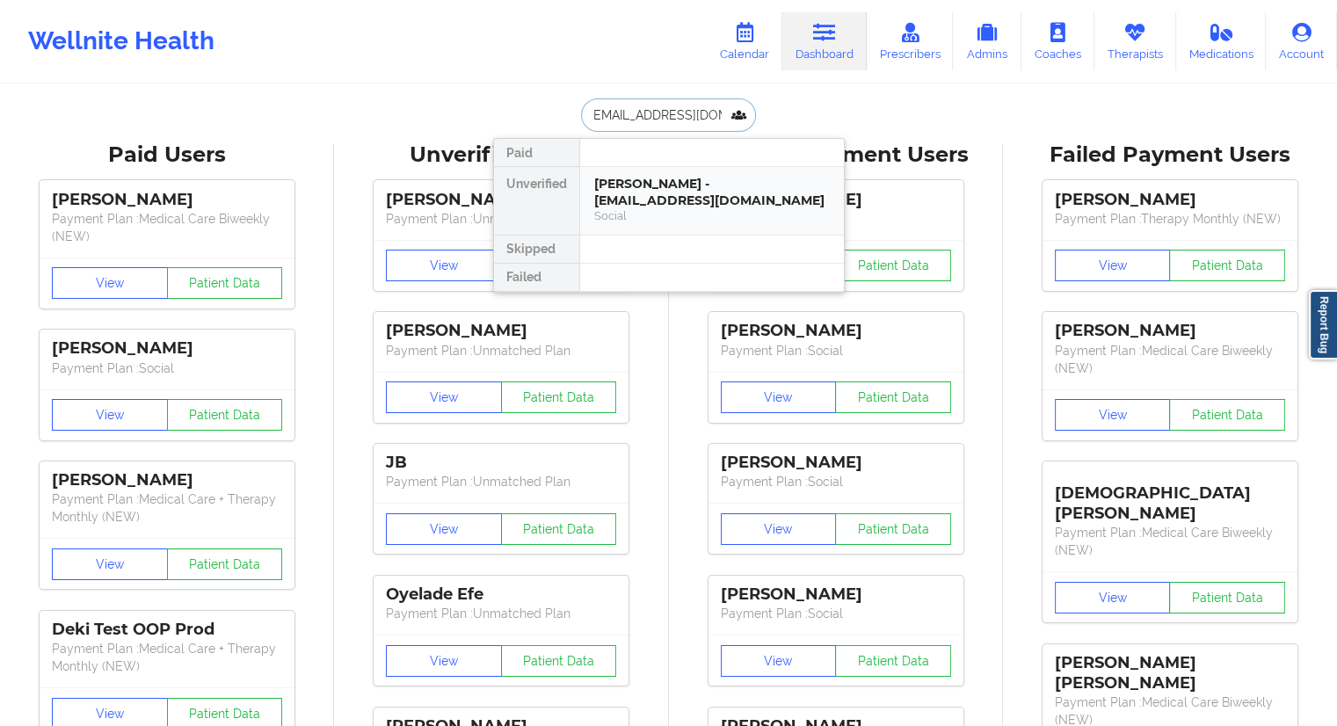
click at [645, 196] on div "[PERSON_NAME] - [EMAIL_ADDRESS][DOMAIN_NAME]" at bounding box center [712, 192] width 236 height 33
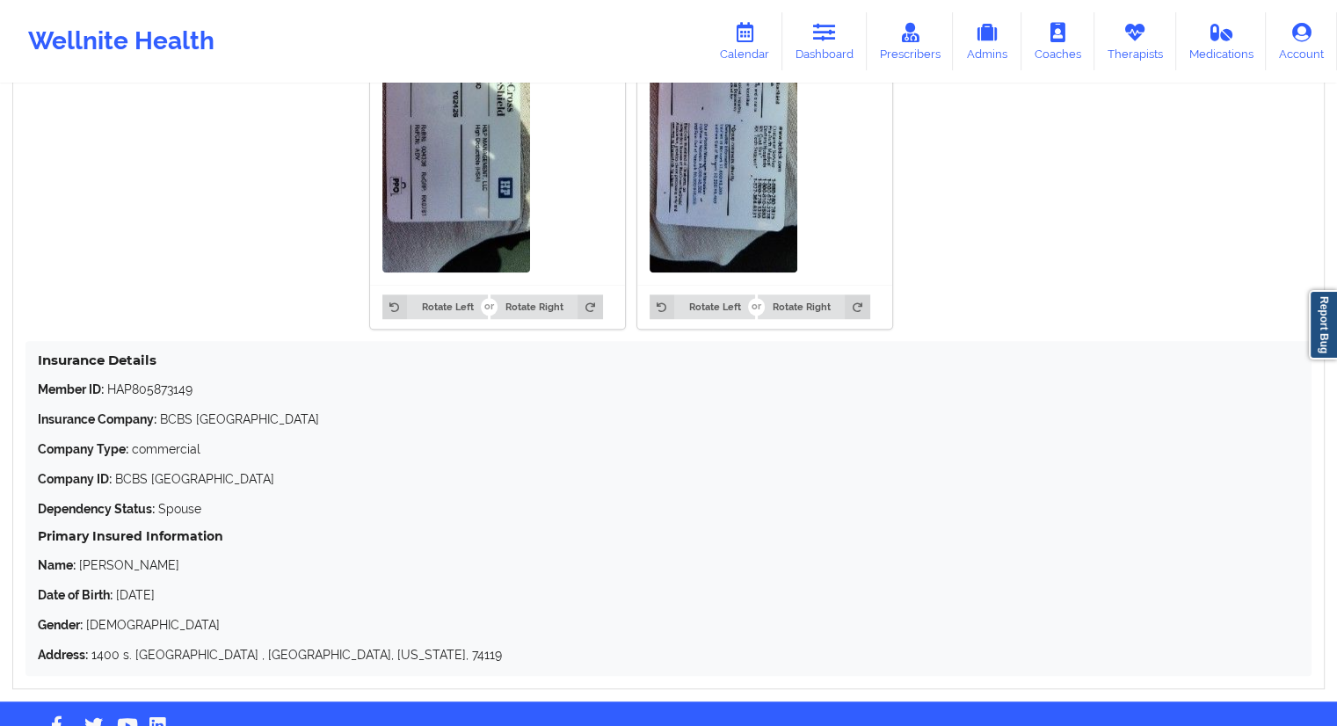
scroll to position [1546, 0]
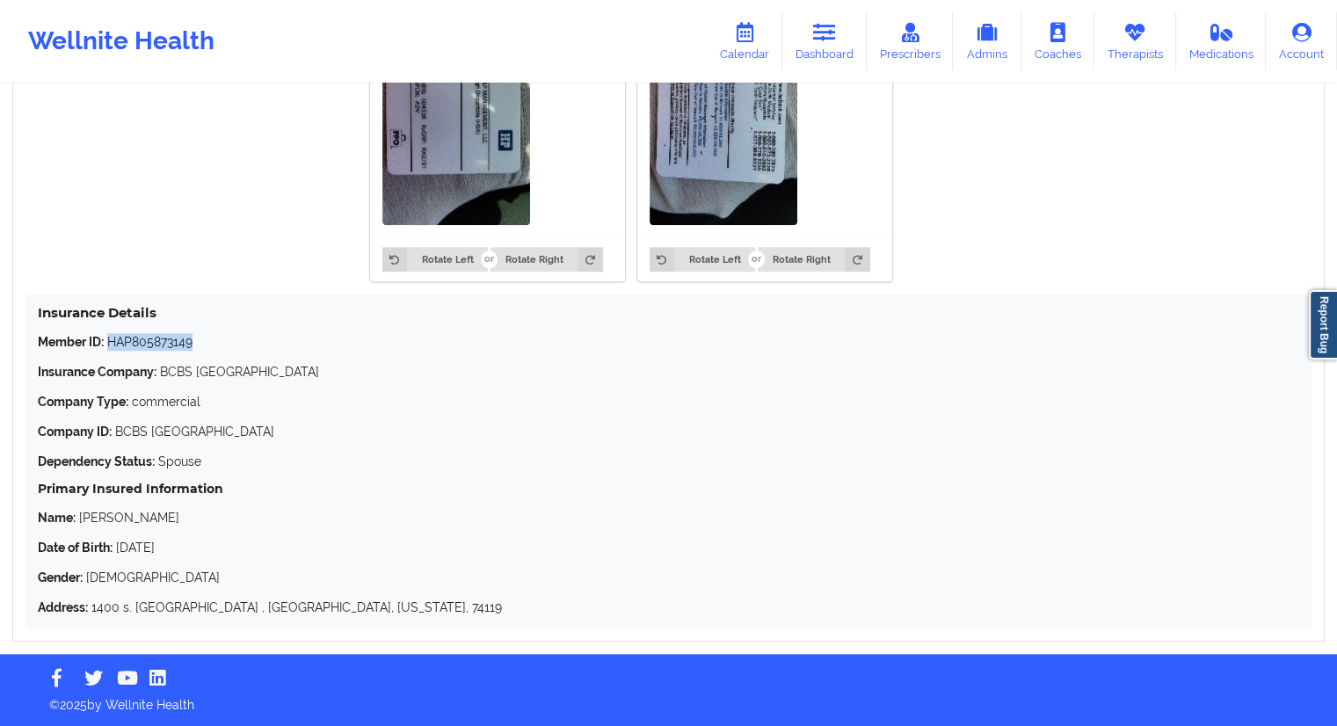
drag, startPoint x: 215, startPoint y: 342, endPoint x: 107, endPoint y: 339, distance: 108.2
click at [107, 339] on p "Member ID: HAP805873149" at bounding box center [669, 342] width 1262 height 18
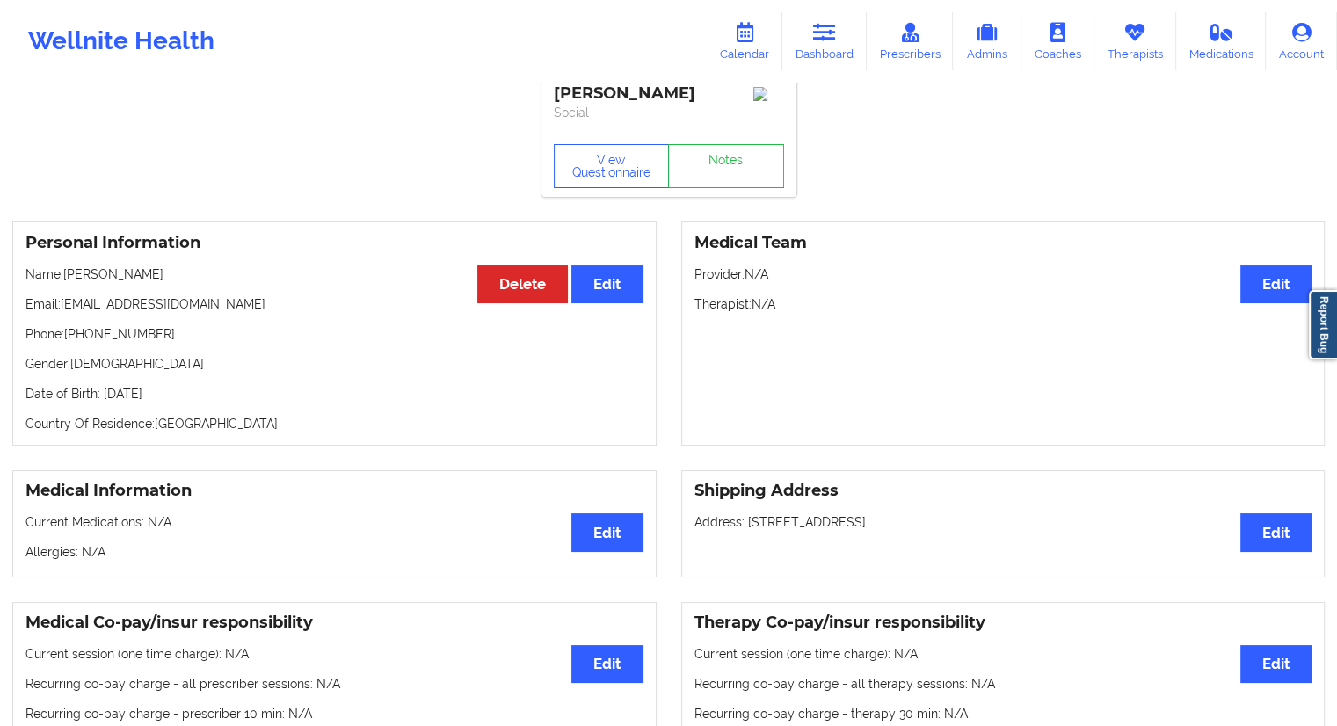
scroll to position [0, 0]
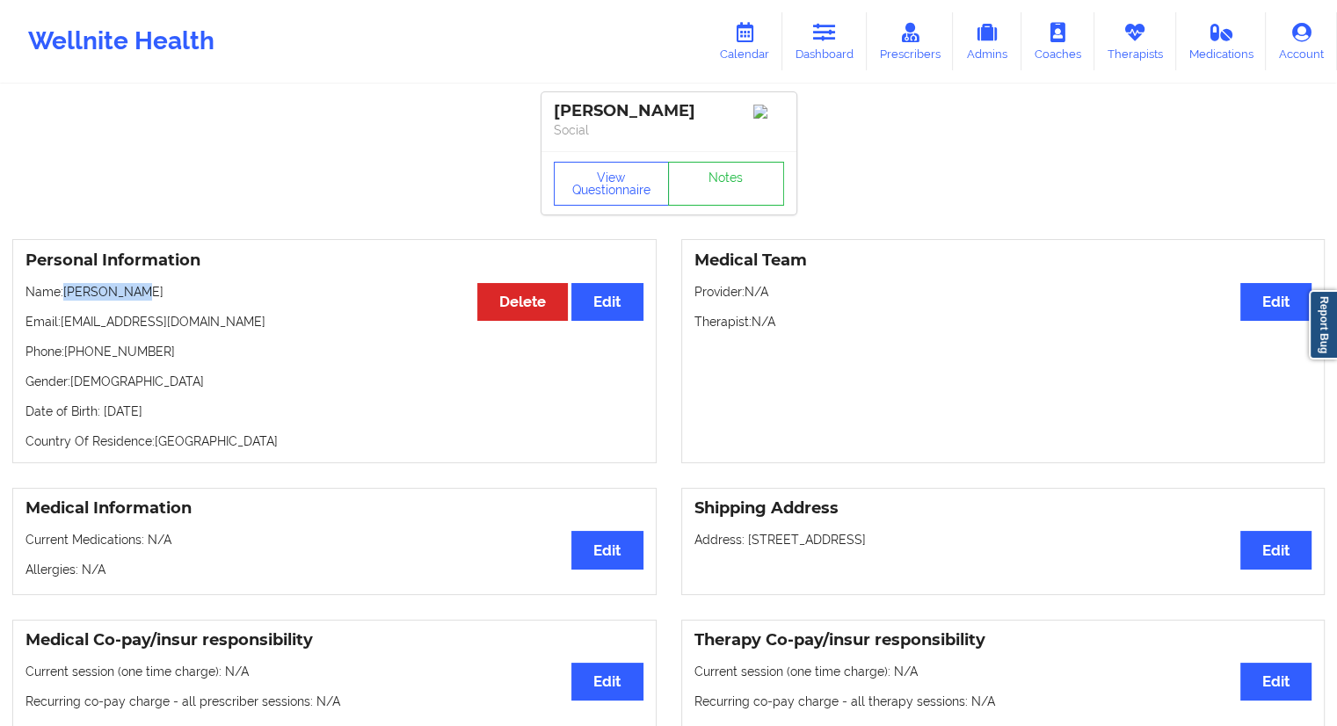
drag, startPoint x: 146, startPoint y: 303, endPoint x: 67, endPoint y: 300, distance: 79.2
click at [67, 300] on p "Name: [PERSON_NAME]" at bounding box center [335, 292] width 618 height 18
drag, startPoint x: 236, startPoint y: 320, endPoint x: 66, endPoint y: 332, distance: 170.2
click at [66, 331] on p "Email: [EMAIL_ADDRESS][DOMAIN_NAME]" at bounding box center [335, 322] width 618 height 18
click at [120, 355] on p "Phone: [PHONE_NUMBER]" at bounding box center [335, 352] width 618 height 18
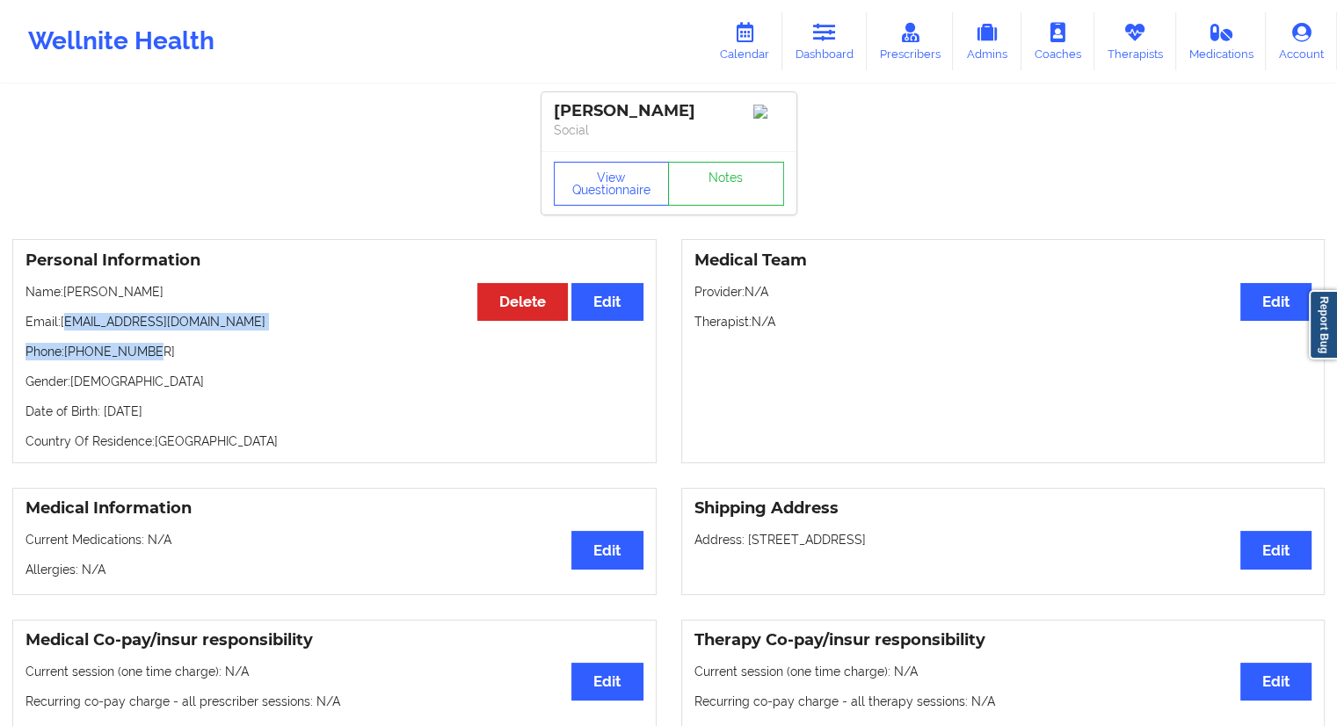
drag, startPoint x: 231, startPoint y: 336, endPoint x: 81, endPoint y: 336, distance: 150.4
click at [68, 329] on div "Personal Information Edit Delete Name: [PERSON_NAME] Email: [EMAIL_ADDRESS][DOM…" at bounding box center [334, 351] width 645 height 224
click at [211, 364] on div "Personal Information Edit Delete Name: [PERSON_NAME] Email: [EMAIL_ADDRESS][DOM…" at bounding box center [334, 351] width 645 height 224
click at [254, 310] on div "Personal Information Edit Delete Name: [PERSON_NAME] Email: [EMAIL_ADDRESS][DOM…" at bounding box center [334, 351] width 645 height 224
click at [175, 339] on div "Personal Information Edit Delete Name: [PERSON_NAME] Email: [EMAIL_ADDRESS][DOM…" at bounding box center [334, 351] width 645 height 224
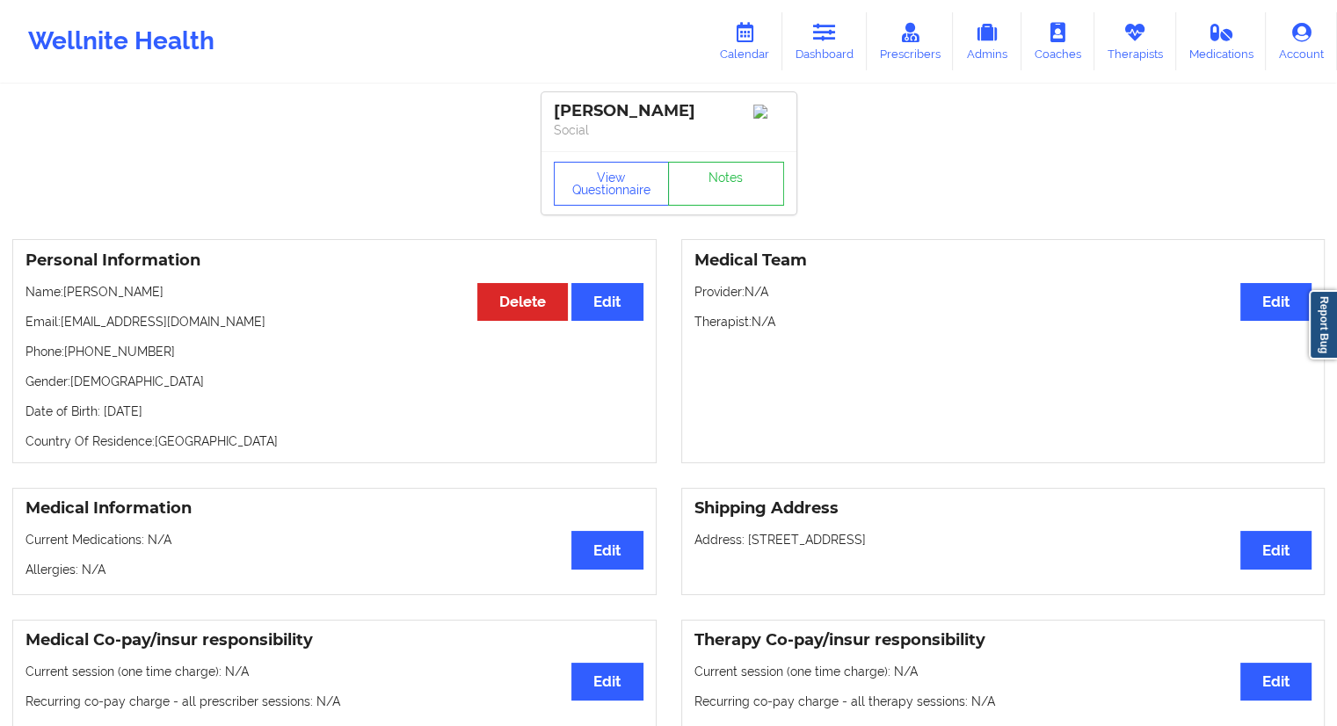
click at [177, 328] on p "Email: [EMAIL_ADDRESS][DOMAIN_NAME]" at bounding box center [335, 322] width 618 height 18
drag, startPoint x: 208, startPoint y: 326, endPoint x: 61, endPoint y: 326, distance: 146.8
click at [61, 326] on p "Email: [EMAIL_ADDRESS][DOMAIN_NAME]" at bounding box center [335, 322] width 618 height 18
click at [756, 36] on icon at bounding box center [744, 32] width 23 height 19
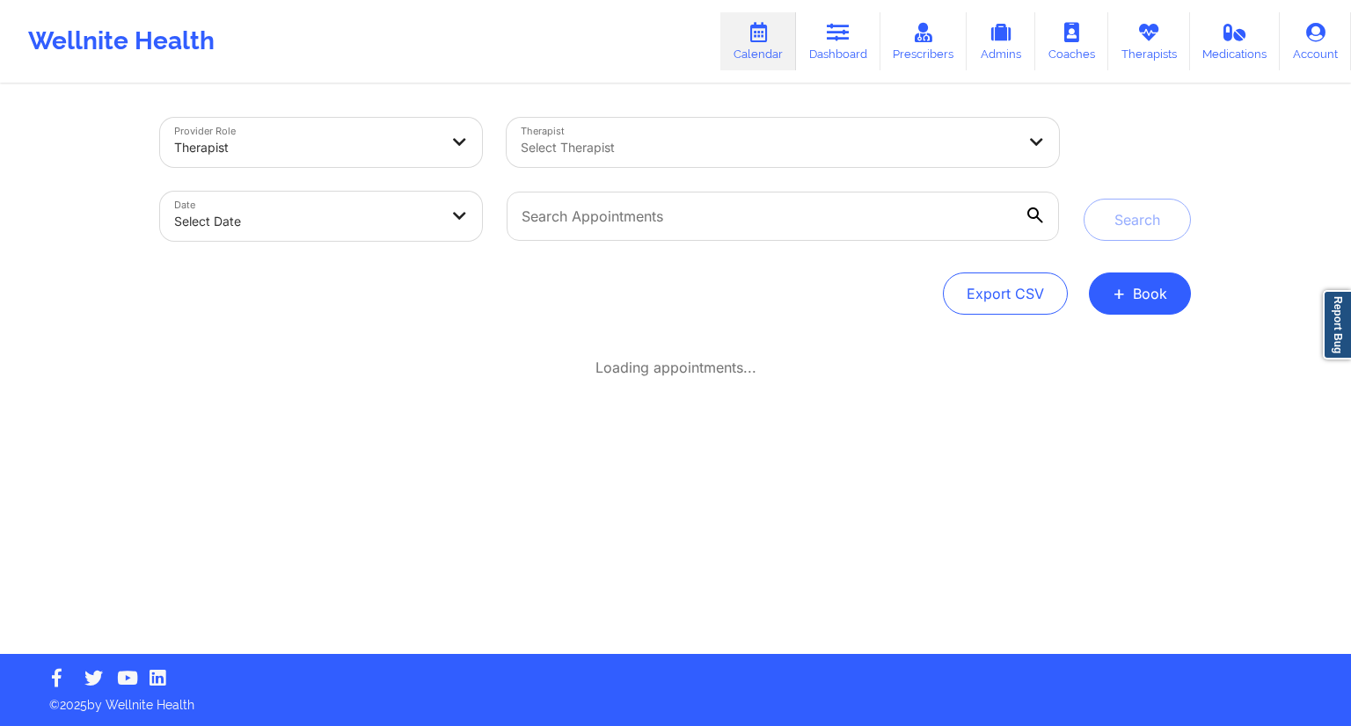
click at [707, 242] on div at bounding box center [782, 216] width 577 height 74
click at [715, 236] on input "text" at bounding box center [782, 216] width 552 height 49
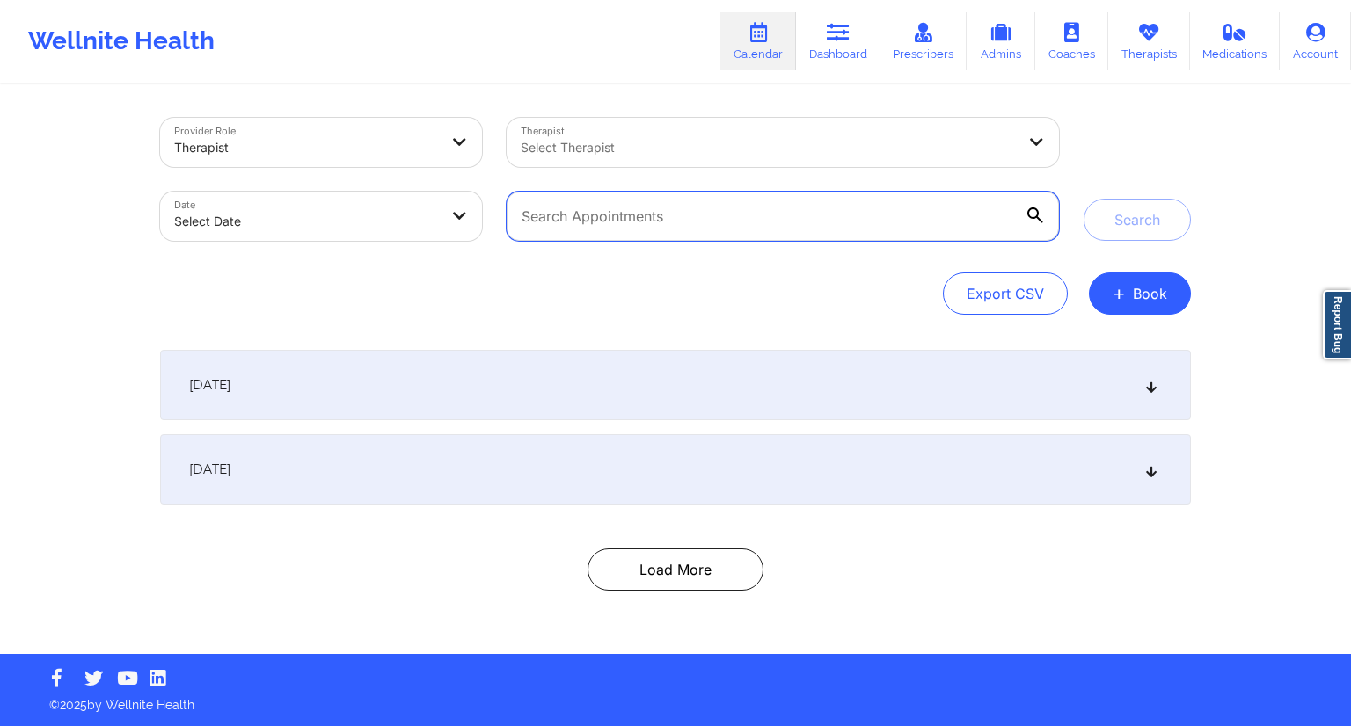
paste input "[EMAIL_ADDRESS][DOMAIN_NAME]"
type input "[EMAIL_ADDRESS][DOMAIN_NAME]"
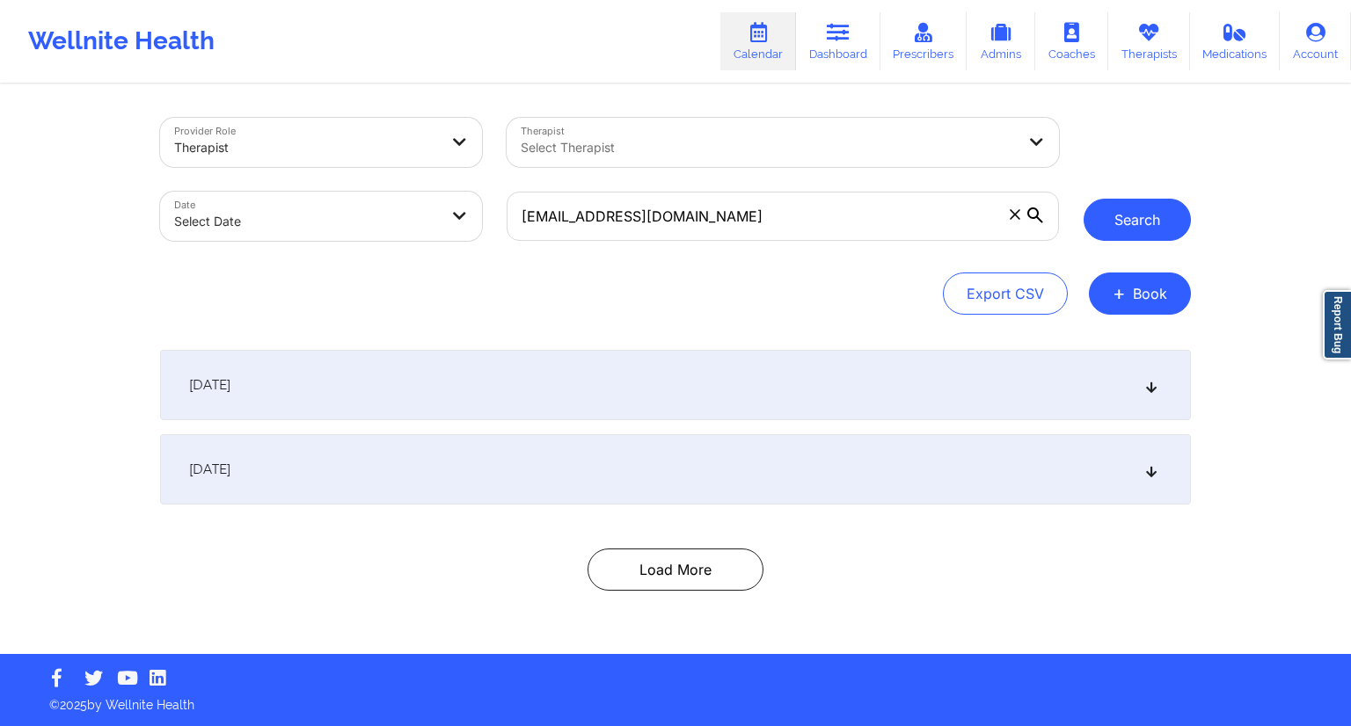
click at [1134, 229] on button "Search" at bounding box center [1136, 220] width 107 height 42
click at [553, 346] on div "Provider Role Therapist Therapist Select Therapist Date Select Date [EMAIL_ADDR…" at bounding box center [675, 370] width 1055 height 568
click at [521, 370] on div "[DATE]" at bounding box center [675, 385] width 1031 height 70
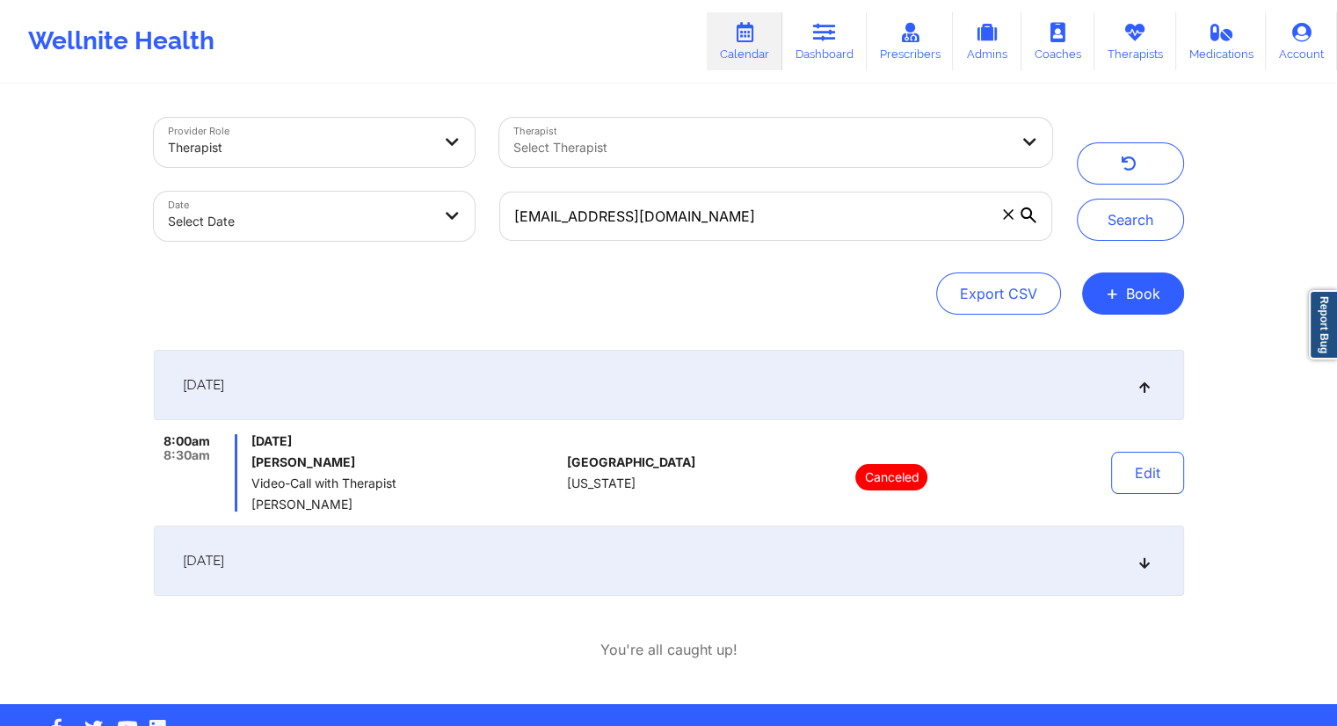
click at [428, 556] on div "[DATE]" at bounding box center [669, 561] width 1031 height 70
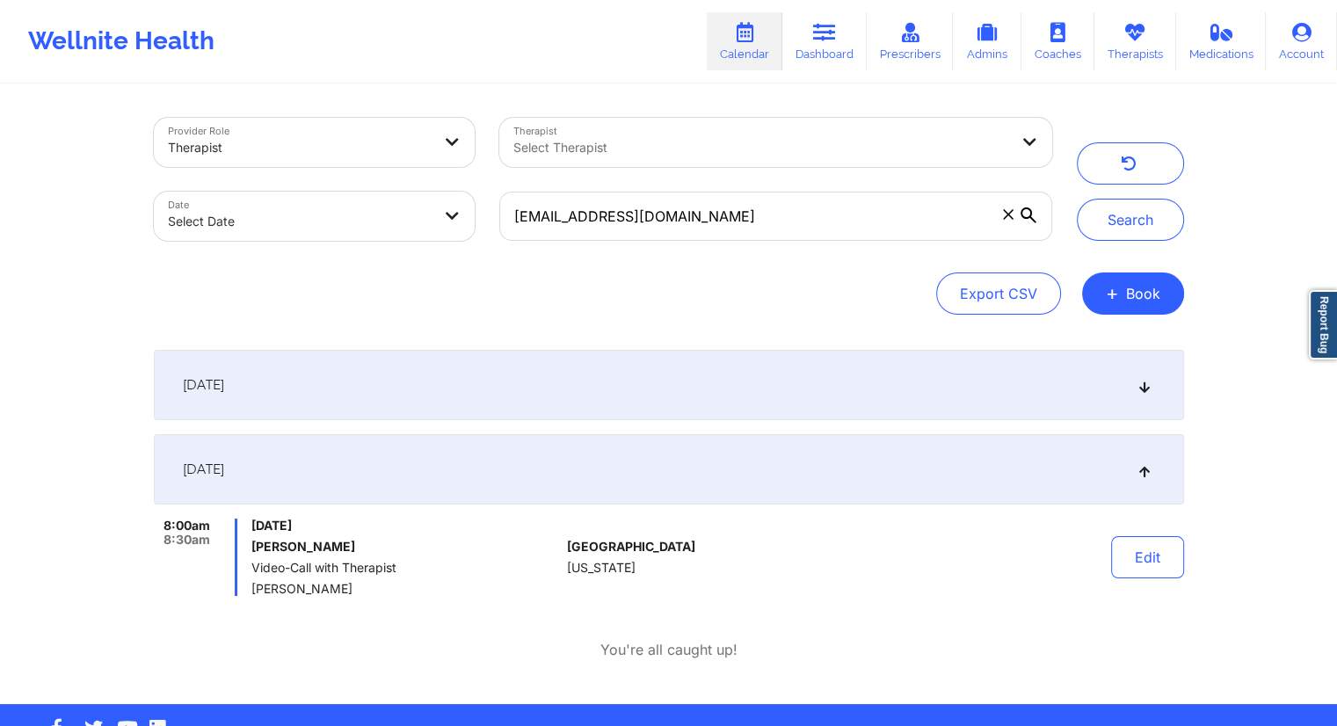
click at [563, 398] on div "[DATE]" at bounding box center [669, 385] width 1031 height 70
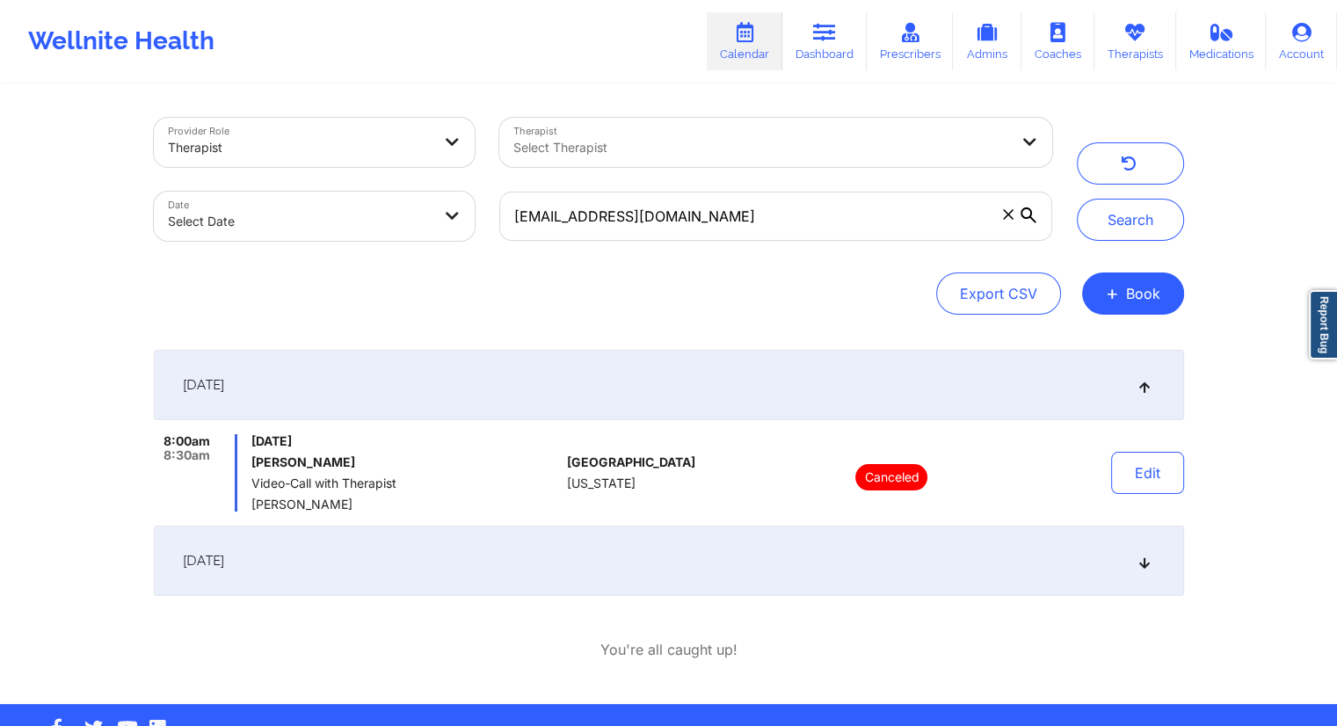
click at [486, 564] on div "[DATE]" at bounding box center [669, 561] width 1031 height 70
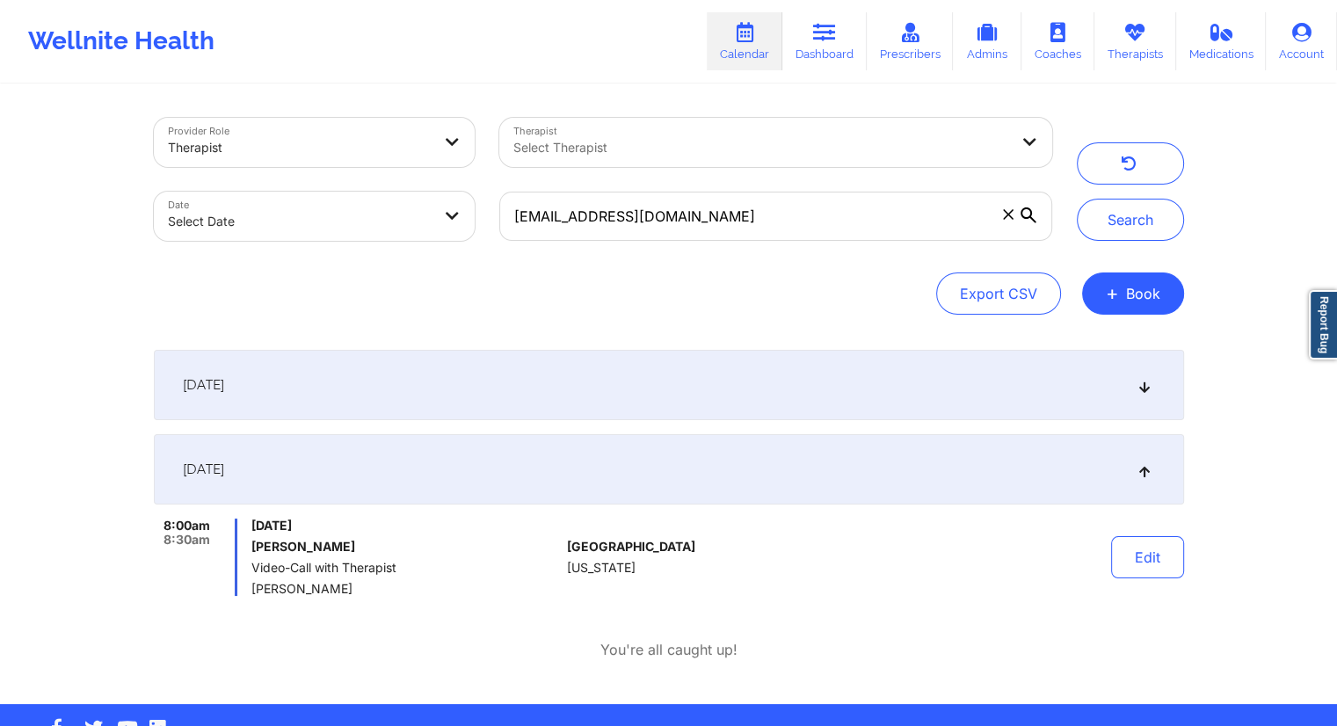
drag, startPoint x: 357, startPoint y: 588, endPoint x: 250, endPoint y: 595, distance: 107.5
click at [250, 595] on div "8:00am 8:30am [DATE] [PERSON_NAME] Video-Call with Therapist [PERSON_NAME]" at bounding box center [357, 557] width 407 height 77
click at [412, 391] on div "[DATE]" at bounding box center [669, 385] width 1031 height 70
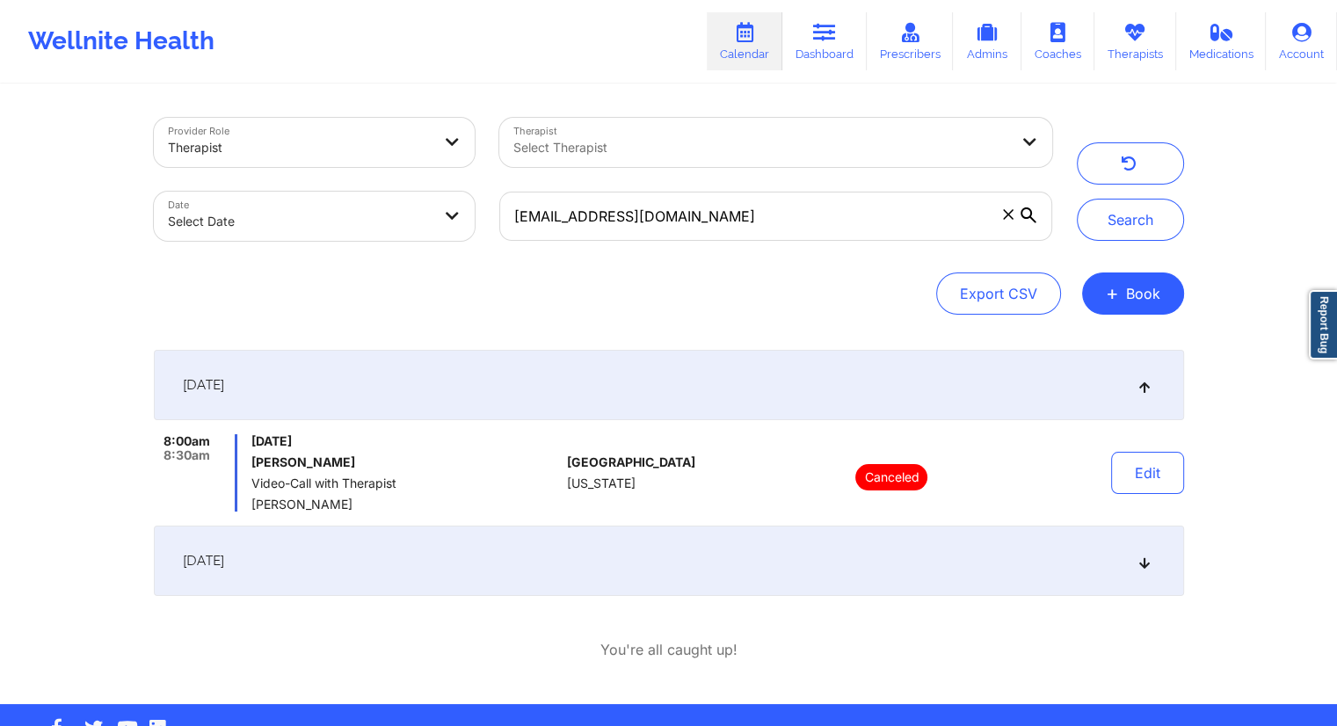
click at [362, 564] on div "[DATE]" at bounding box center [669, 561] width 1031 height 70
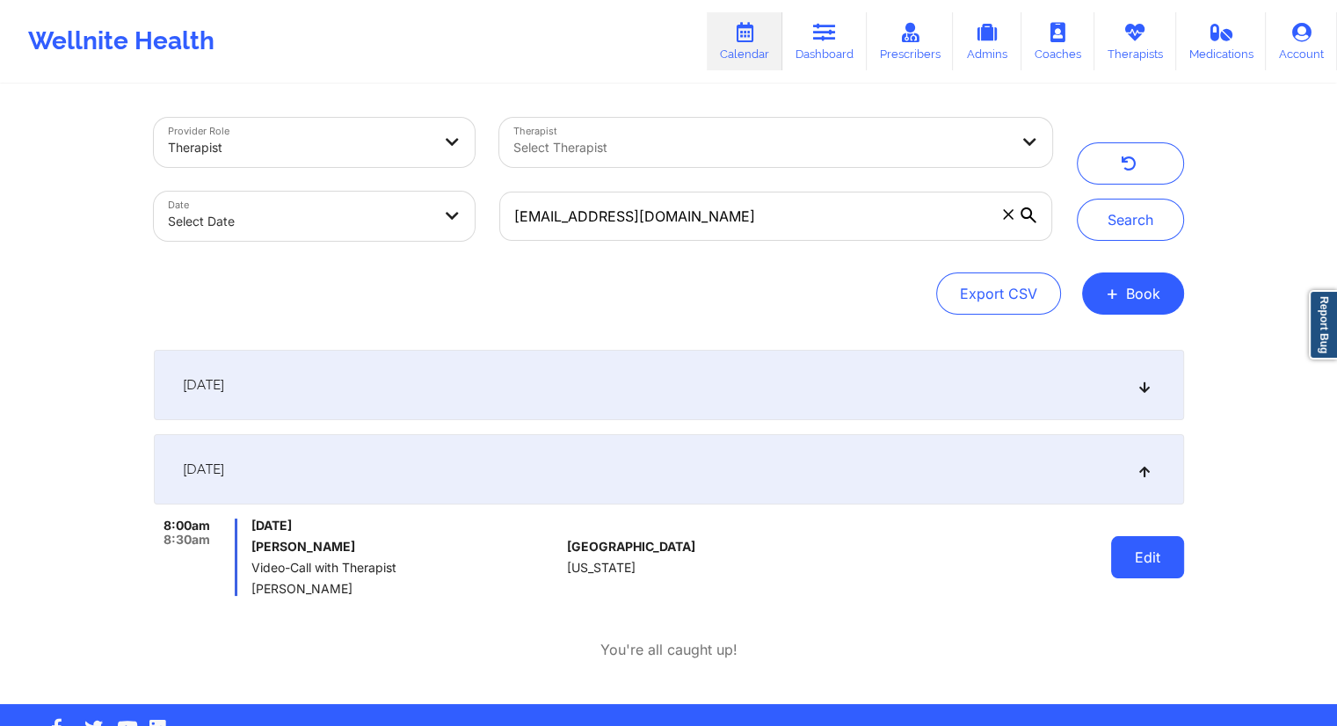
click at [1172, 562] on button "Edit" at bounding box center [1147, 557] width 73 height 42
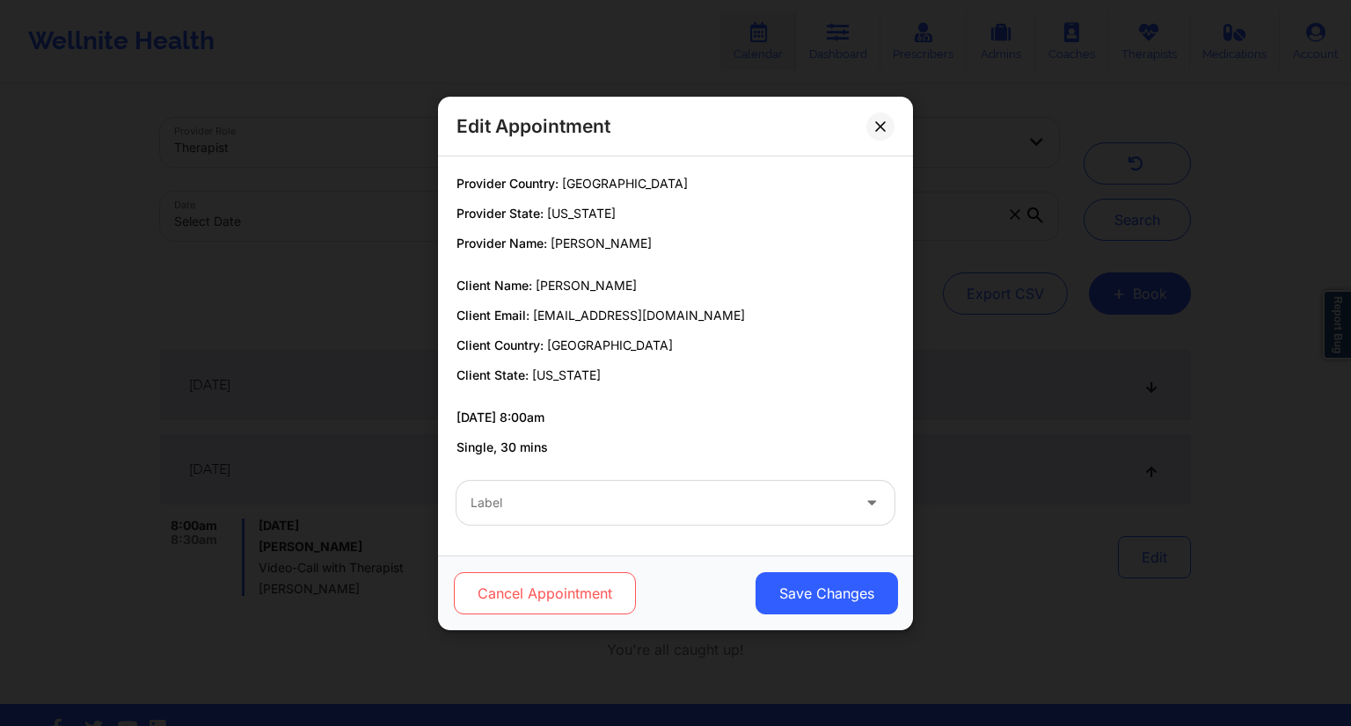
click at [514, 591] on button "Cancel Appointment" at bounding box center [545, 593] width 182 height 42
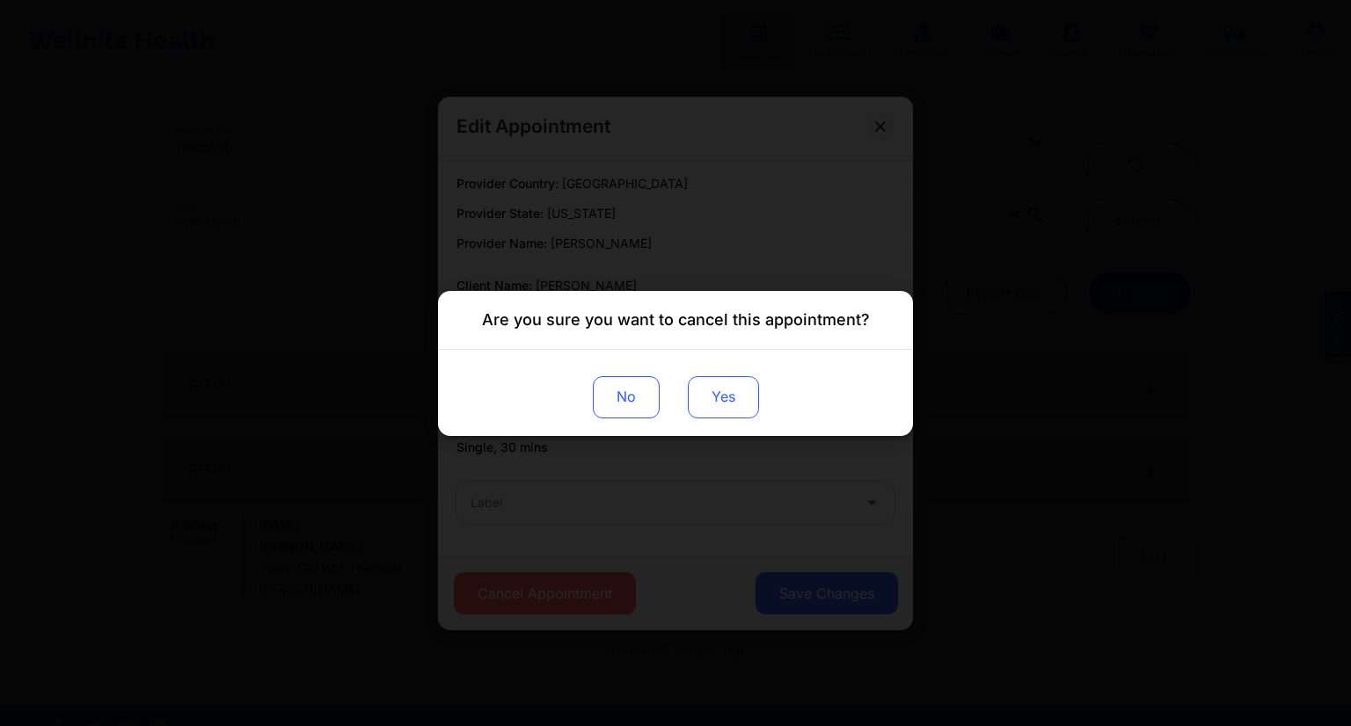
click at [721, 387] on button "Yes" at bounding box center [723, 396] width 71 height 42
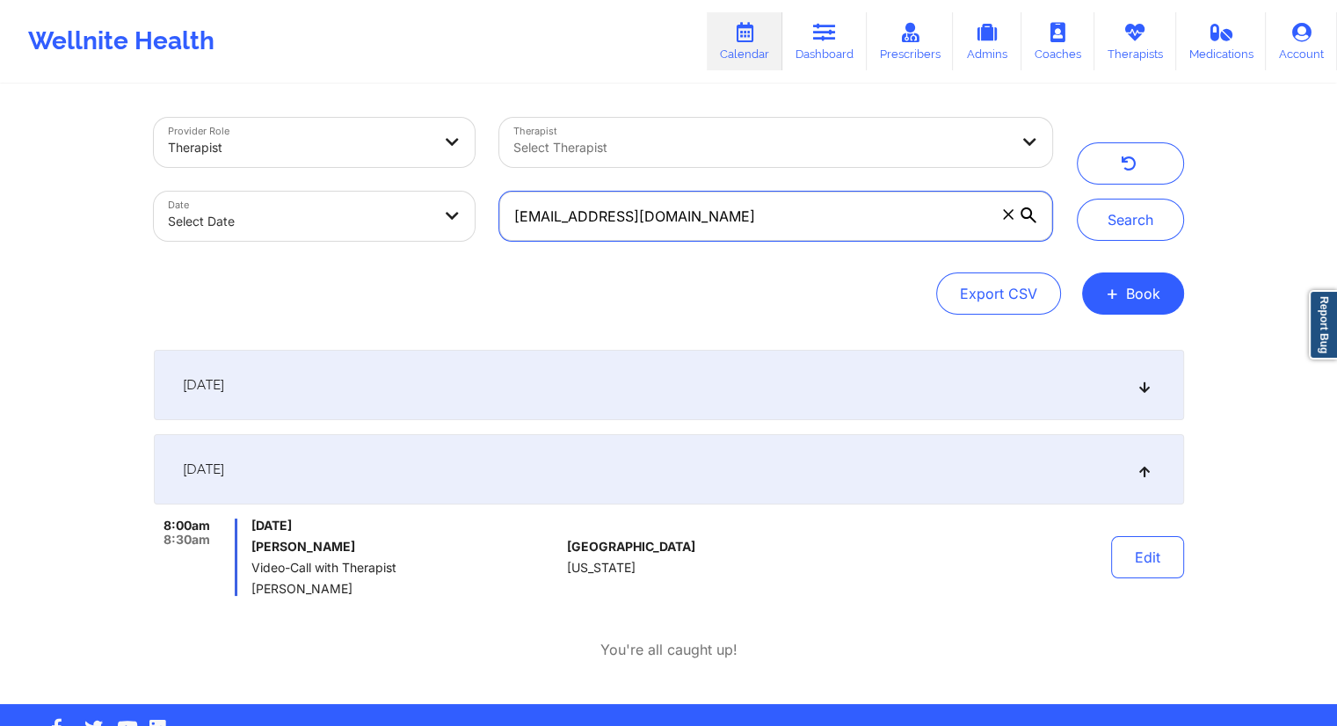
drag, startPoint x: 741, startPoint y: 226, endPoint x: 493, endPoint y: 232, distance: 248.0
click at [493, 232] on div "[EMAIL_ADDRESS][DOMAIN_NAME]" at bounding box center [775, 216] width 577 height 74
click at [806, 47] on link "Dashboard" at bounding box center [825, 41] width 84 height 58
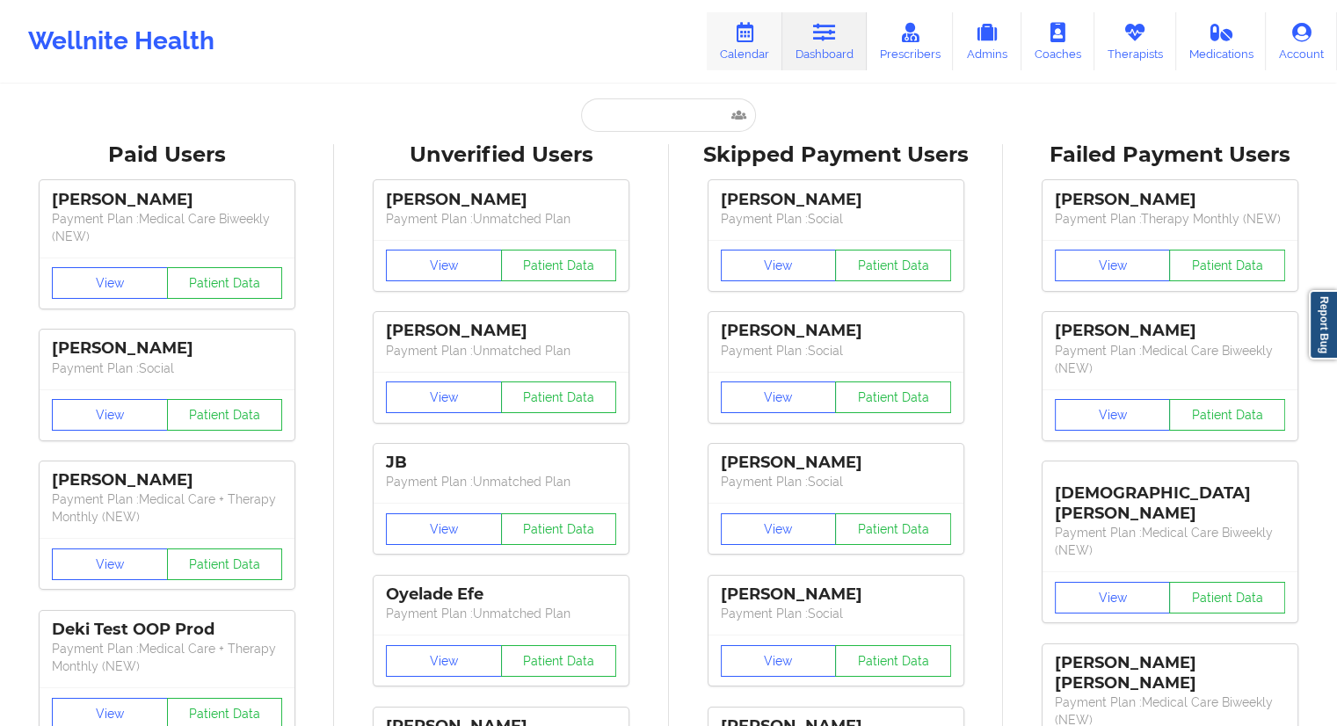
click at [753, 40] on icon at bounding box center [744, 32] width 23 height 19
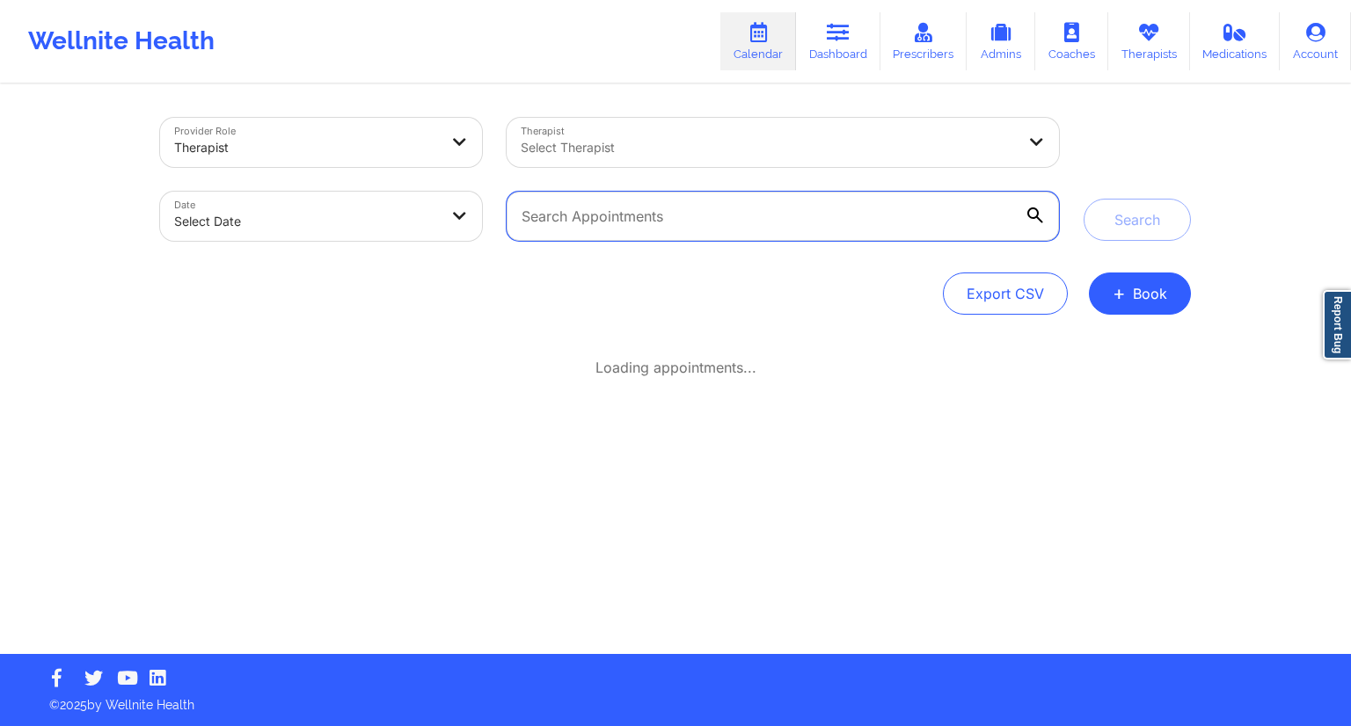
drag, startPoint x: 617, startPoint y: 208, endPoint x: 623, endPoint y: 231, distance: 23.5
click at [616, 206] on input "text" at bounding box center [782, 216] width 552 height 49
paste input "[EMAIL_ADDRESS][DOMAIN_NAME]"
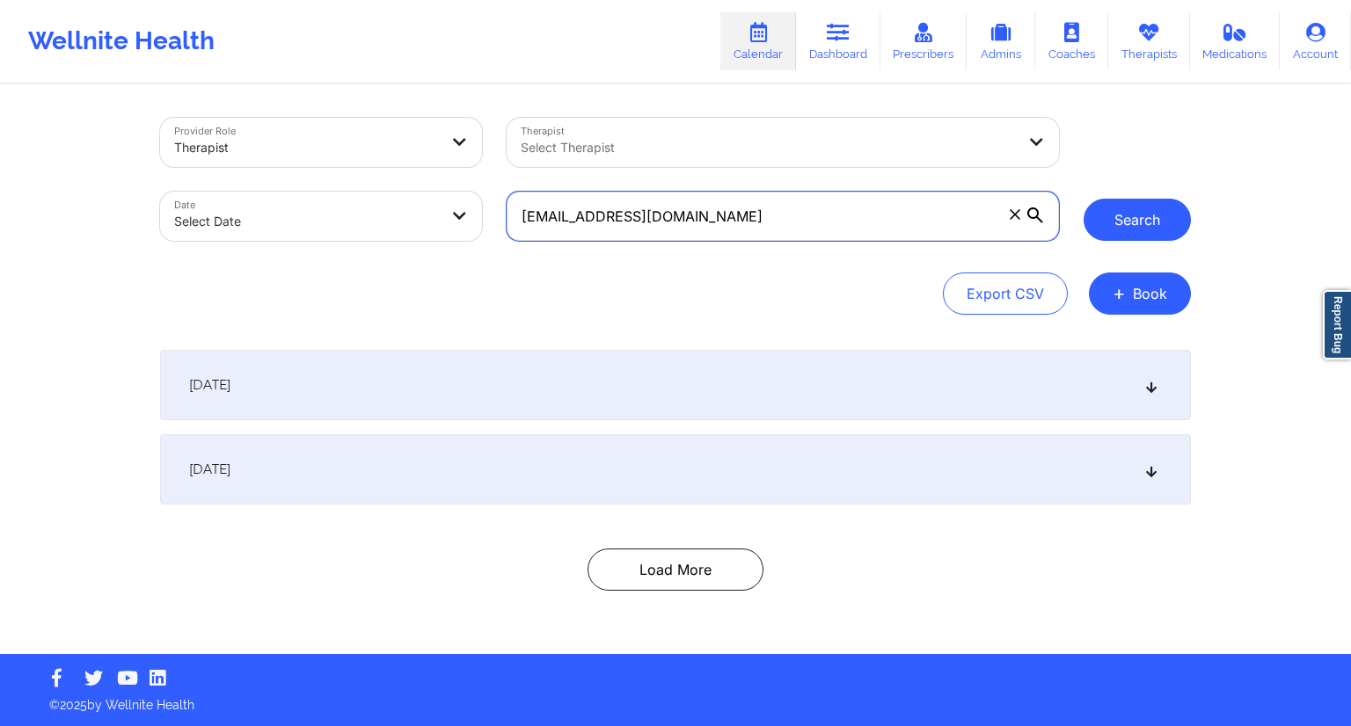
type input "[EMAIL_ADDRESS][DOMAIN_NAME]"
click at [1169, 225] on button "Search" at bounding box center [1136, 220] width 107 height 42
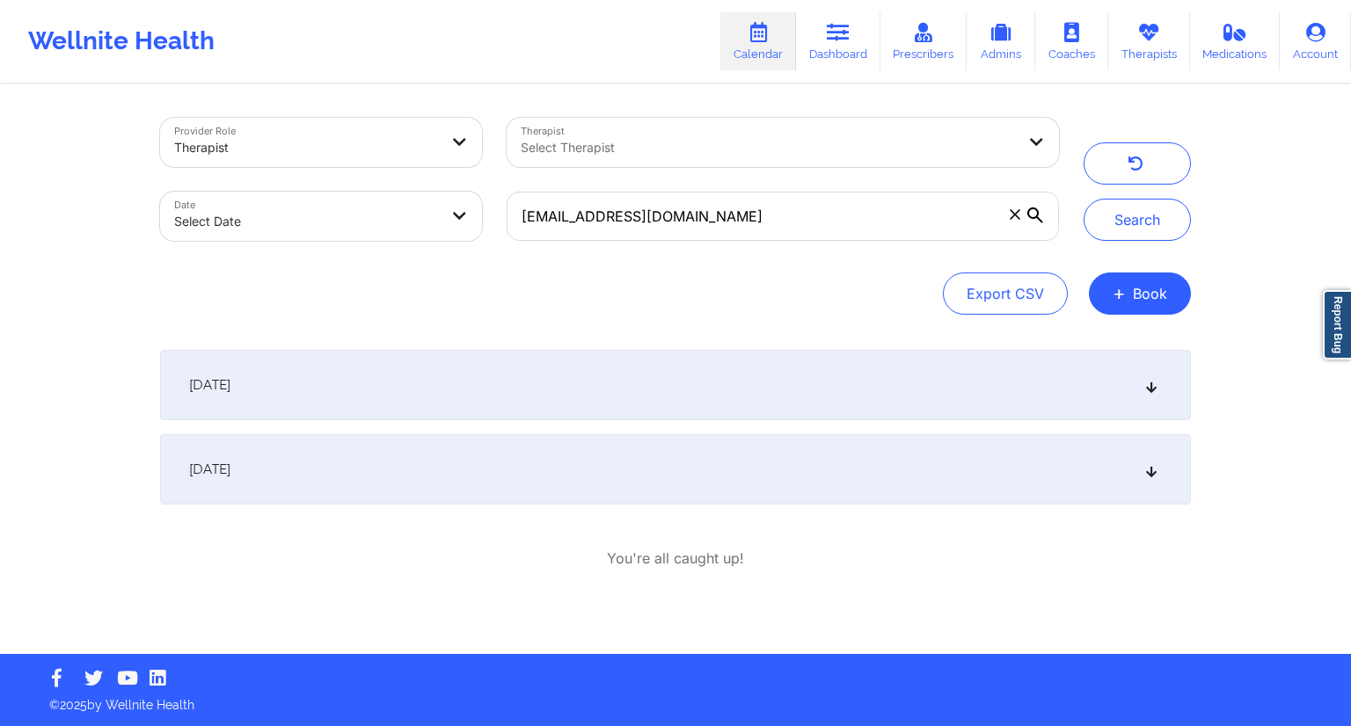
click at [438, 514] on div "[DATE] 8:00am 8:30am [DATE] [PERSON_NAME] Video-Call with Therapist [PERSON_NAM…" at bounding box center [675, 459] width 1031 height 219
click at [441, 492] on div "[DATE]" at bounding box center [675, 469] width 1031 height 70
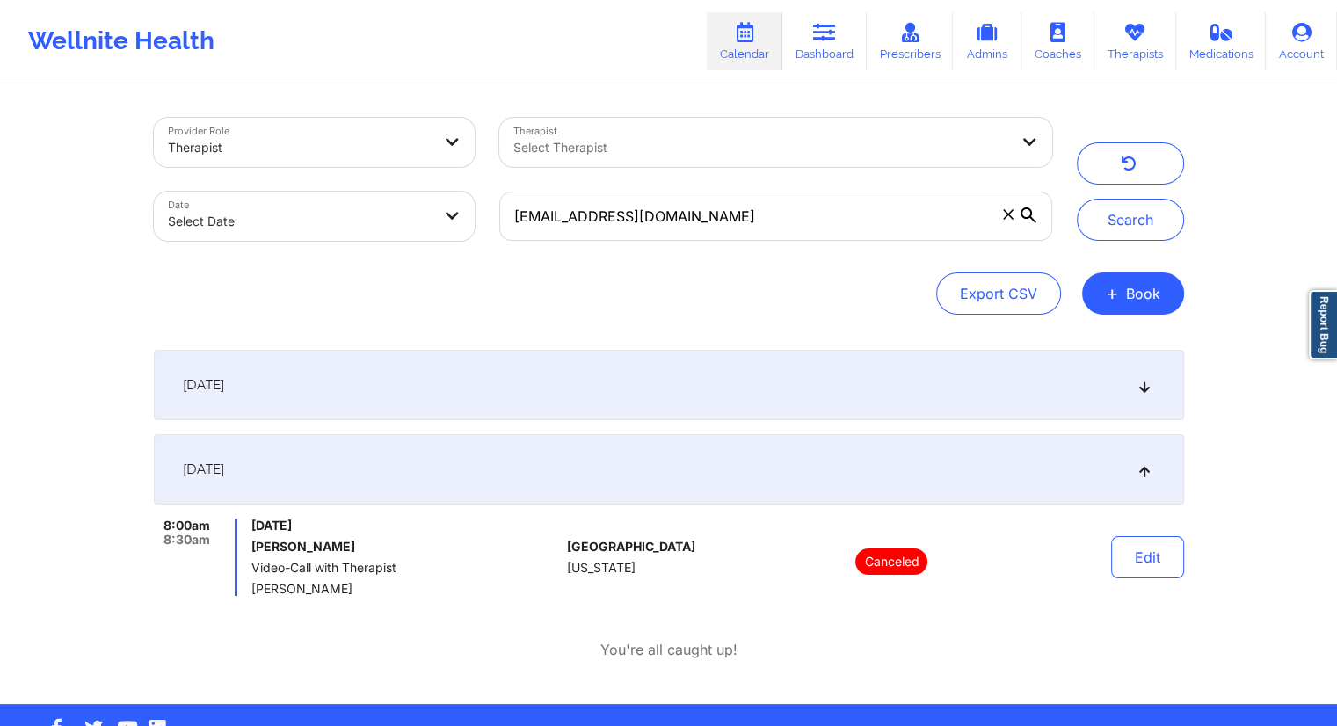
click at [479, 386] on div "[DATE]" at bounding box center [669, 385] width 1031 height 70
